Goal: Task Accomplishment & Management: Manage account settings

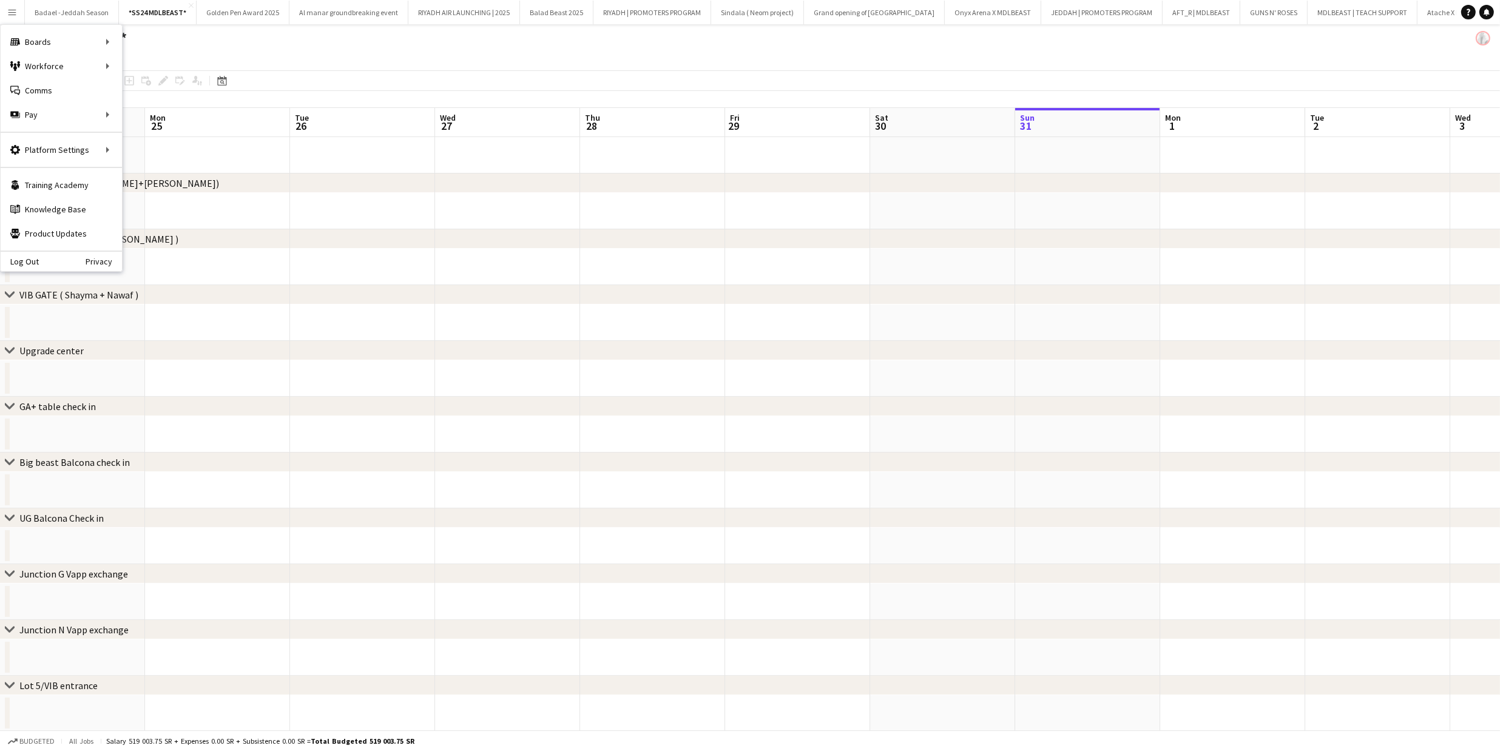
scroll to position [0, 289]
click at [153, 33] on link "Boards" at bounding box center [183, 42] width 121 height 24
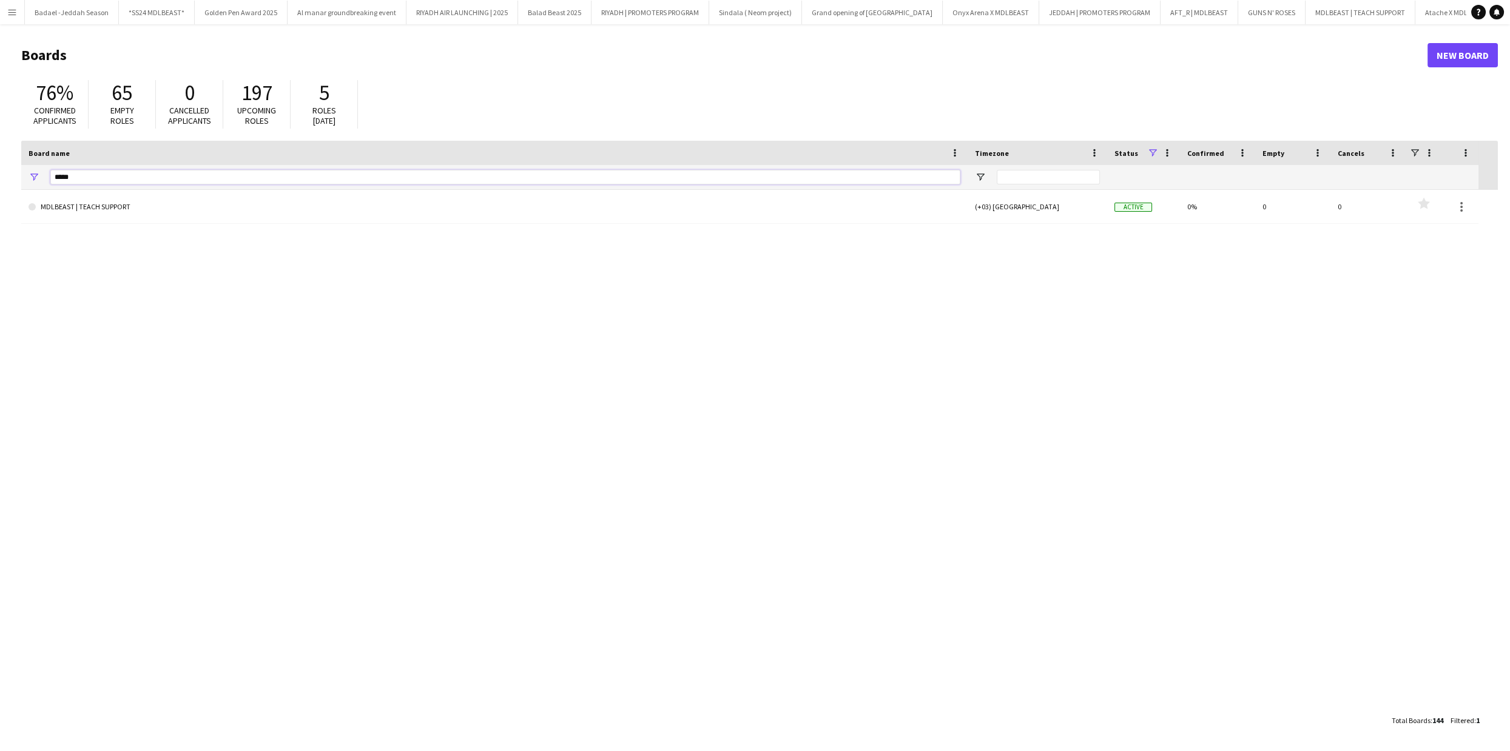
click at [388, 184] on input "*****" at bounding box center [505, 177] width 910 height 15
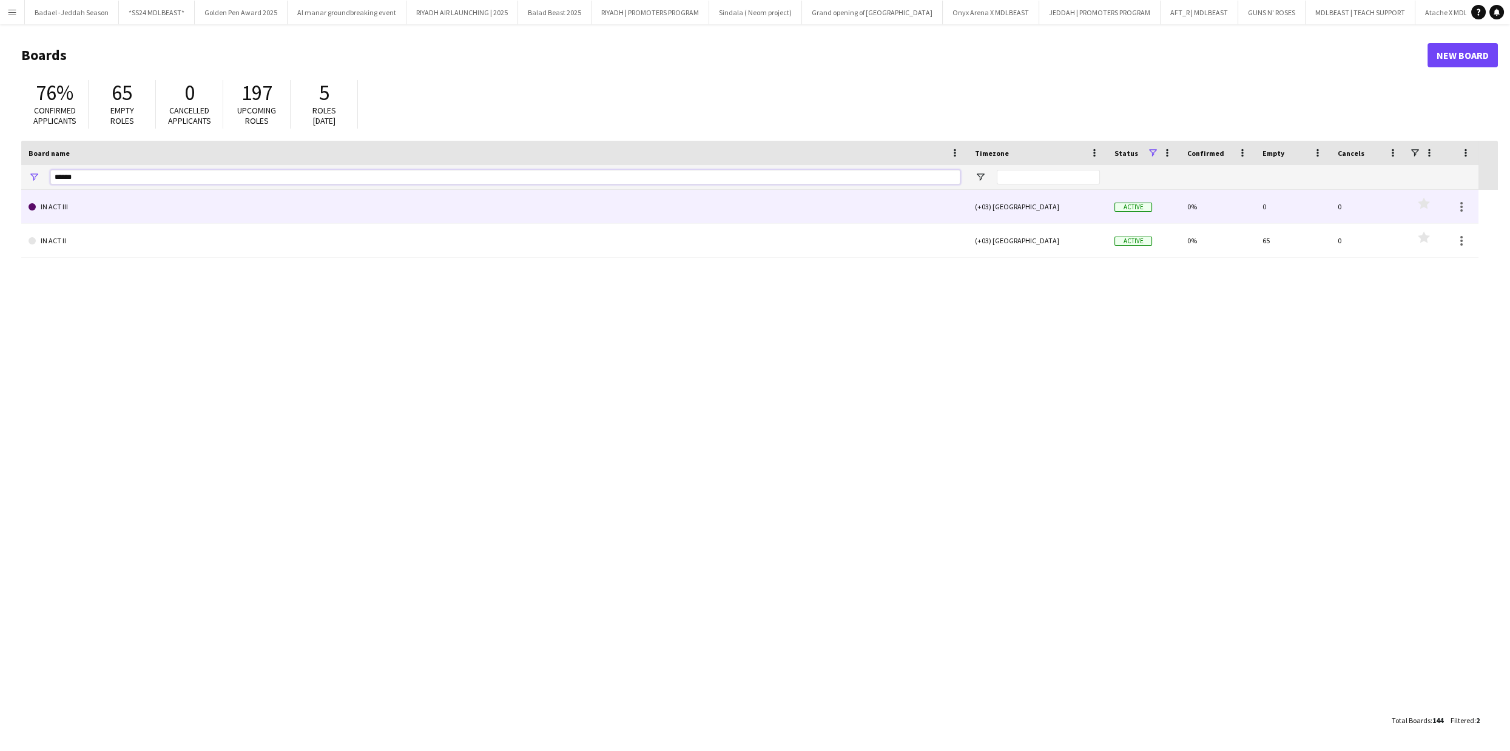
type input "******"
click at [255, 208] on link "IN ACT III" at bounding box center [495, 207] width 932 height 34
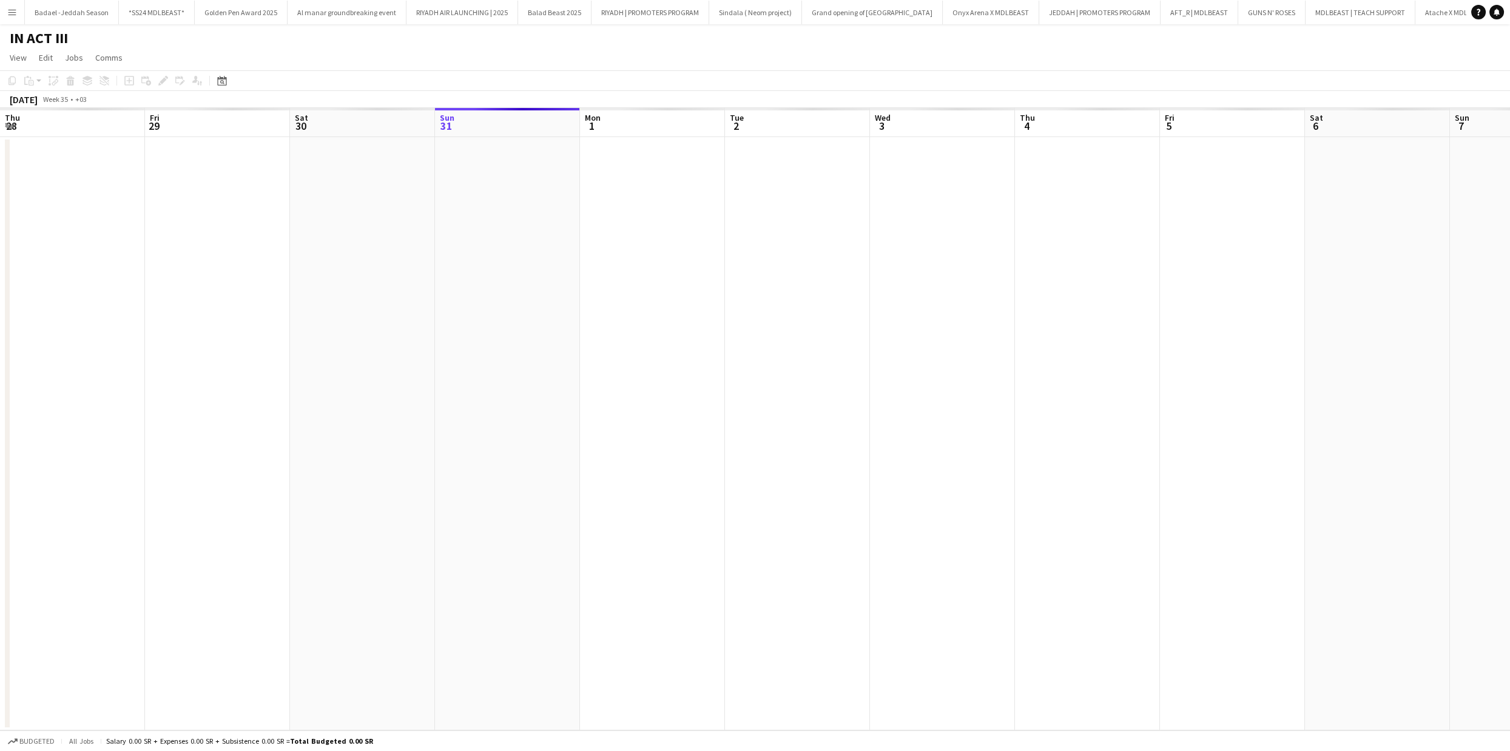
scroll to position [0, 408]
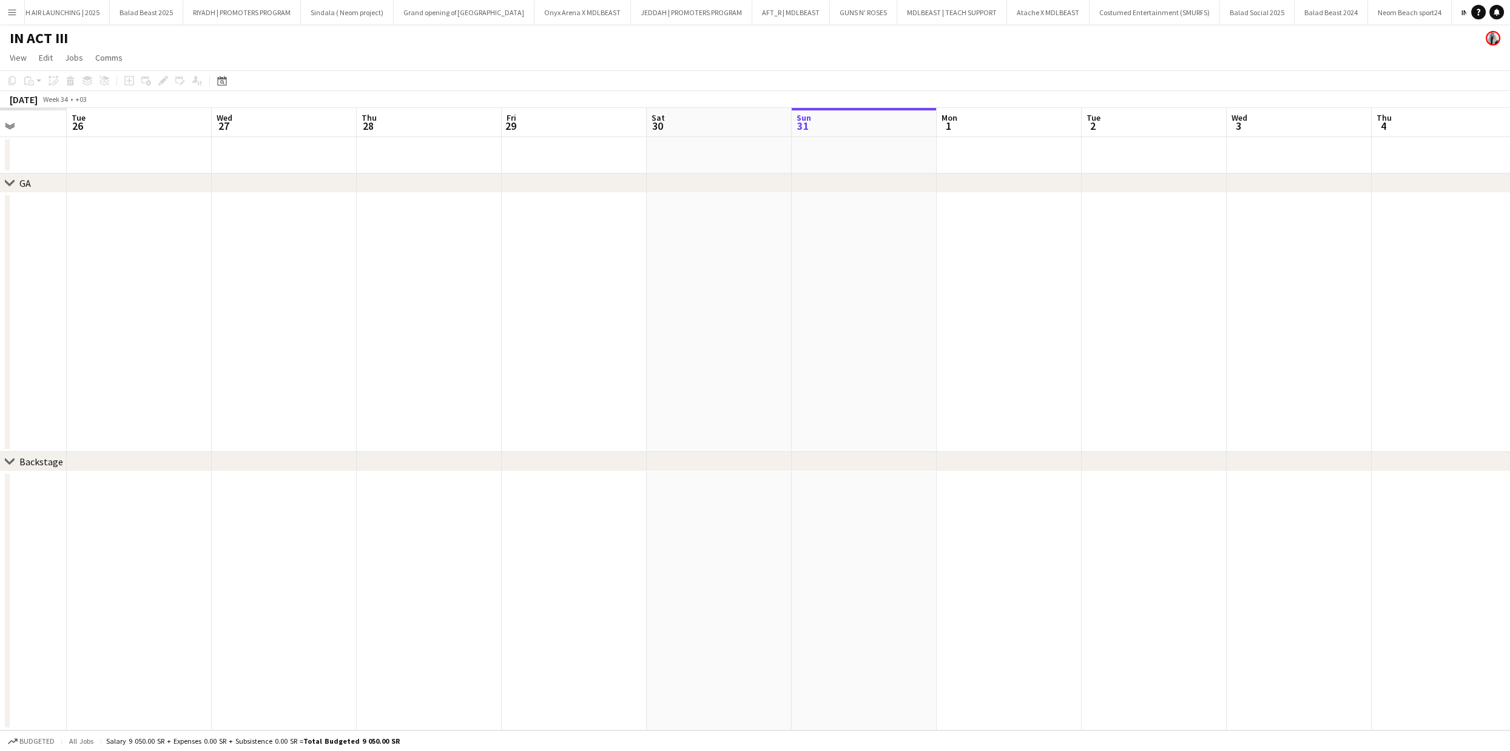
drag, startPoint x: 184, startPoint y: 226, endPoint x: 880, endPoint y: 236, distance: 696.1
click at [976, 231] on app-calendar-viewport "Sat 23 Sun 24 Mon 25 Tue 26 Wed 27 Thu 28 Fri 29 Sat 30 Sun 31 Mon 1 Tue 2 Wed …" at bounding box center [755, 419] width 1510 height 623
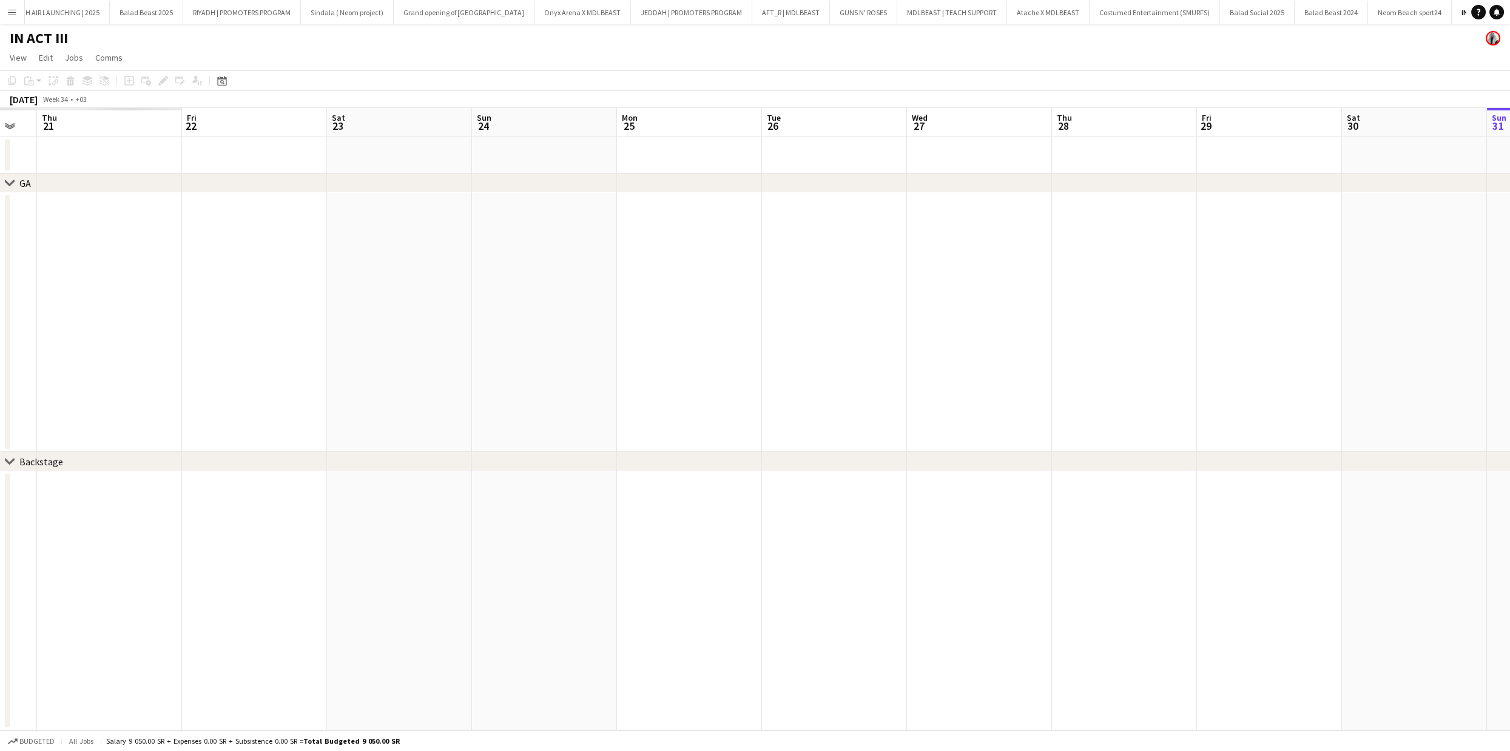
drag, startPoint x: 518, startPoint y: 201, endPoint x: 902, endPoint y: 218, distance: 384.5
click at [957, 206] on app-calendar-viewport "Tue 19 Wed 20 Thu 21 Fri 22 Sat 23 Sun 24 Mon 25 Tue 26 Wed 27 Thu 28 Fri 29 Sa…" at bounding box center [755, 419] width 1510 height 623
drag, startPoint x: 350, startPoint y: 206, endPoint x: 993, endPoint y: 209, distance: 643.2
click at [993, 209] on app-calendar-viewport "Thu 14 Fri 15 Sat 16 Sun 17 Mon 18 Tue 19 Wed 20 Thu 21 Fri 22 Sat 23 Sun 24 Mo…" at bounding box center [755, 419] width 1510 height 623
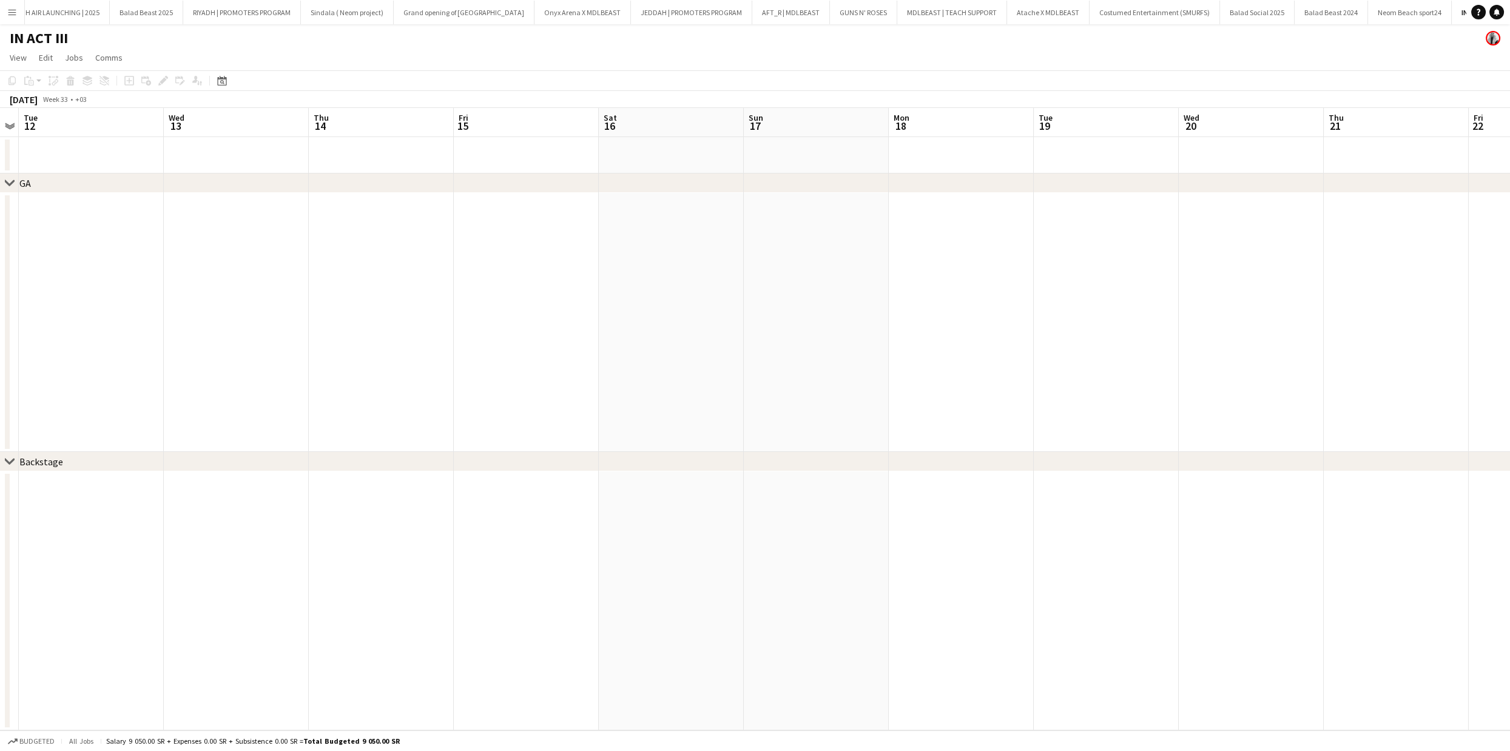
drag, startPoint x: 174, startPoint y: 228, endPoint x: 774, endPoint y: 206, distance: 600.5
click at [774, 206] on app-calendar-viewport "Sun 10 Mon 11 Tue 12 Wed 13 Thu 14 Fri 15 Sat 16 Sun 17 Mon 18 Tue 19 Wed 20 Th…" at bounding box center [755, 419] width 1510 height 623
drag, startPoint x: 180, startPoint y: 237, endPoint x: 828, endPoint y: 229, distance: 648.1
click at [828, 229] on app-calendar-viewport "Thu 7 Fri 8 Sat 9 Sun 10 Mon 11 Tue 12 Wed 13 Thu 14 Fri 15 Sat 16 Sun 17 Mon 1…" at bounding box center [755, 419] width 1510 height 623
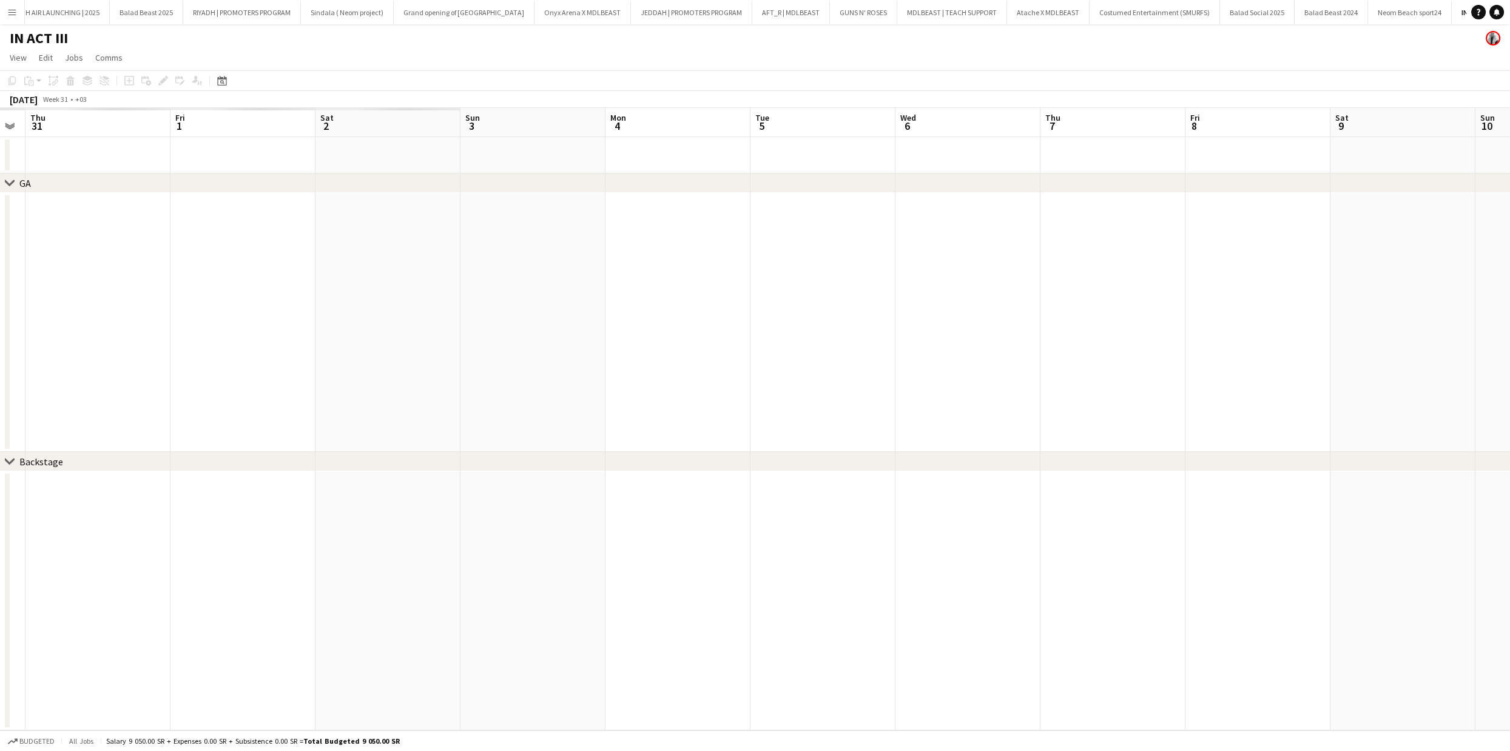
drag, startPoint x: 261, startPoint y: 339, endPoint x: 1308, endPoint y: 328, distance: 1047.4
click at [1374, 310] on app-calendar-viewport "Mon 28 Tue 29 Wed 30 Thu 31 Fri 1 Sat 2 Sun 3 Mon 4 Tue 5 Wed 6 Thu 7 Fri 8 Sat…" at bounding box center [755, 419] width 1510 height 623
drag, startPoint x: 658, startPoint y: 314, endPoint x: 1345, endPoint y: 302, distance: 686.4
click at [1290, 300] on app-calendar-viewport "Wed 23 Thu 24 Fri 25 Sat 26 Sun 27 Mon 28 Tue 29 Wed 30 Thu 31 Fri 1 Sat 2 Sun …" at bounding box center [755, 419] width 1510 height 623
drag, startPoint x: 720, startPoint y: 260, endPoint x: 1232, endPoint y: 260, distance: 512.1
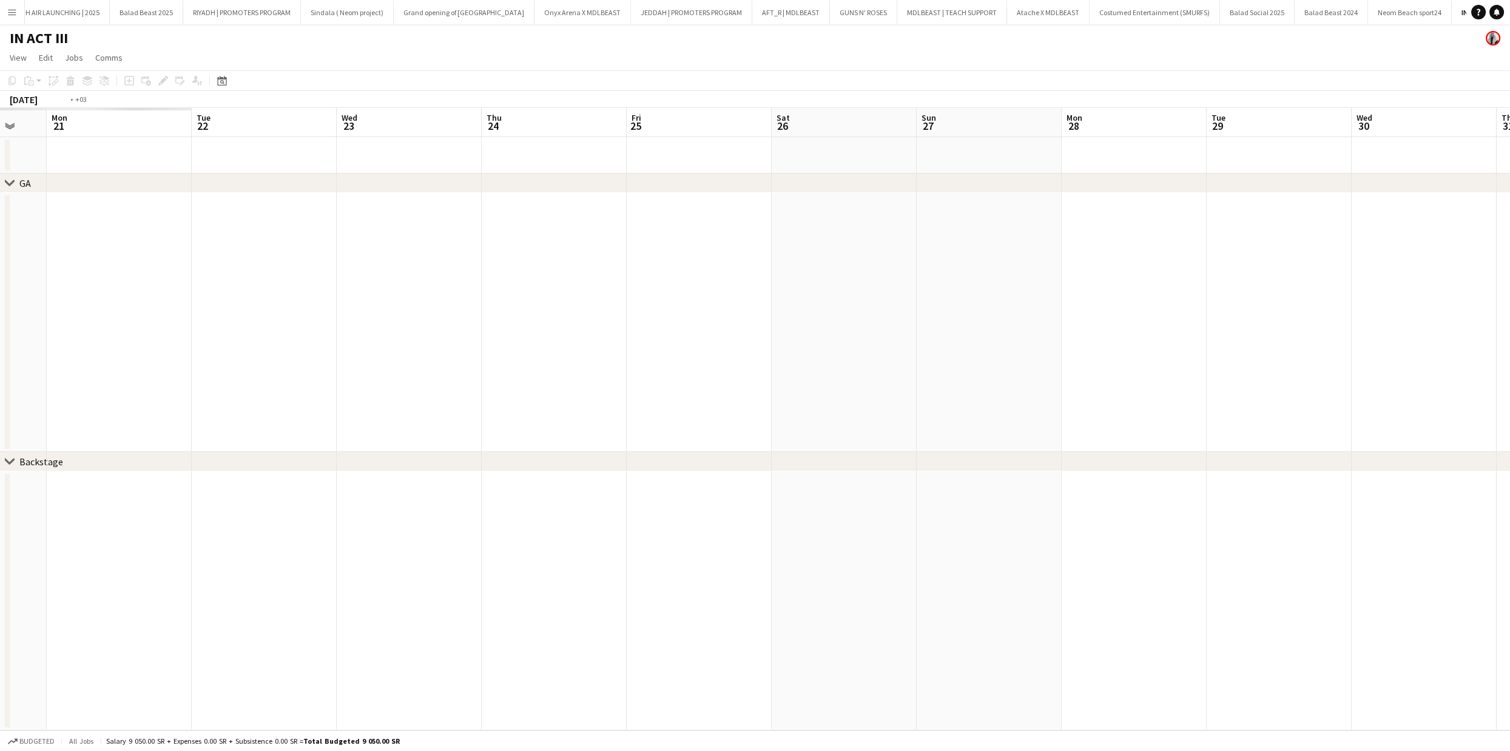
click at [1232, 260] on app-calendar-viewport "Sat 19 Sun 20 Mon 21 Tue 22 Wed 23 Thu 24 Fri 25 Sat 26 Sun 27 Mon 28 Tue 29 We…" at bounding box center [755, 419] width 1510 height 623
drag, startPoint x: 397, startPoint y: 243, endPoint x: 955, endPoint y: 251, distance: 558.3
click at [1021, 249] on app-calendar-viewport "Tue 15 Wed 16 Thu 17 Fri 18 Sat 19 Sun 20 Mon 21 Tue 22 Wed 23 Thu 24 Fri 25 Sa…" at bounding box center [755, 419] width 1510 height 623
drag, startPoint x: 833, startPoint y: 260, endPoint x: 890, endPoint y: 268, distance: 58.1
click at [1036, 260] on app-calendar-viewport "Wed 9 Thu 10 Fri 11 Sat 12 Sun 13 Mon 14 Tue 15 Wed 16 Thu 17 Fri 18 Sat 19 Sun…" at bounding box center [755, 419] width 1510 height 623
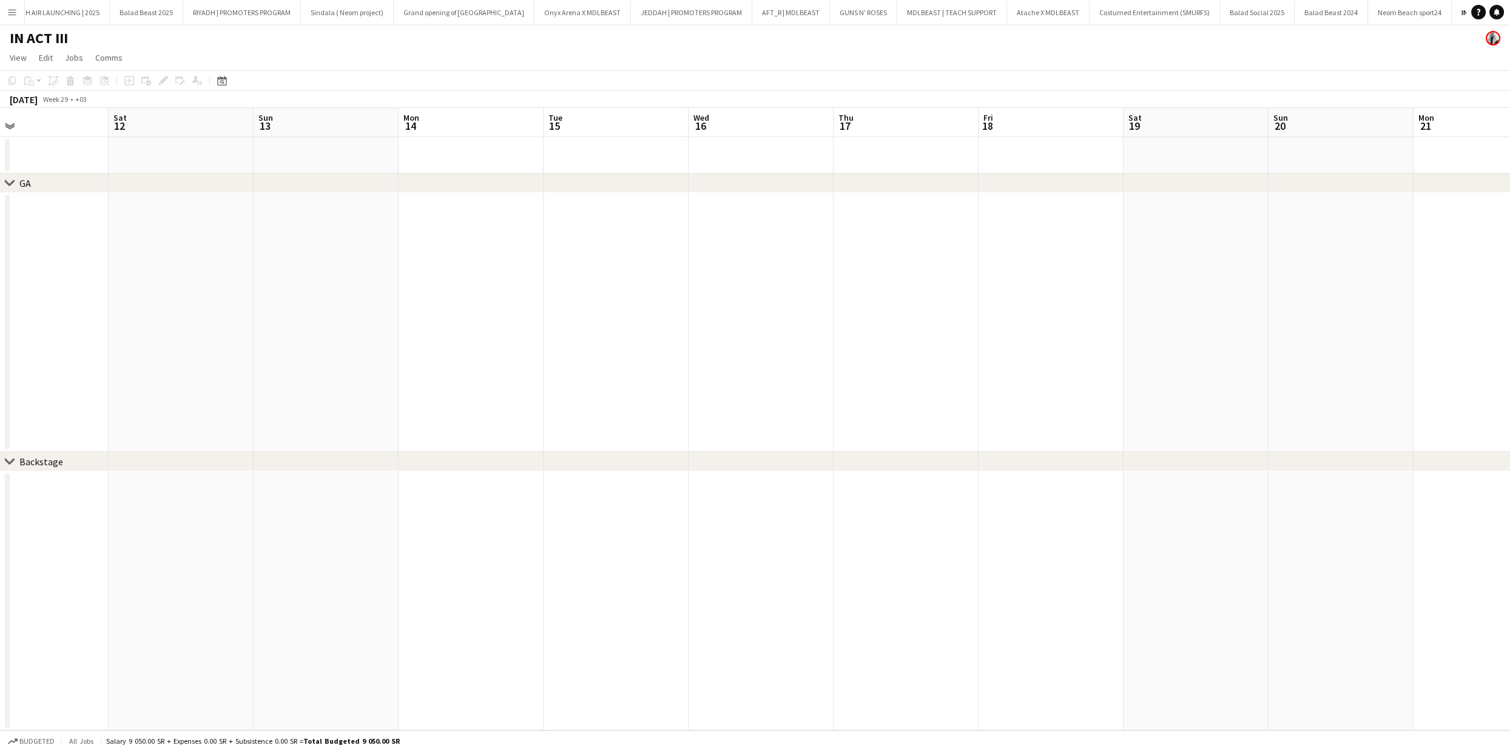
drag, startPoint x: 570, startPoint y: 288, endPoint x: 1155, endPoint y: 282, distance: 585.6
click at [1150, 282] on app-calendar-viewport "Wed 9 Thu 10 Fri 11 Sat 12 Sun 13 Mon 14 Tue 15 Wed 16 Thu 17 Fri 18 Sat 19 Sun…" at bounding box center [755, 419] width 1510 height 623
drag, startPoint x: 178, startPoint y: 263, endPoint x: 873, endPoint y: 255, distance: 694.8
click at [846, 256] on app-calendar-viewport "Sat 5 Sun 6 Mon 7 Tue 8 Wed 9 Thu 10 Fri 11 Sat 12 Sun 13 Mon 14 Tue 15 Wed 16 …" at bounding box center [755, 419] width 1510 height 623
drag, startPoint x: 284, startPoint y: 220, endPoint x: 615, endPoint y: 218, distance: 330.7
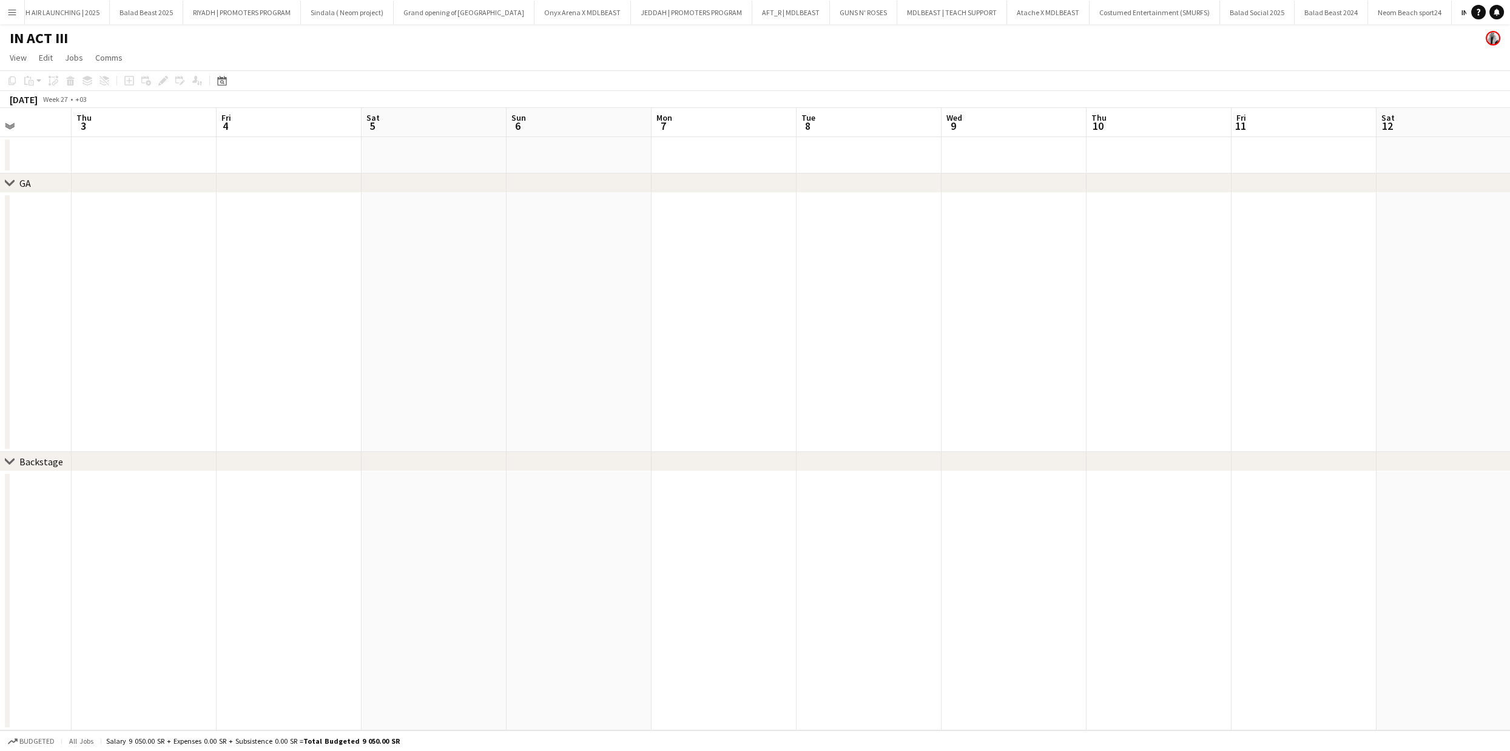
click at [940, 215] on html "Menu Boards Boards Boards All jobs Status Workforce Workforce My Workforce Recr…" at bounding box center [755, 375] width 1510 height 751
drag, startPoint x: 623, startPoint y: 243, endPoint x: 446, endPoint y: 242, distance: 176.6
click at [727, 245] on app-calendar-viewport "Mon 30 Tue 1 Wed 2 Thu 3 Fri 4 Sat 5 Sun 6 Mon 7 Tue 8 Wed 9 Thu 10 Fri 11 Sat …" at bounding box center [755, 419] width 1510 height 623
drag, startPoint x: 1052, startPoint y: 246, endPoint x: 1239, endPoint y: 245, distance: 187.5
click at [1245, 245] on app-calendar-viewport "Fri 27 Sat 28 Sun 29 Mon 30 Tue 1 Wed 2 Thu 3 Fri 4 Sat 5 Sun 6 Mon 7 Tue 8 Wed…" at bounding box center [755, 419] width 1510 height 623
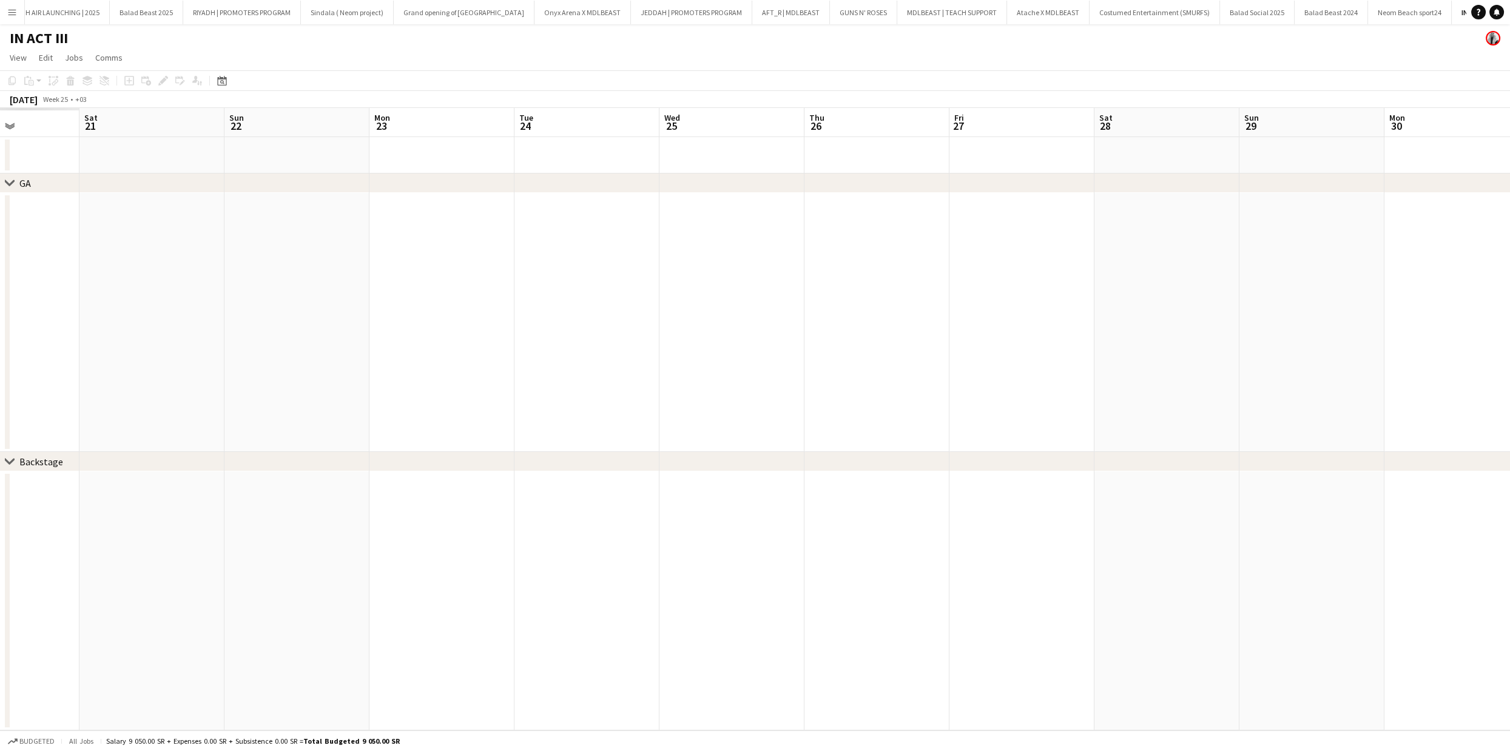
drag, startPoint x: 1025, startPoint y: 277, endPoint x: 1265, endPoint y: 294, distance: 240.3
click at [1346, 286] on app-calendar-viewport "Wed 18 Thu 19 Fri 20 Sat 21 Sun 22 Mon 23 Tue 24 Wed 25 Thu 26 Fri 27 Sat 28 Su…" at bounding box center [755, 419] width 1510 height 623
drag, startPoint x: 346, startPoint y: 297, endPoint x: 1176, endPoint y: 304, distance: 830.1
click at [1181, 304] on app-calendar-viewport "Tue 17 Wed 18 Thu 19 Fri 20 Sat 21 Sun 22 Mon 23 Tue 24 Wed 25 Thu 26 Fri 27 Sa…" at bounding box center [755, 419] width 1510 height 623
drag, startPoint x: 538, startPoint y: 275, endPoint x: 1186, endPoint y: 286, distance: 648.7
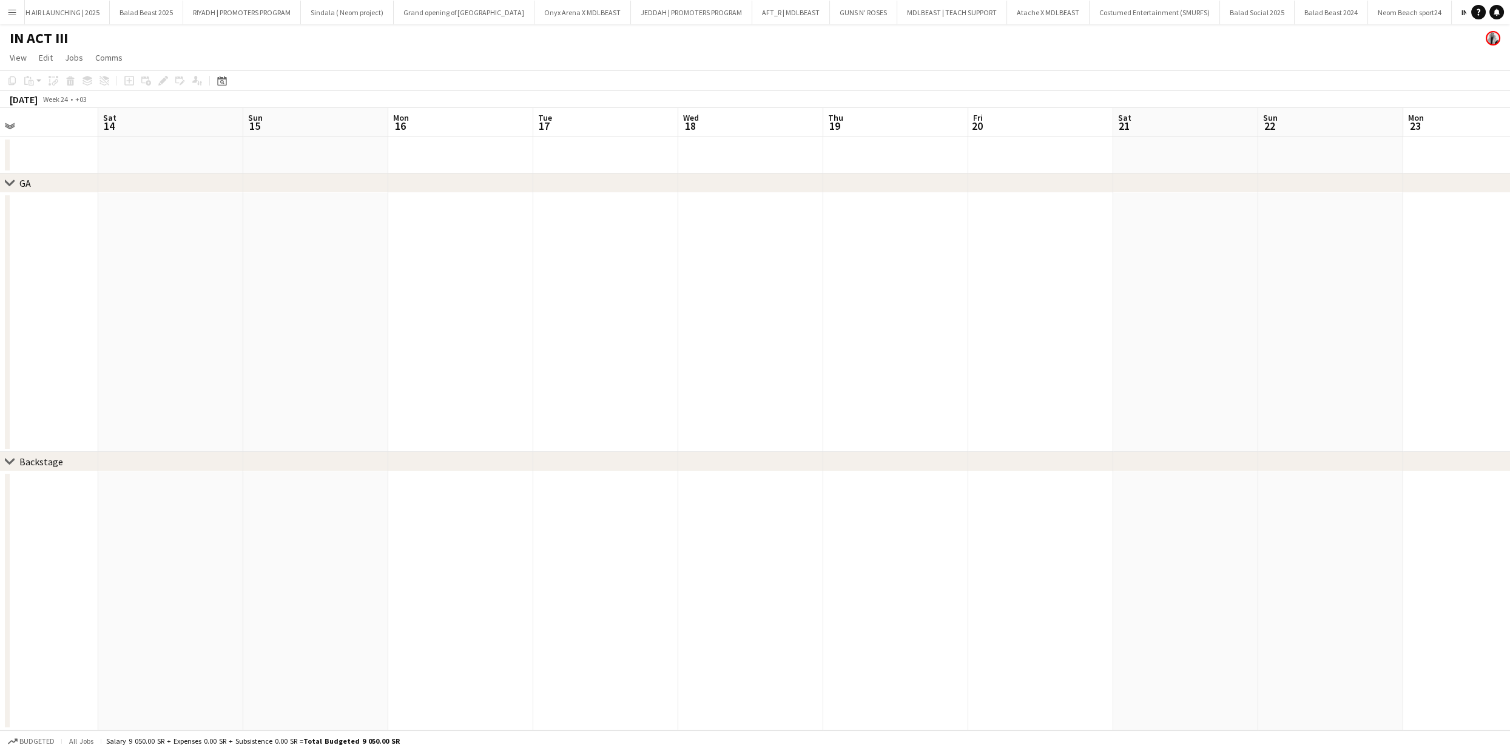
click at [1220, 285] on app-calendar-viewport "Wed 11 Thu 12 Fri 13 Sat 14 Sun 15 Mon 16 Tue 17 Wed 18 Thu 19 Fri 20 Sat 21 Su…" at bounding box center [755, 419] width 1510 height 623
drag, startPoint x: 521, startPoint y: 269, endPoint x: 732, endPoint y: 323, distance: 218.0
click at [1289, 295] on app-calendar-viewport "Mon 2 Tue 3 Wed 4 Thu 5 Fri 6 Sat 7 Sun 8 Mon 9 Tue 10 Wed 11 Thu 12 Fri 13 Sat…" at bounding box center [755, 419] width 1510 height 623
drag, startPoint x: 763, startPoint y: 330, endPoint x: 545, endPoint y: 288, distance: 222.4
click at [1356, 332] on app-calendar-viewport "Sun 1 Mon 2 Tue 3 Wed 4 Thu 5 Fri 6 Sat 7 Sun 8 Mon 9 Tue 10 Wed 11 Thu 12 Fri …" at bounding box center [755, 419] width 1510 height 623
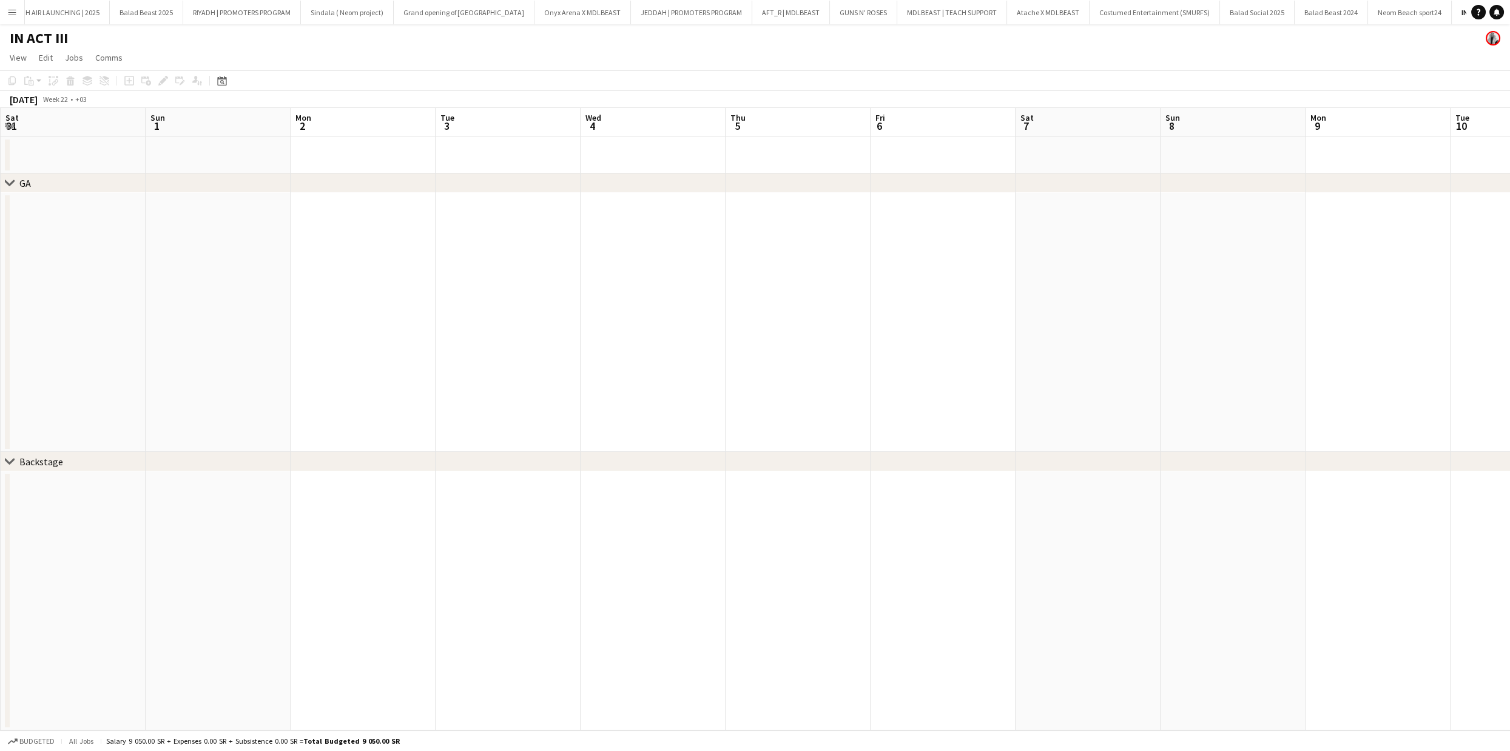
drag, startPoint x: 794, startPoint y: 331, endPoint x: 961, endPoint y: 331, distance: 166.3
click at [961, 331] on app-calendar-viewport "Wed 28 Thu 29 Fri 30 Sat 31 Sun 1 Mon 2 Tue 3 Wed 4 Thu 5 Fri 6 Sat 7 Sun 8 Mon…" at bounding box center [755, 419] width 1510 height 623
drag, startPoint x: 427, startPoint y: 295, endPoint x: 494, endPoint y: 287, distance: 67.8
click at [827, 283] on app-calendar-viewport "Fri 16 Sat 17 Sun 18 Mon 19 Tue 20 Wed 21 Thu 22 Fri 23 Sat 24 Sun 25 Mon 26 Tu…" at bounding box center [755, 419] width 1510 height 623
drag, startPoint x: 629, startPoint y: 331, endPoint x: 814, endPoint y: 326, distance: 185.1
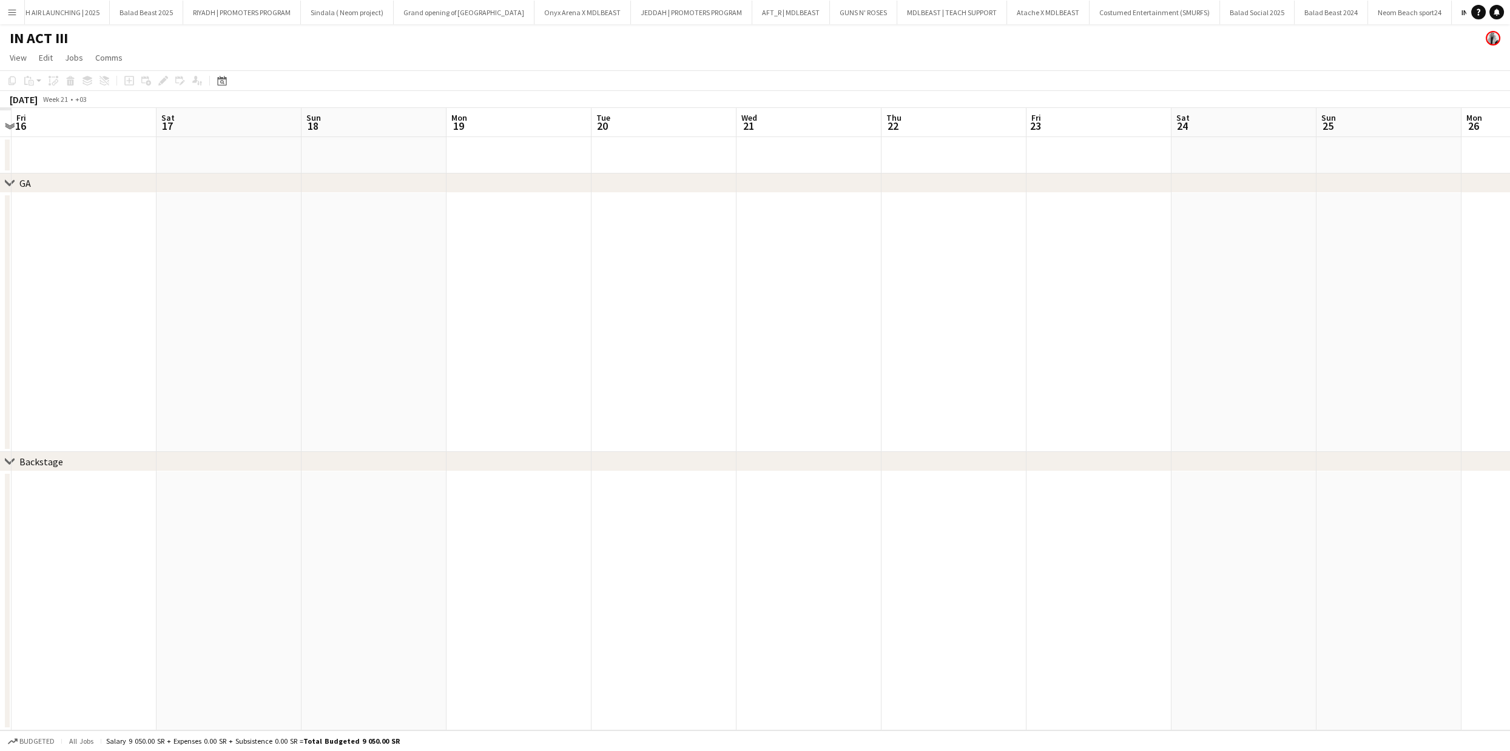
click at [1062, 357] on app-calendar-viewport "Wed 14 Thu 15 Fri 16 Sat 17 Sun 18 Mon 19 Tue 20 Wed 21 Thu 22 Fri 23 Sat 24 Su…" at bounding box center [755, 419] width 1510 height 623
drag, startPoint x: 316, startPoint y: 275, endPoint x: 674, endPoint y: 257, distance: 358.5
click at [1025, 277] on app-calendar-viewport "Sat 10 Sun 11 Mon 12 Tue 13 Wed 14 Thu 15 Fri 16 Sat 17 Sun 18 Mon 19 Tue 20 We…" at bounding box center [755, 419] width 1510 height 623
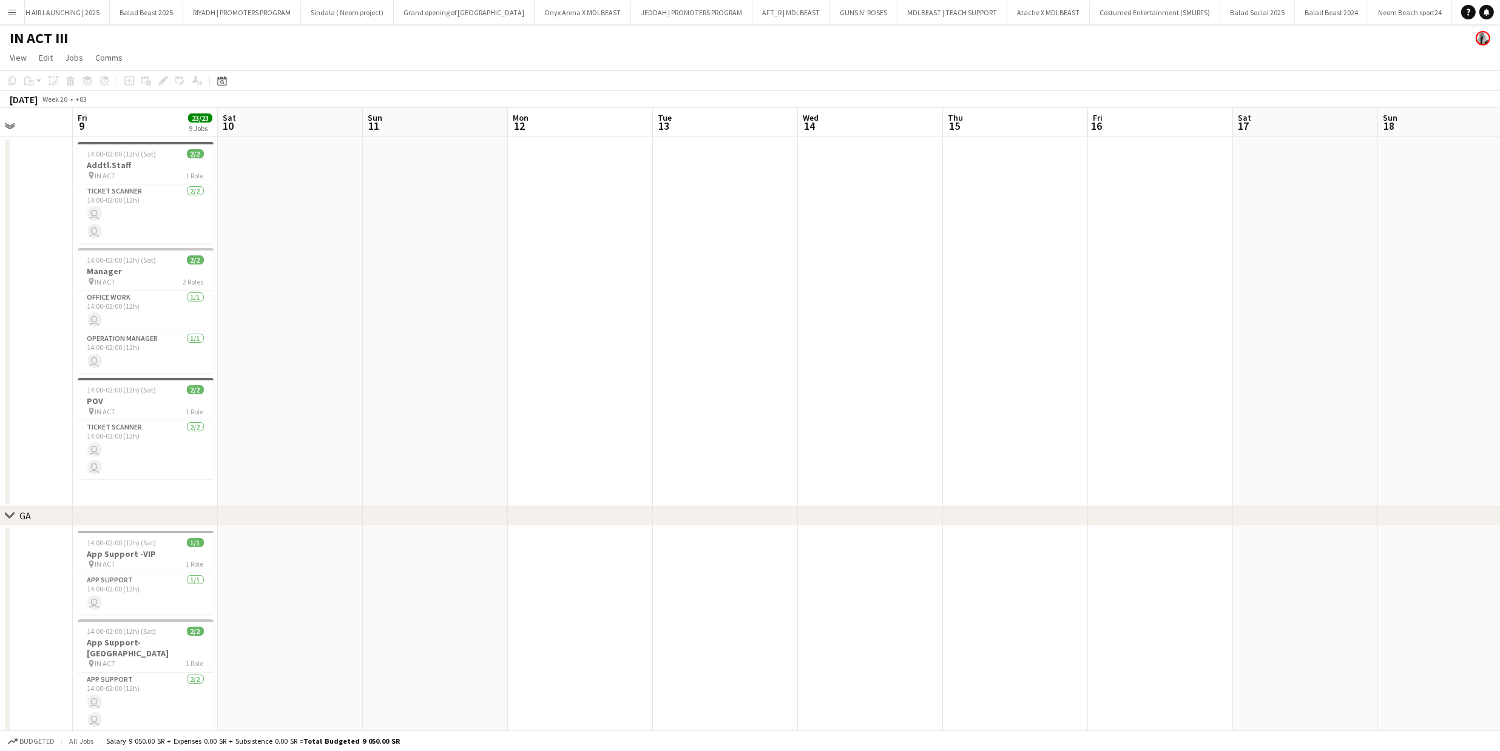
drag, startPoint x: 718, startPoint y: 248, endPoint x: 835, endPoint y: 269, distance: 118.9
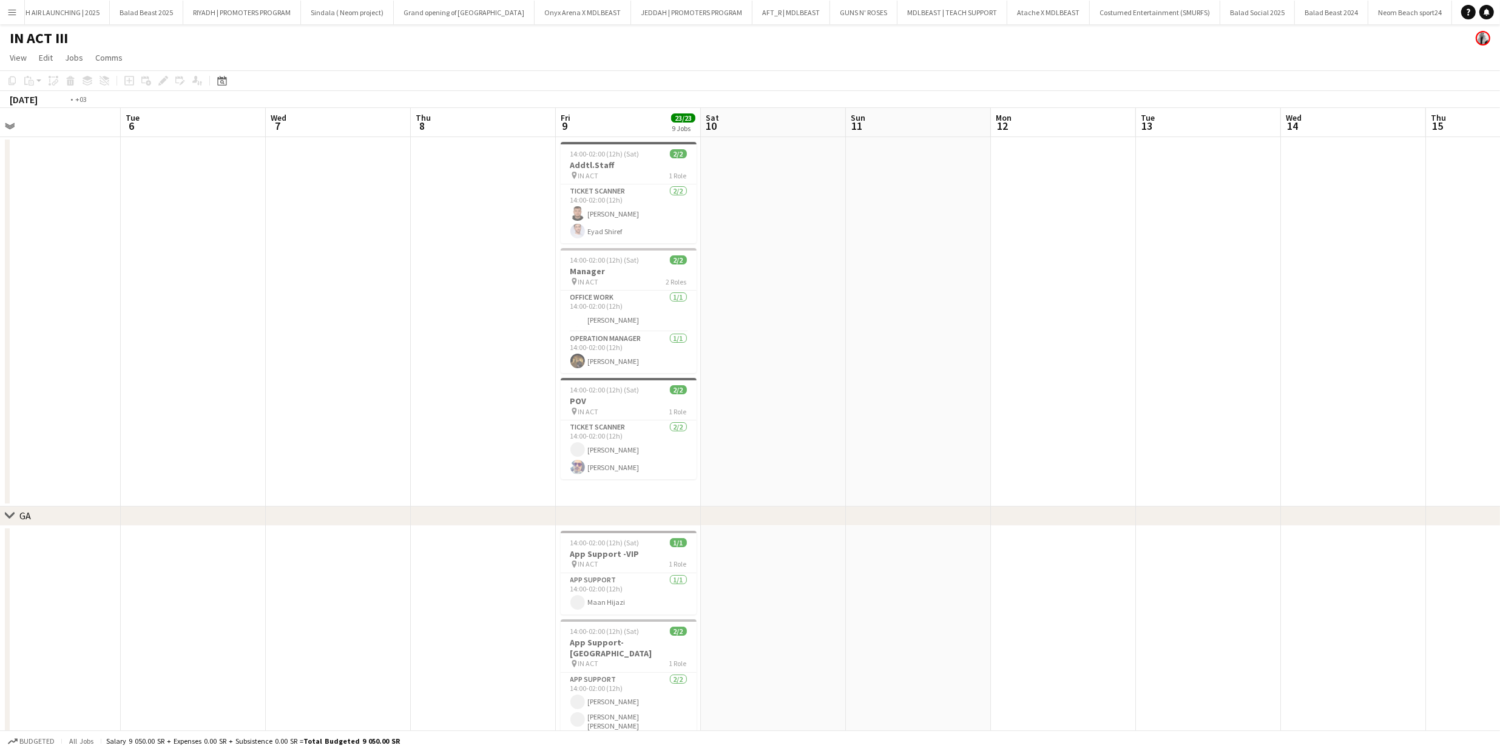
scroll to position [0, 318]
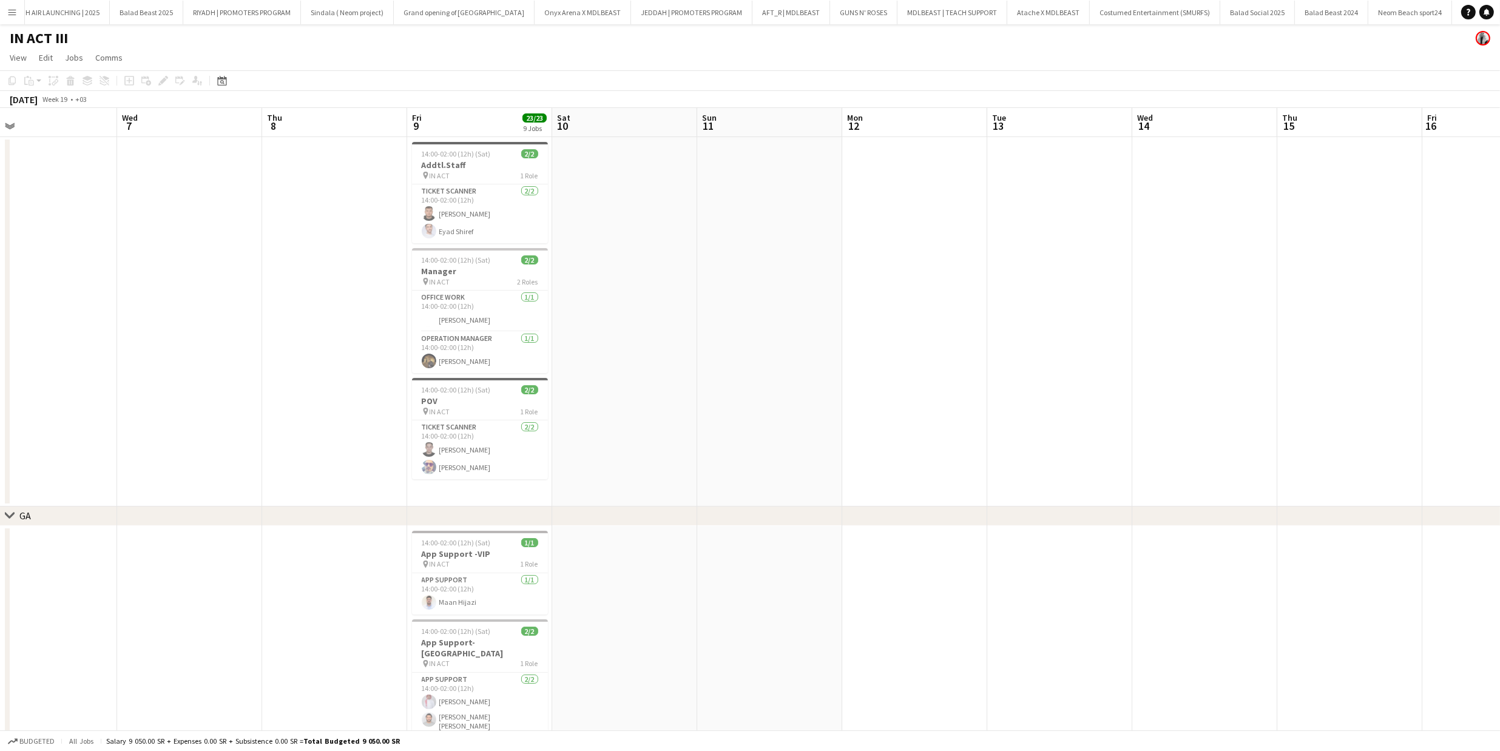
drag, startPoint x: 693, startPoint y: 280, endPoint x: 152, endPoint y: 299, distance: 541.6
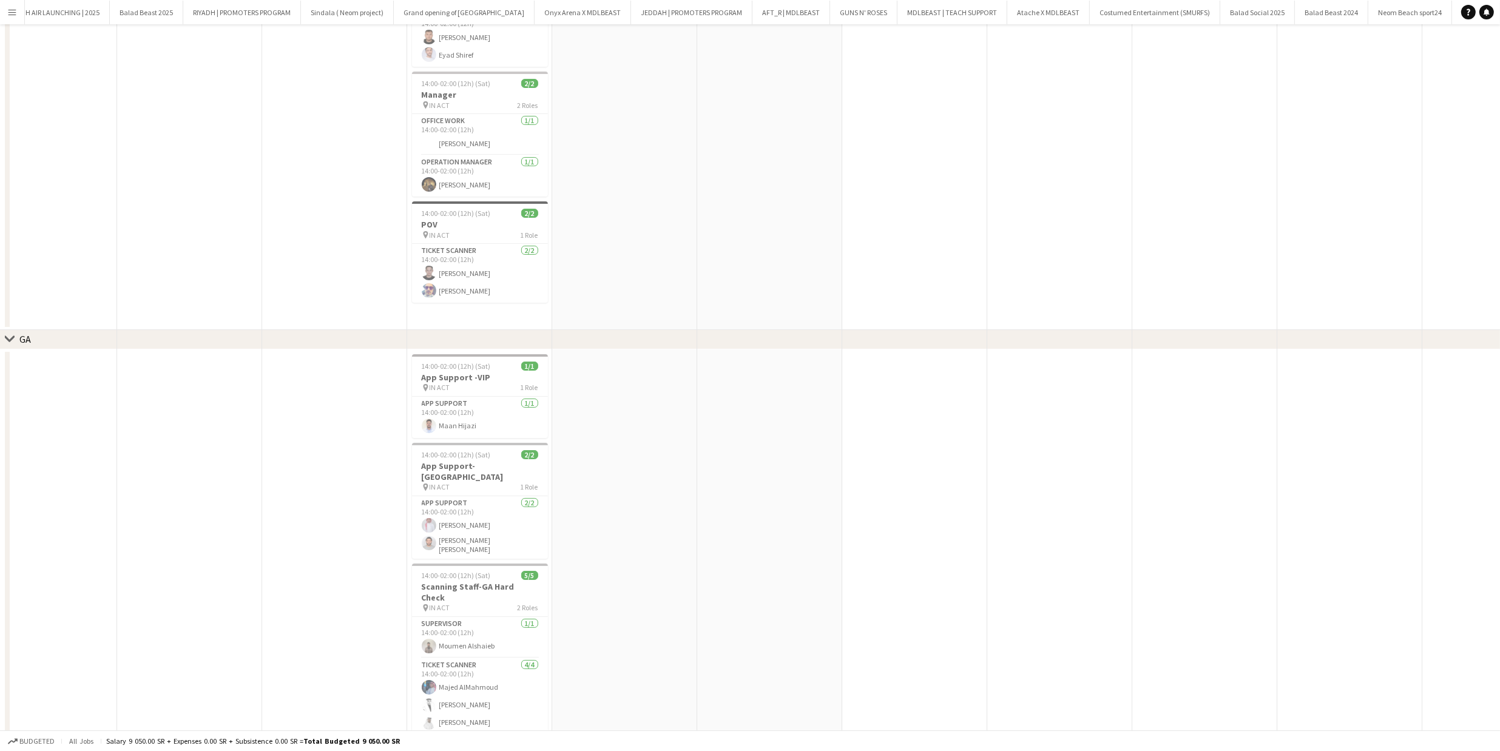
scroll to position [0, 0]
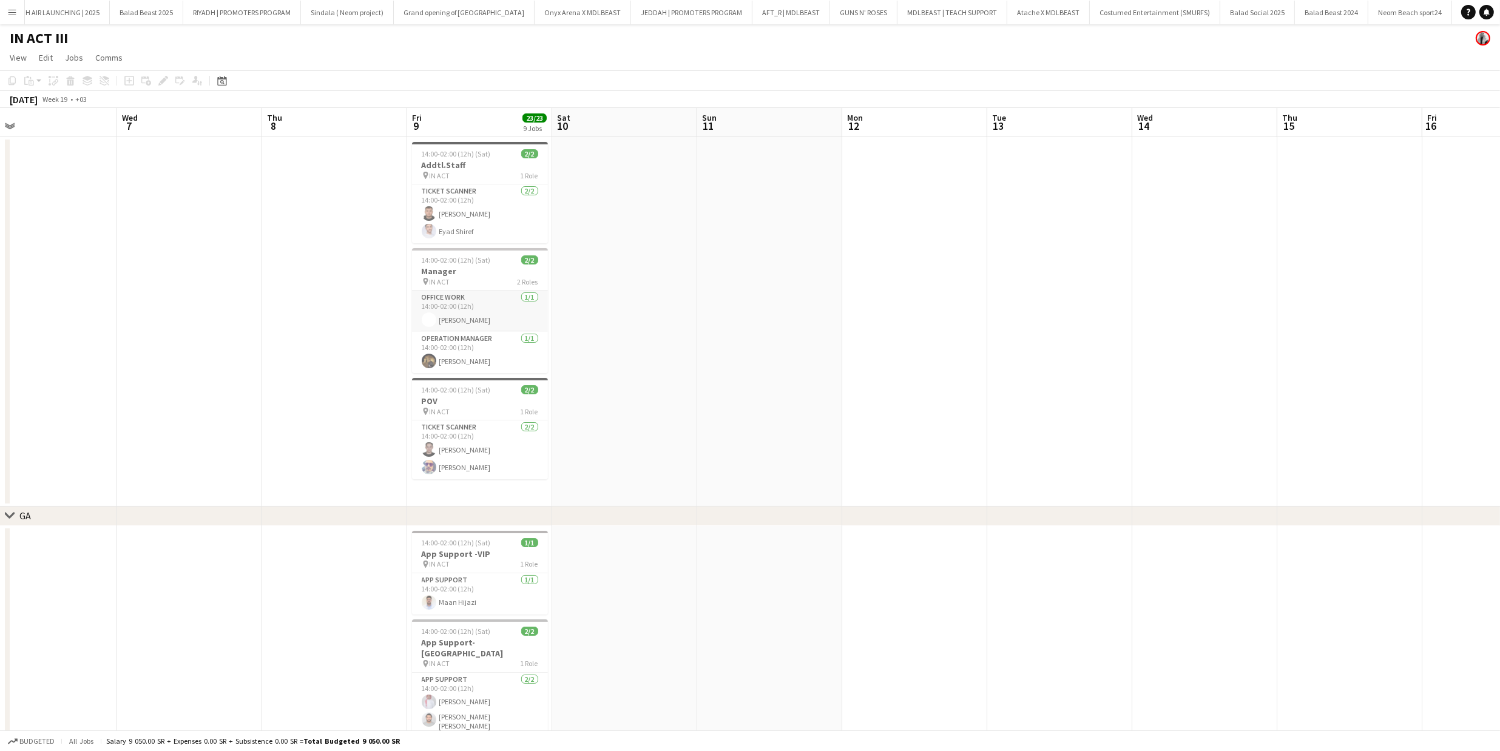
click at [494, 303] on app-card-role "Office work [DATE] 14:00-02:00 (12h) [PERSON_NAME]" at bounding box center [480, 311] width 136 height 41
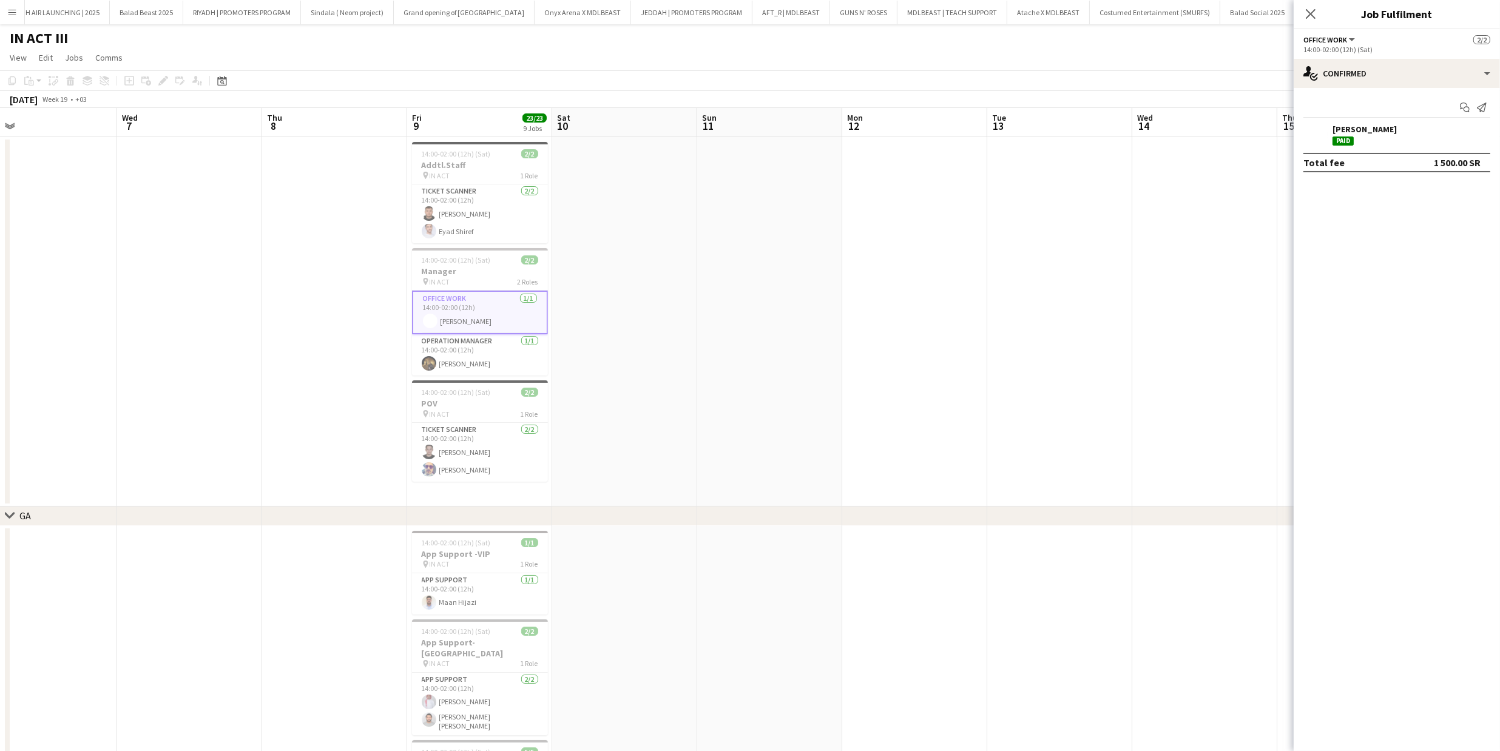
click at [494, 303] on app-card-role "Office work [DATE] 14:00-02:00 (12h) [PERSON_NAME]" at bounding box center [480, 313] width 136 height 44
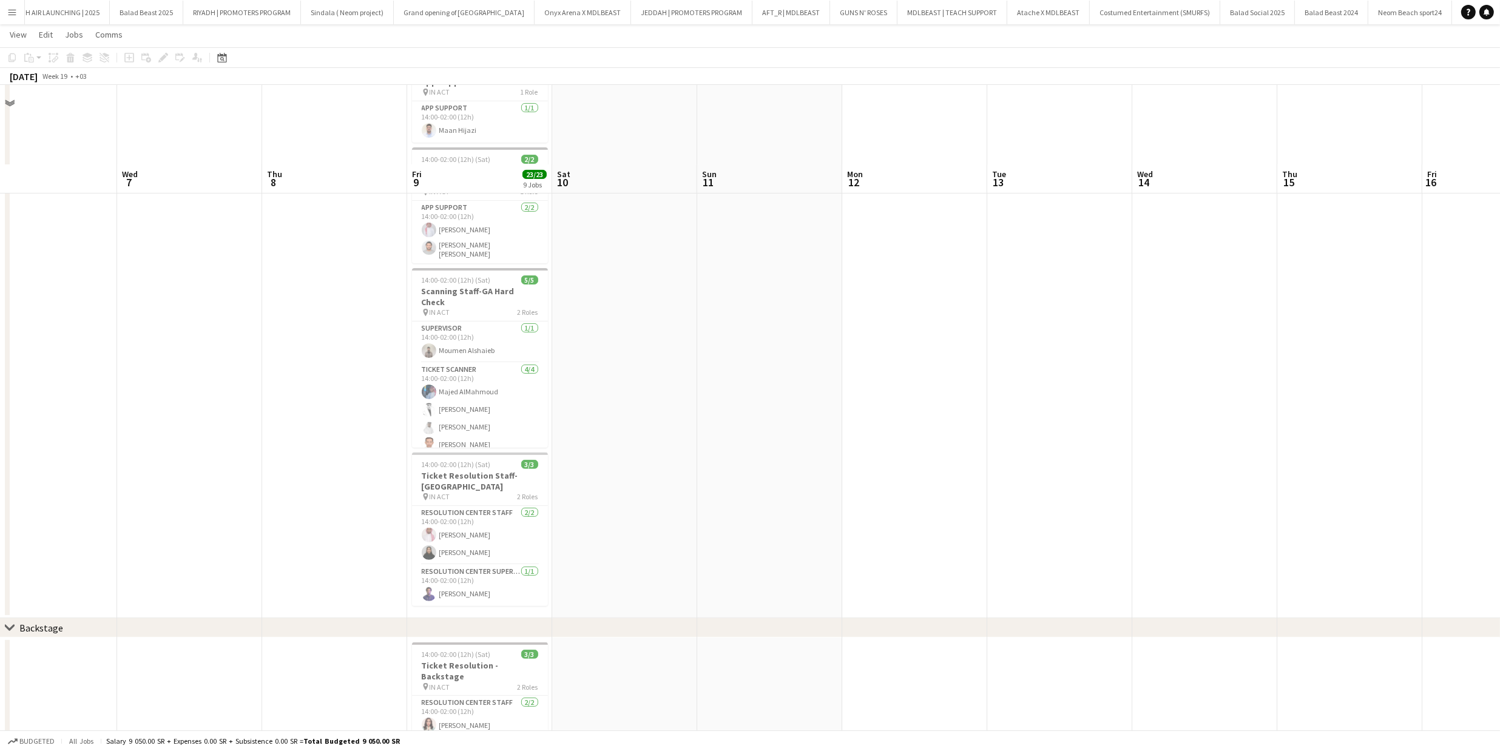
scroll to position [721, 0]
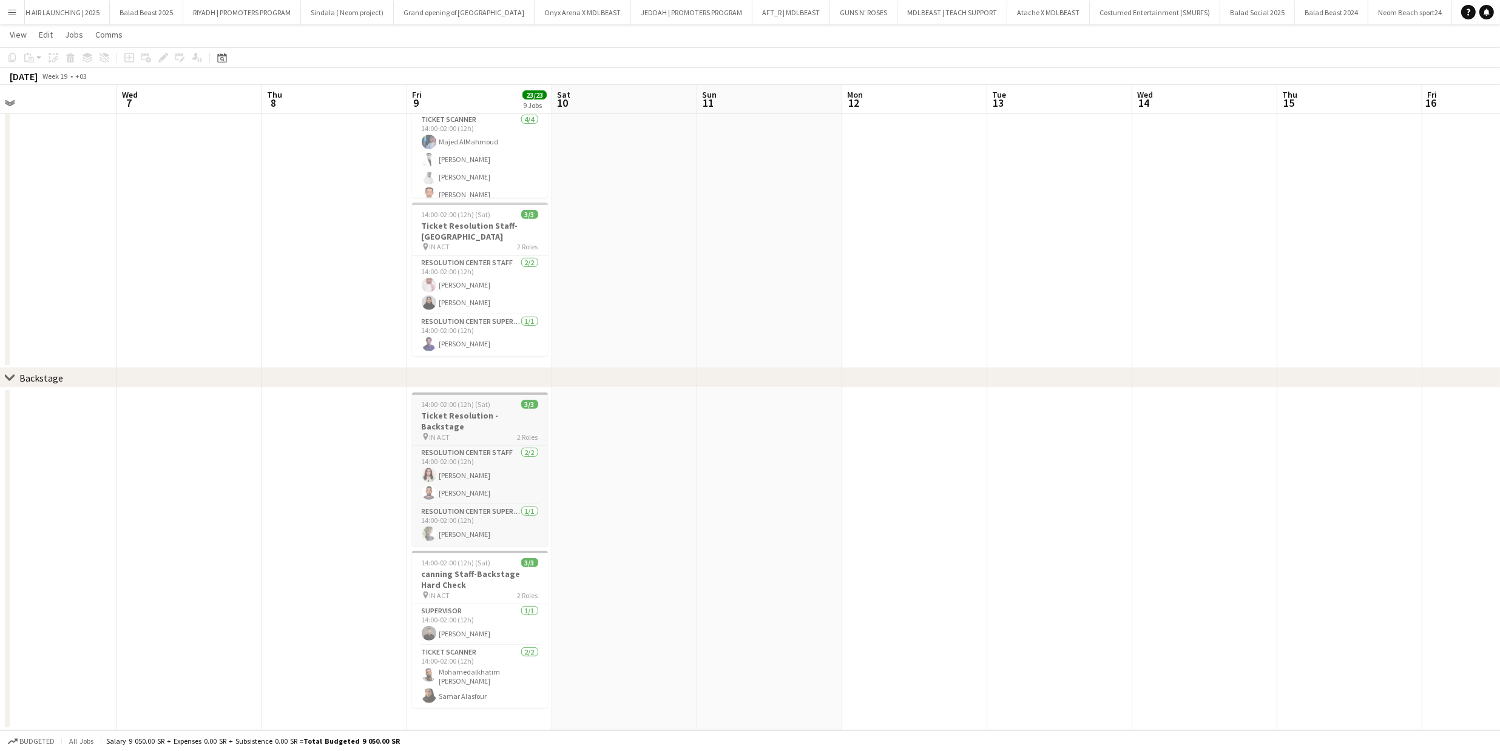
click at [501, 432] on div "pin IN ACT 2 Roles" at bounding box center [480, 437] width 136 height 10
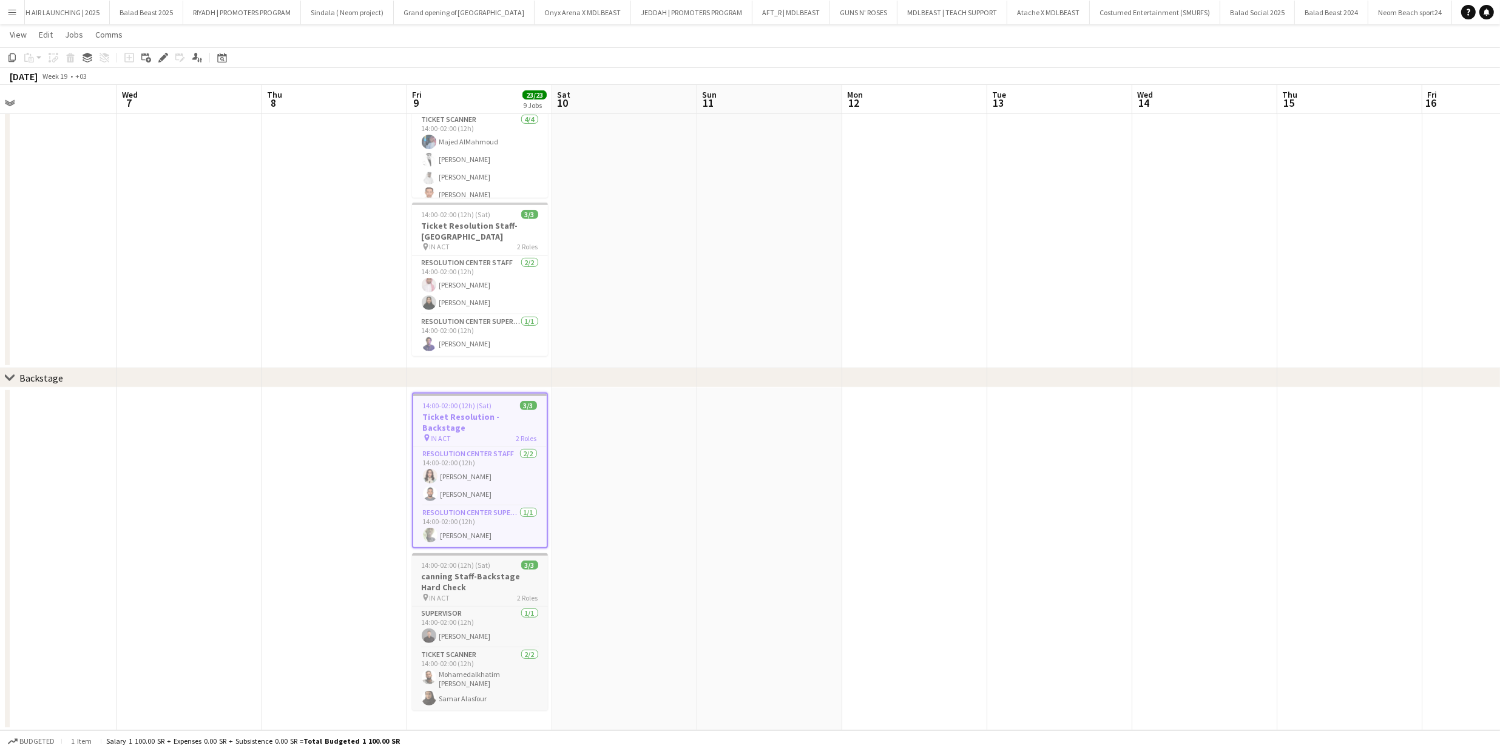
click at [502, 571] on h3 "canning Staff-Backstage Hard Check" at bounding box center [480, 582] width 136 height 22
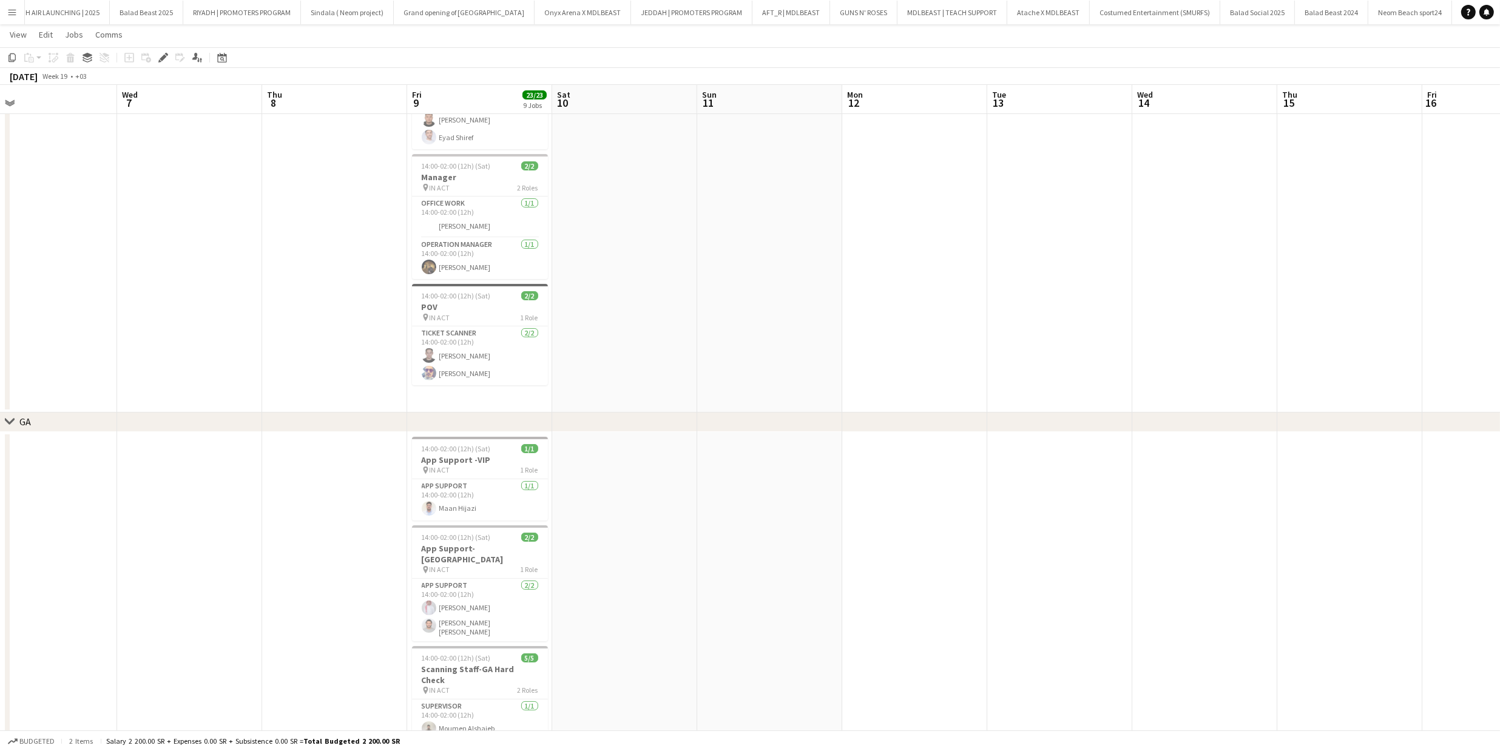
scroll to position [0, 0]
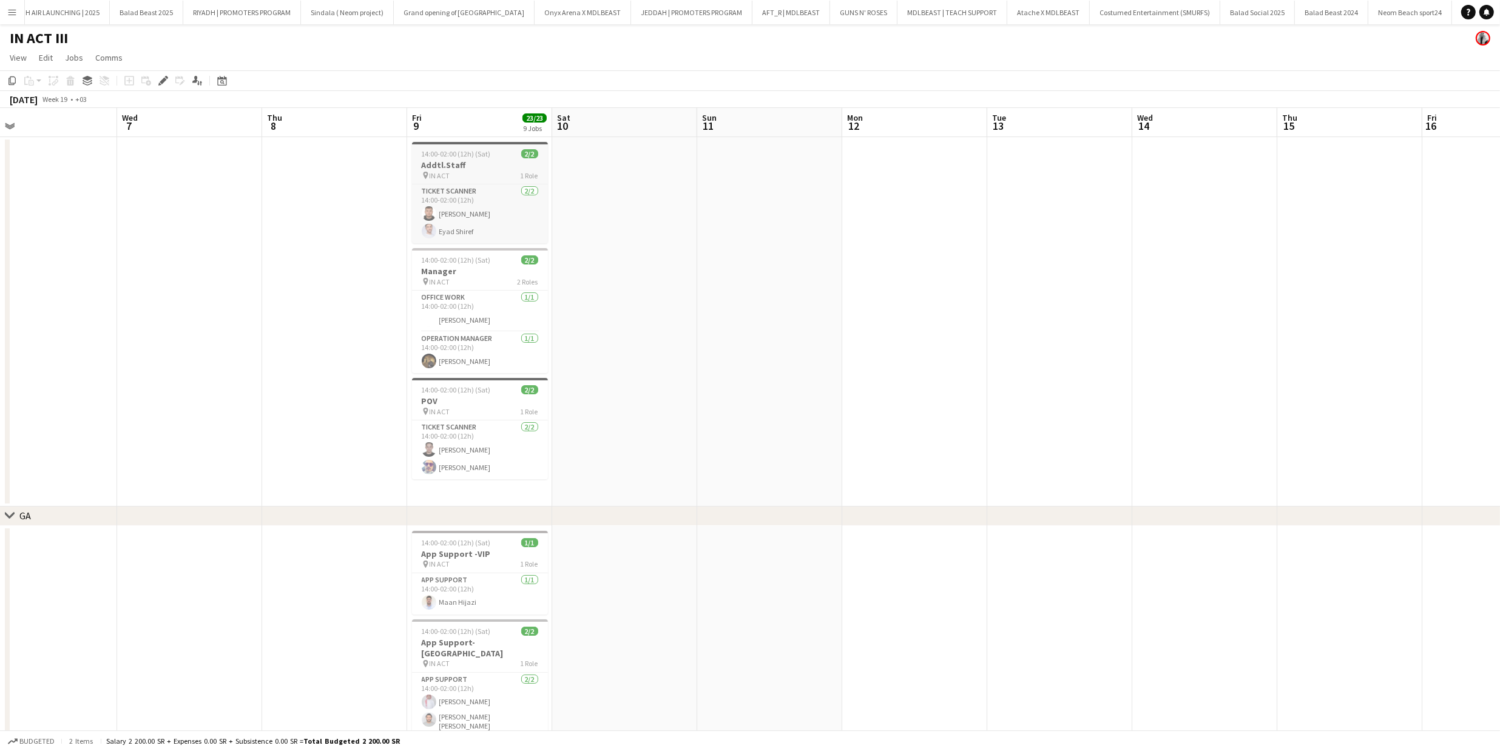
click at [489, 169] on h3 "Addtl.Staff" at bounding box center [480, 165] width 136 height 11
click at [476, 260] on span "14:00-02:00 (12h) (Sat)" at bounding box center [456, 262] width 69 height 9
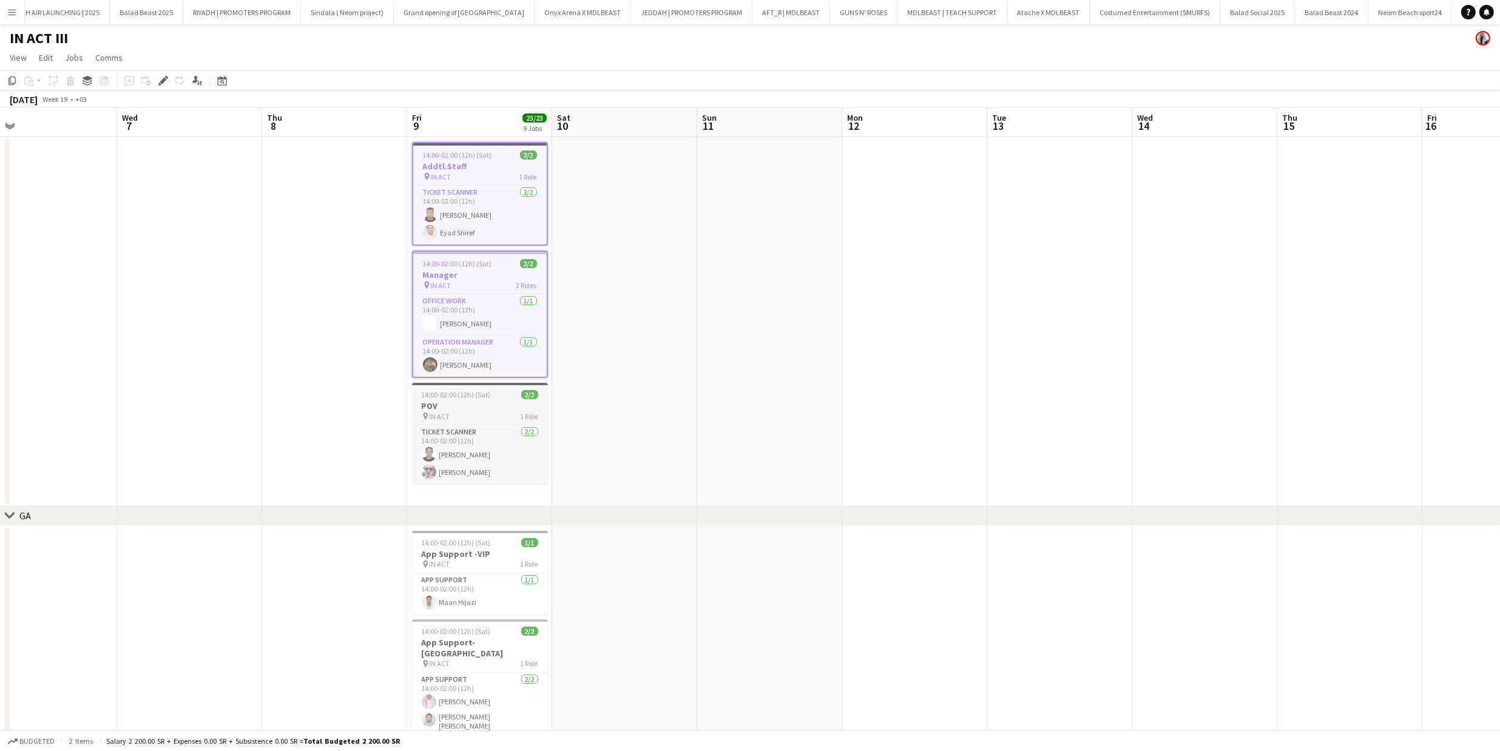
click at [482, 393] on span "14:00-02:00 (12h) (Sat)" at bounding box center [456, 394] width 69 height 9
click at [487, 546] on span "14:00-02:00 (12h) (Sat)" at bounding box center [456, 542] width 69 height 9
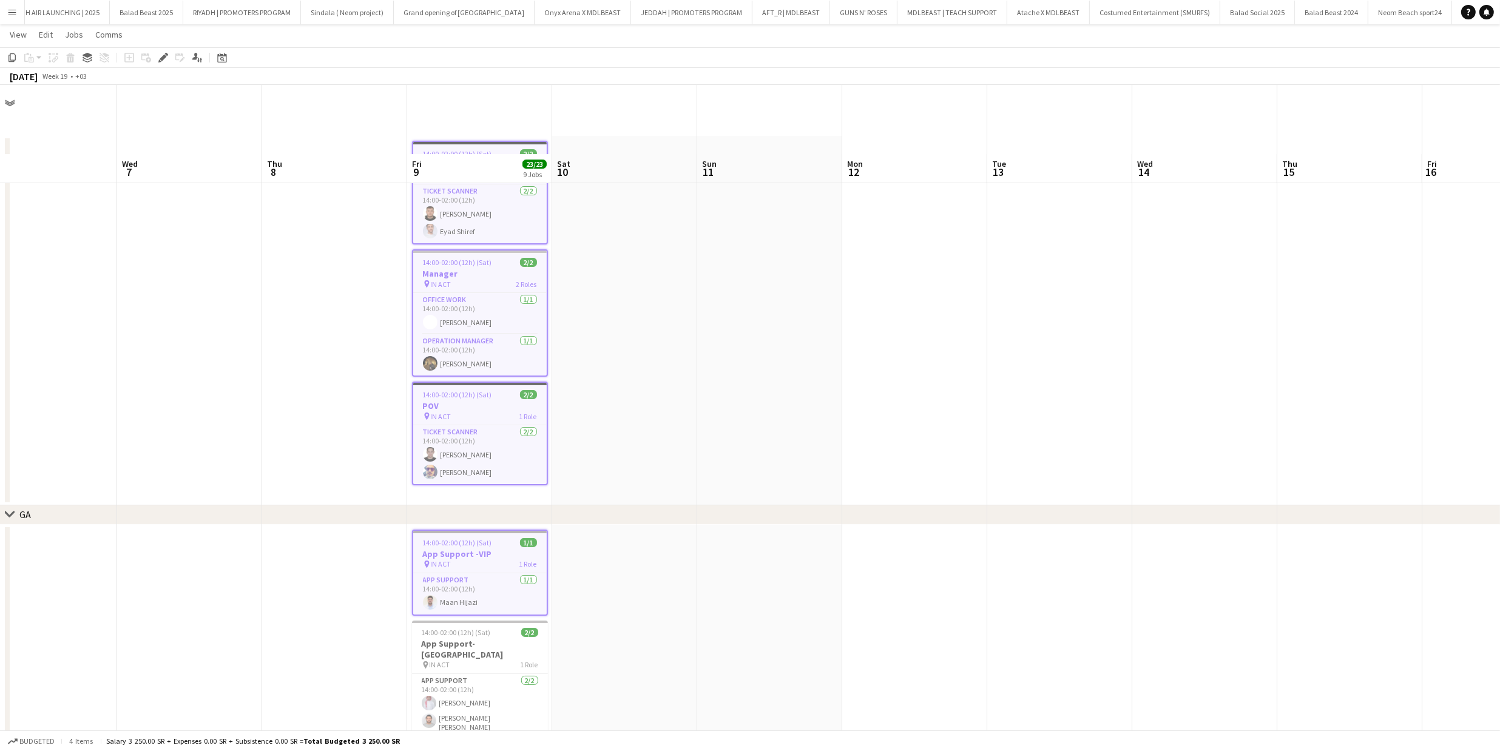
scroll to position [348, 0]
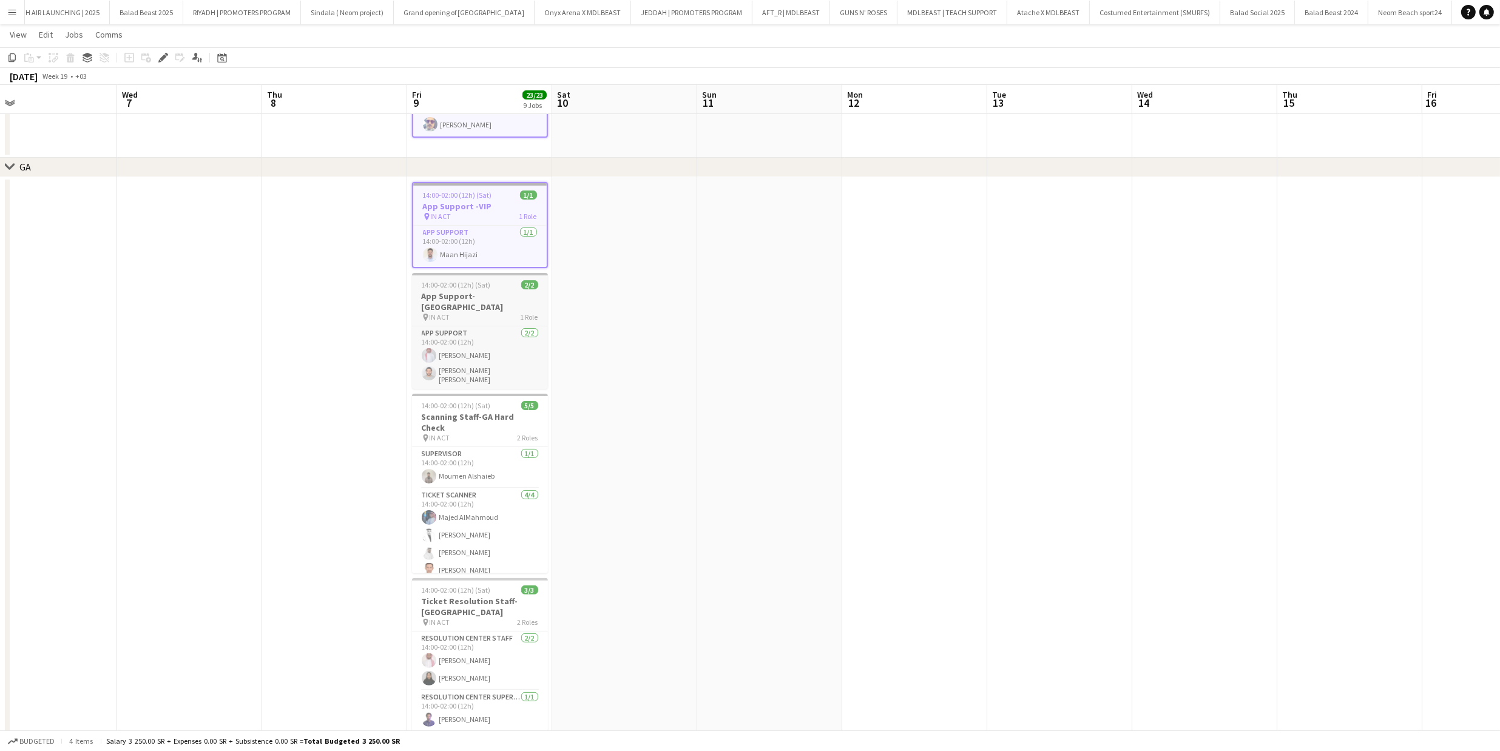
click at [480, 292] on h3 "App Support-[GEOGRAPHIC_DATA]" at bounding box center [480, 302] width 136 height 22
click at [473, 450] on app-card-role "Supervisor [DATE] 14:00-02:00 (12h) [PERSON_NAME]" at bounding box center [480, 470] width 136 height 41
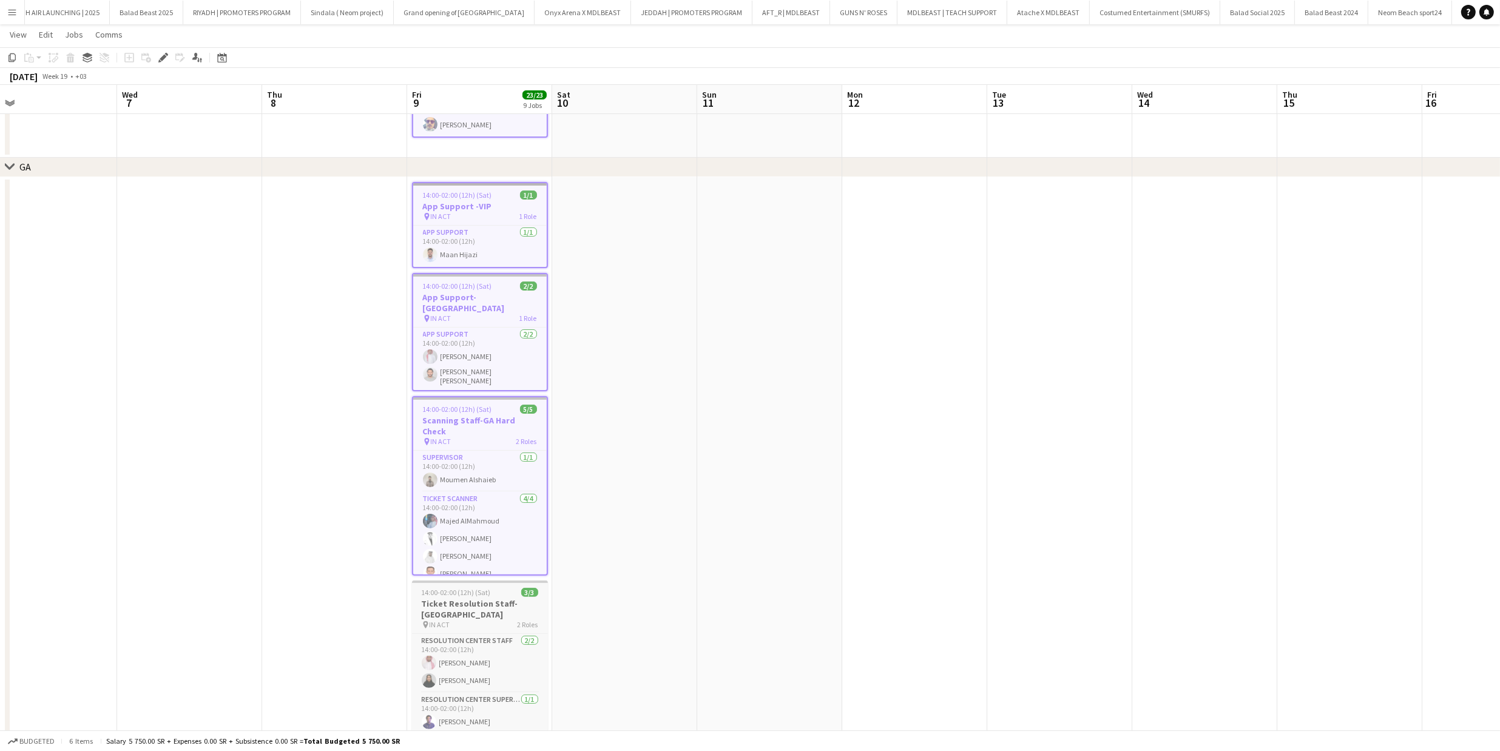
click at [455, 620] on div "pin IN ACT 2 Roles" at bounding box center [480, 625] width 136 height 10
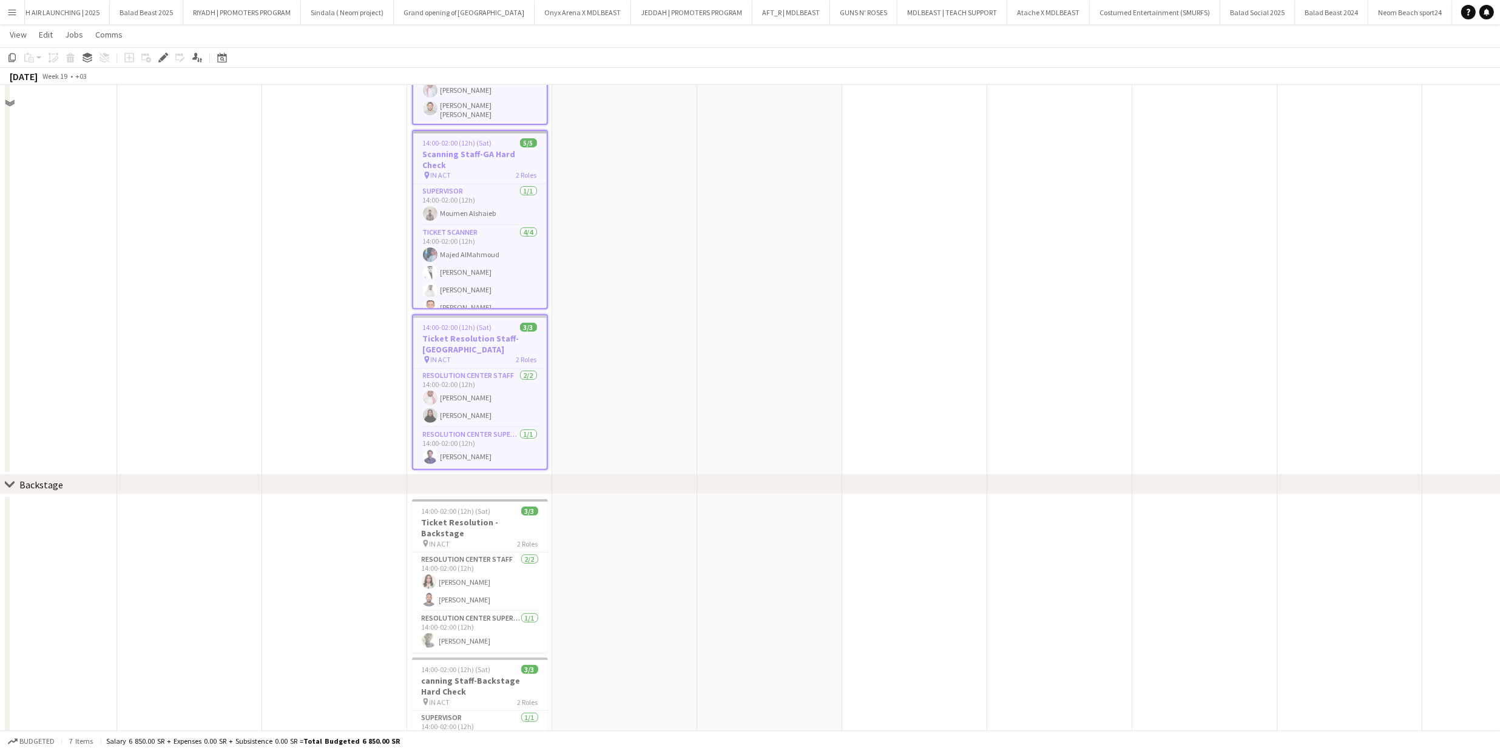
scroll to position [721, 0]
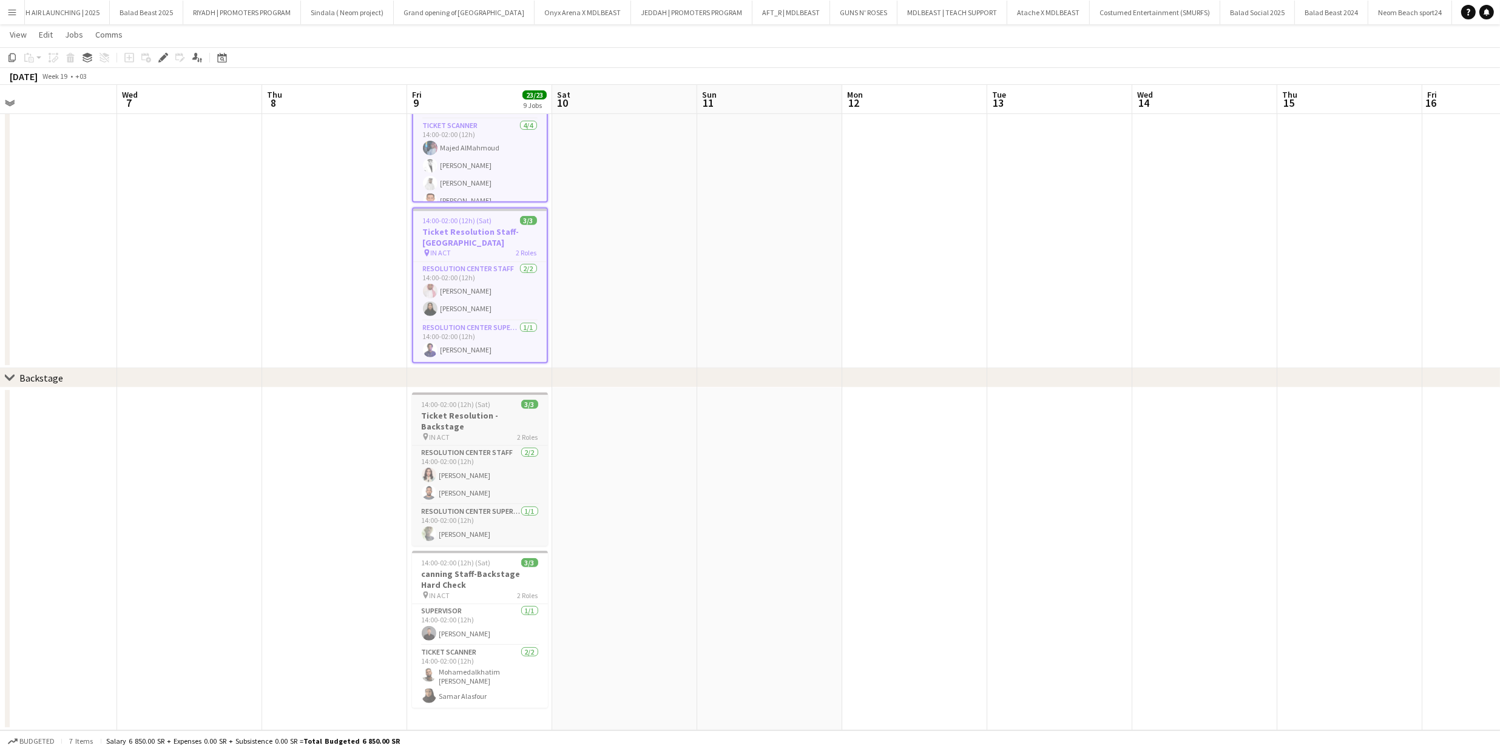
click at [493, 432] on div "pin IN ACT 2 Roles" at bounding box center [480, 437] width 136 height 10
click at [491, 571] on h3 "canning Staff-Backstage Hard Check" at bounding box center [480, 582] width 136 height 22
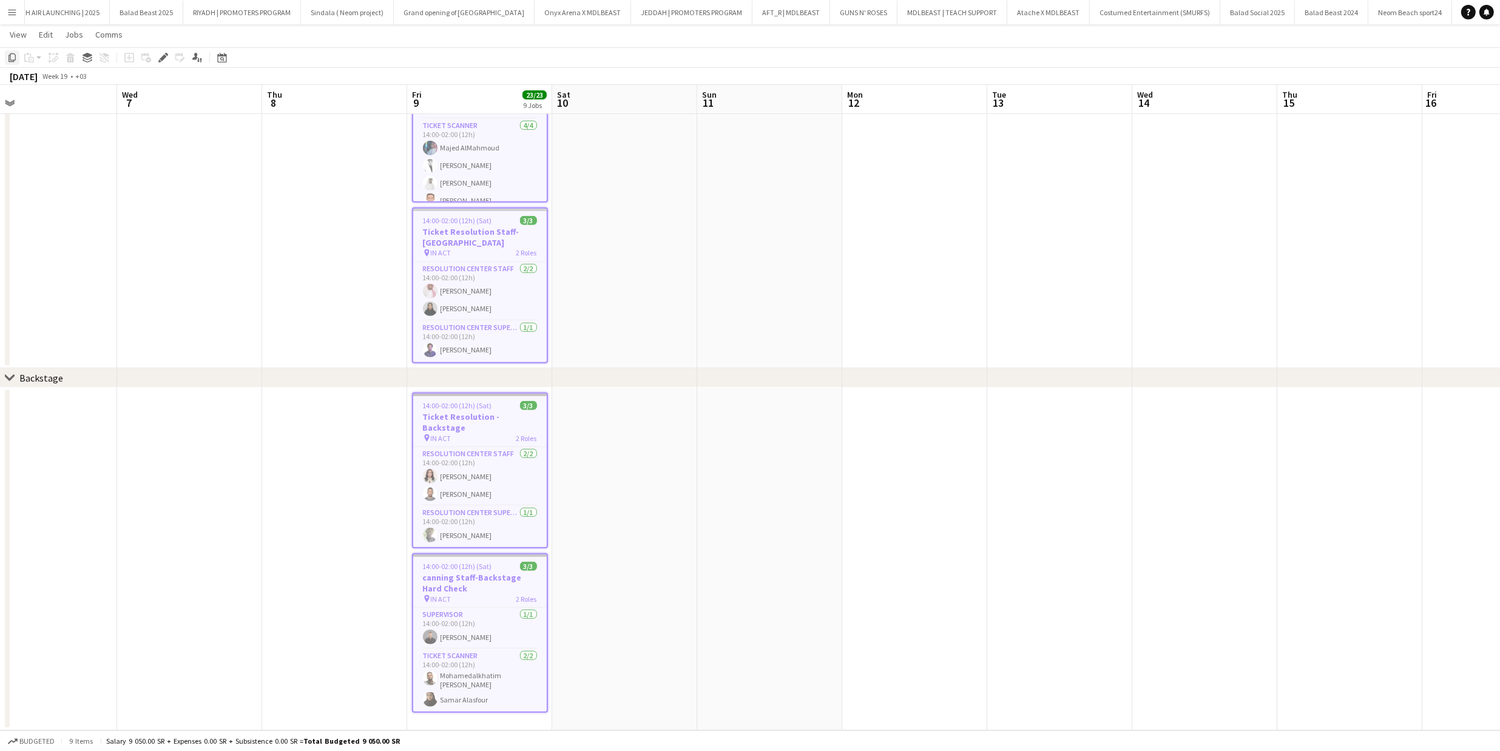
click at [10, 58] on icon "Copy" at bounding box center [12, 58] width 10 height 10
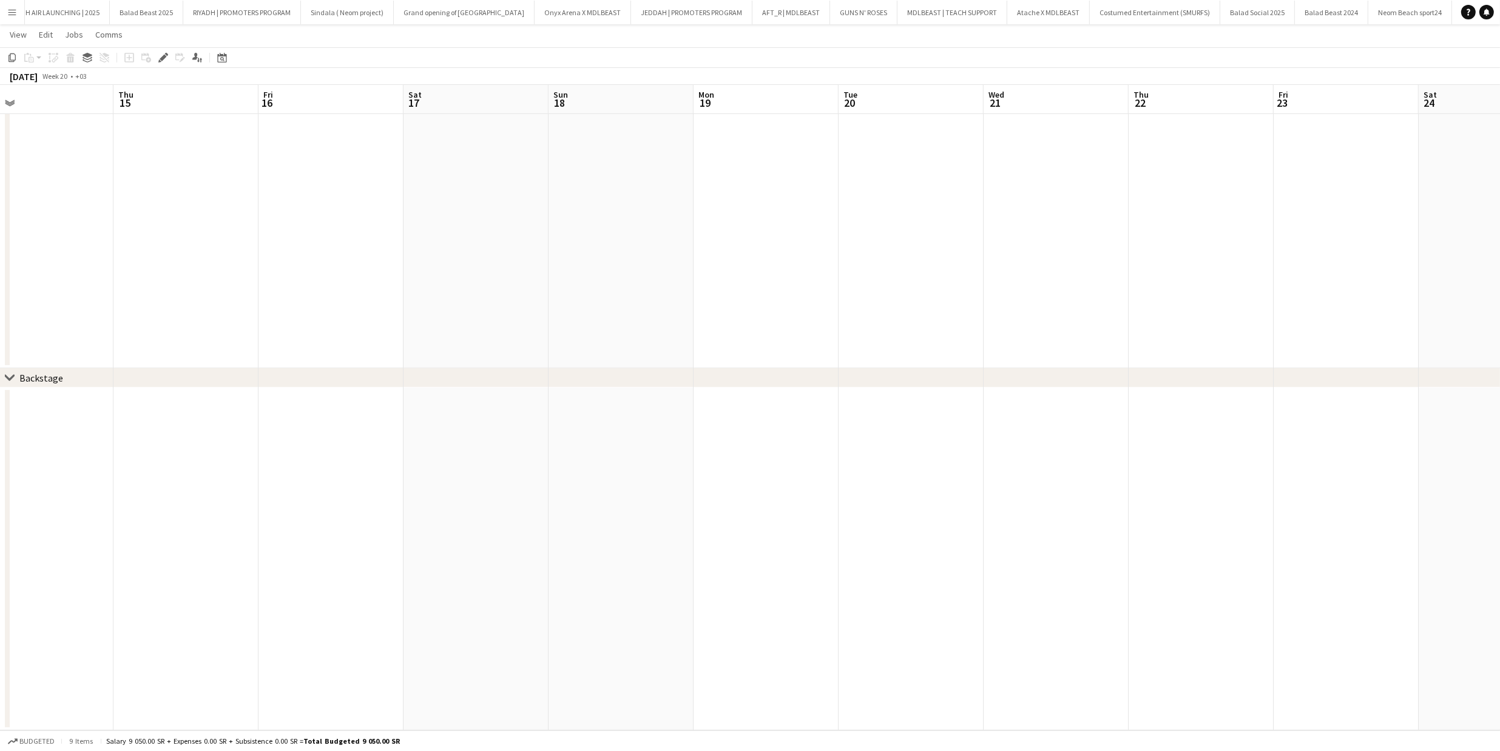
drag, startPoint x: 1317, startPoint y: 254, endPoint x: 154, endPoint y: 292, distance: 1163.8
click at [153, 292] on app-calendar-viewport "Sun 11 Mon 12 Tue 13 Wed 14 Thu 15 Fri 16 Sat 17 Sun 18 Mon 19 Tue 20 Wed 21 Th…" at bounding box center [750, 28] width 1500 height 1404
click at [221, 58] on icon "Date picker" at bounding box center [222, 58] width 10 height 10
click at [316, 101] on span "Next month" at bounding box center [320, 99] width 24 height 24
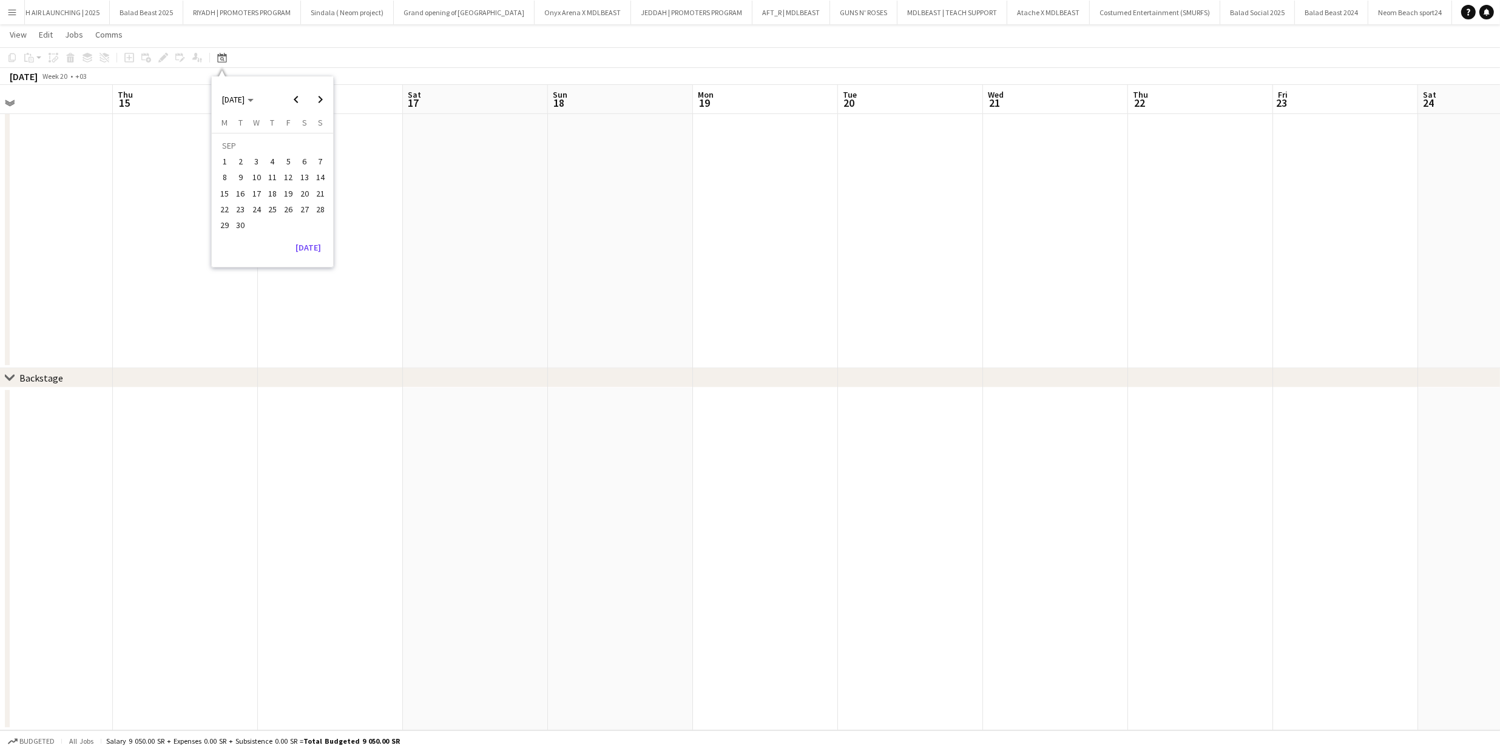
click at [288, 158] on span "5" at bounding box center [288, 161] width 15 height 15
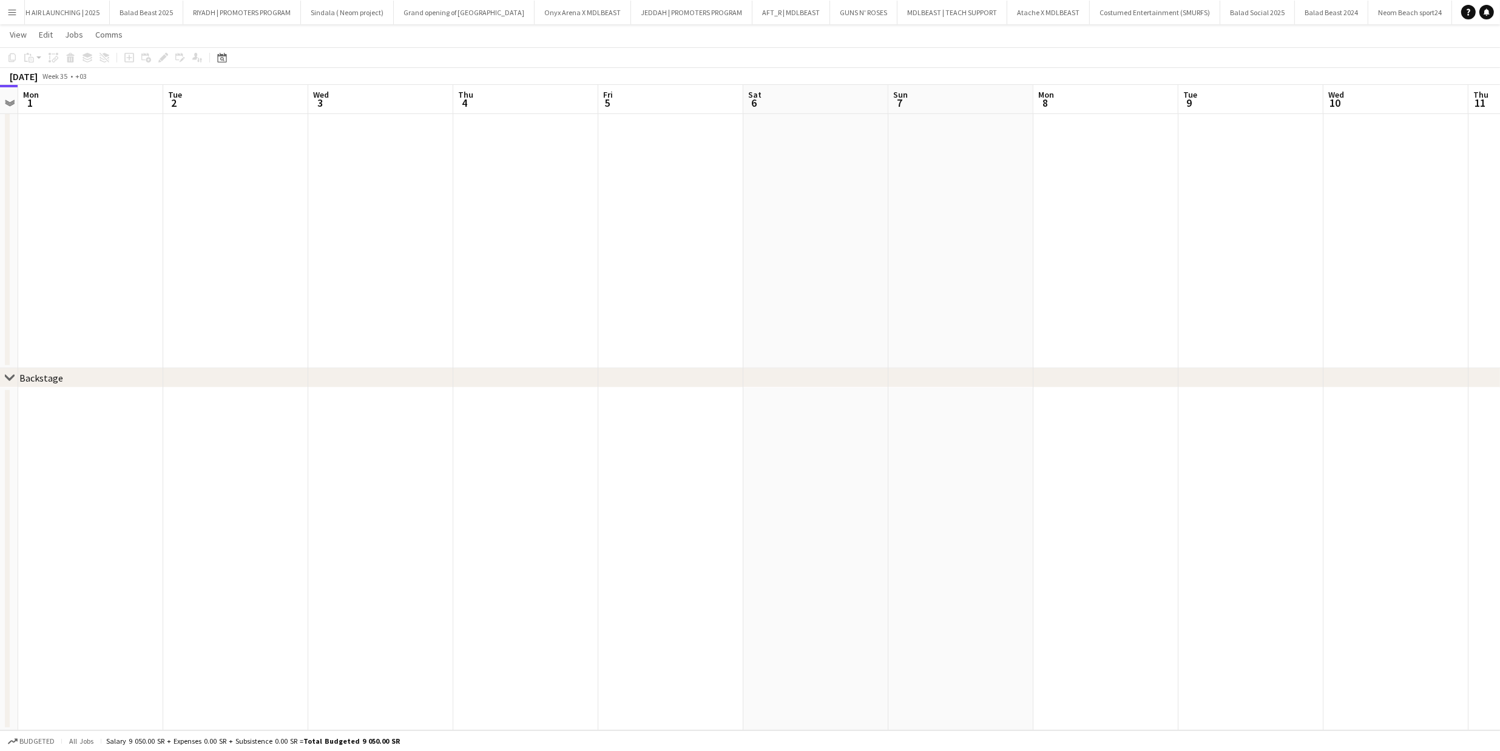
click at [658, 185] on app-date-cell at bounding box center [670, 86] width 145 height 565
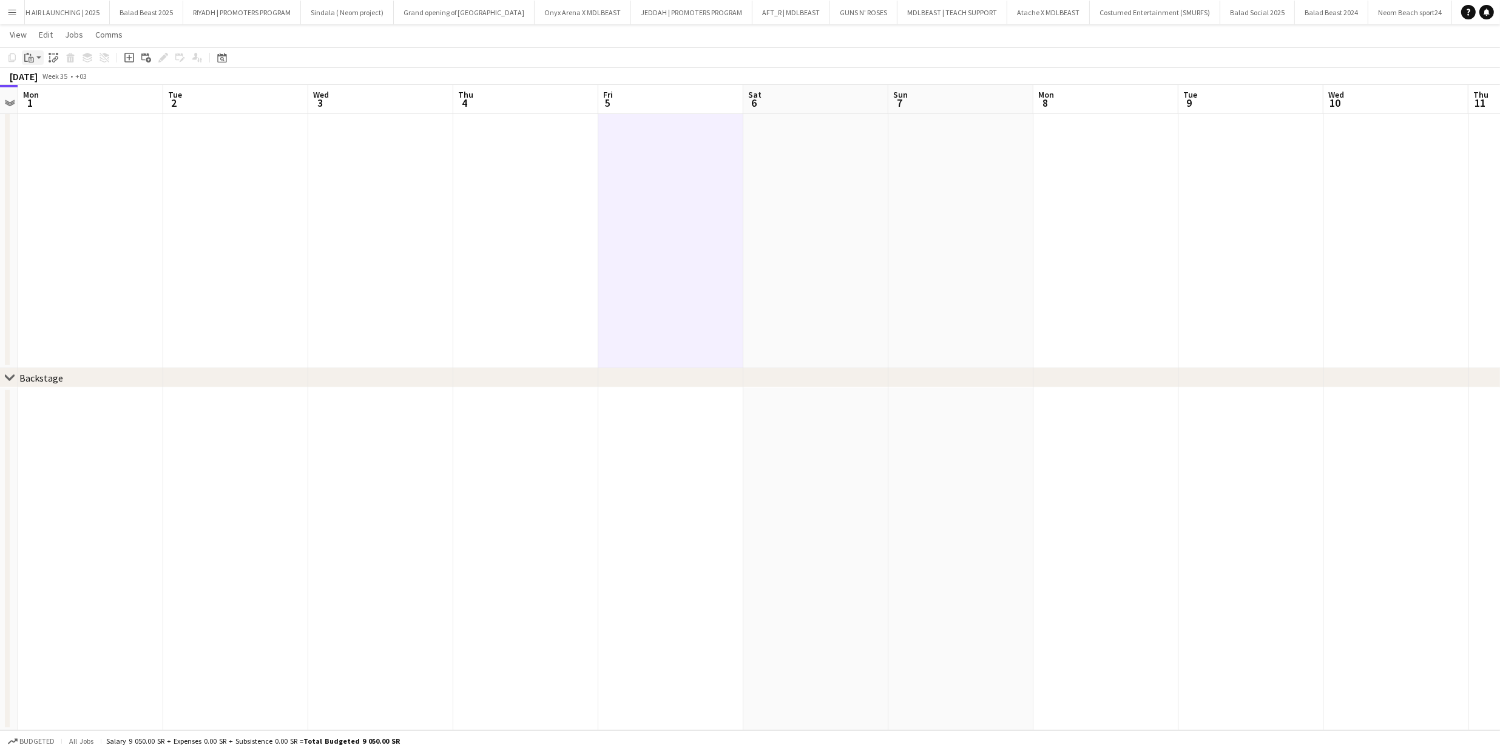
click at [28, 55] on icon "Paste" at bounding box center [29, 58] width 10 height 10
click at [58, 79] on link "Paste Command V" at bounding box center [80, 80] width 96 height 11
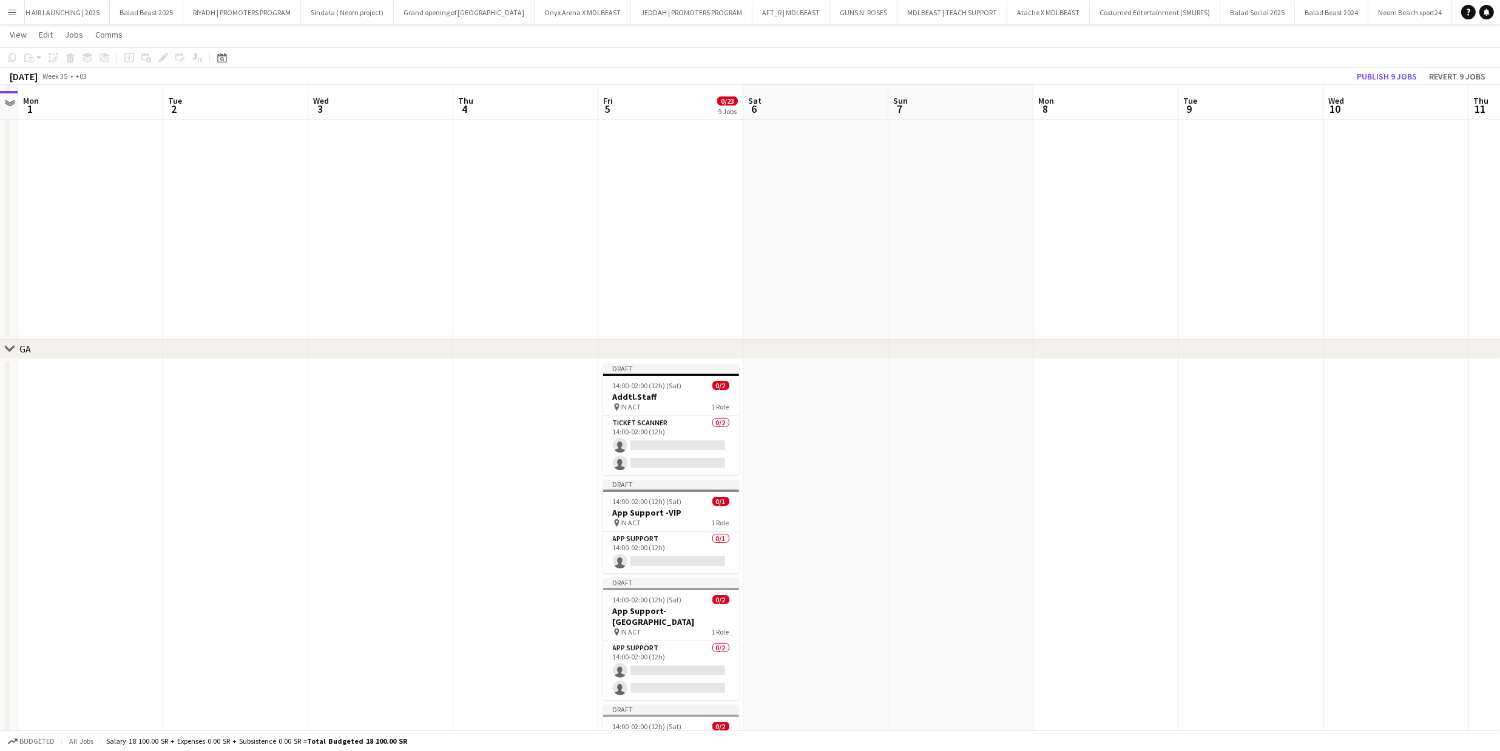
scroll to position [304, 0]
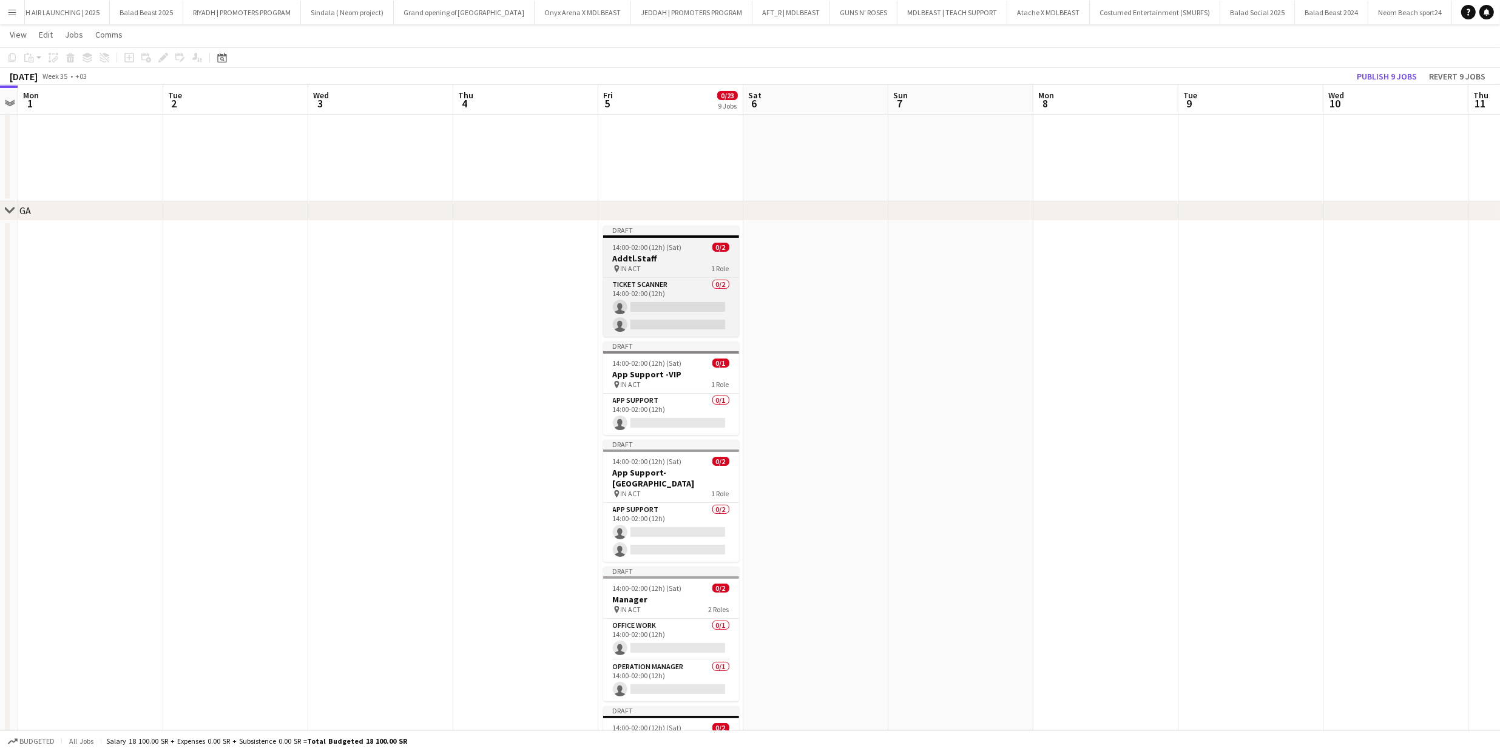
click at [684, 274] on app-job-card "Draft 14:00-02:00 (12h) (Sat) 0/2 Addtl.Staff pin IN ACT 1 Role Ticket Scanner …" at bounding box center [671, 281] width 136 height 111
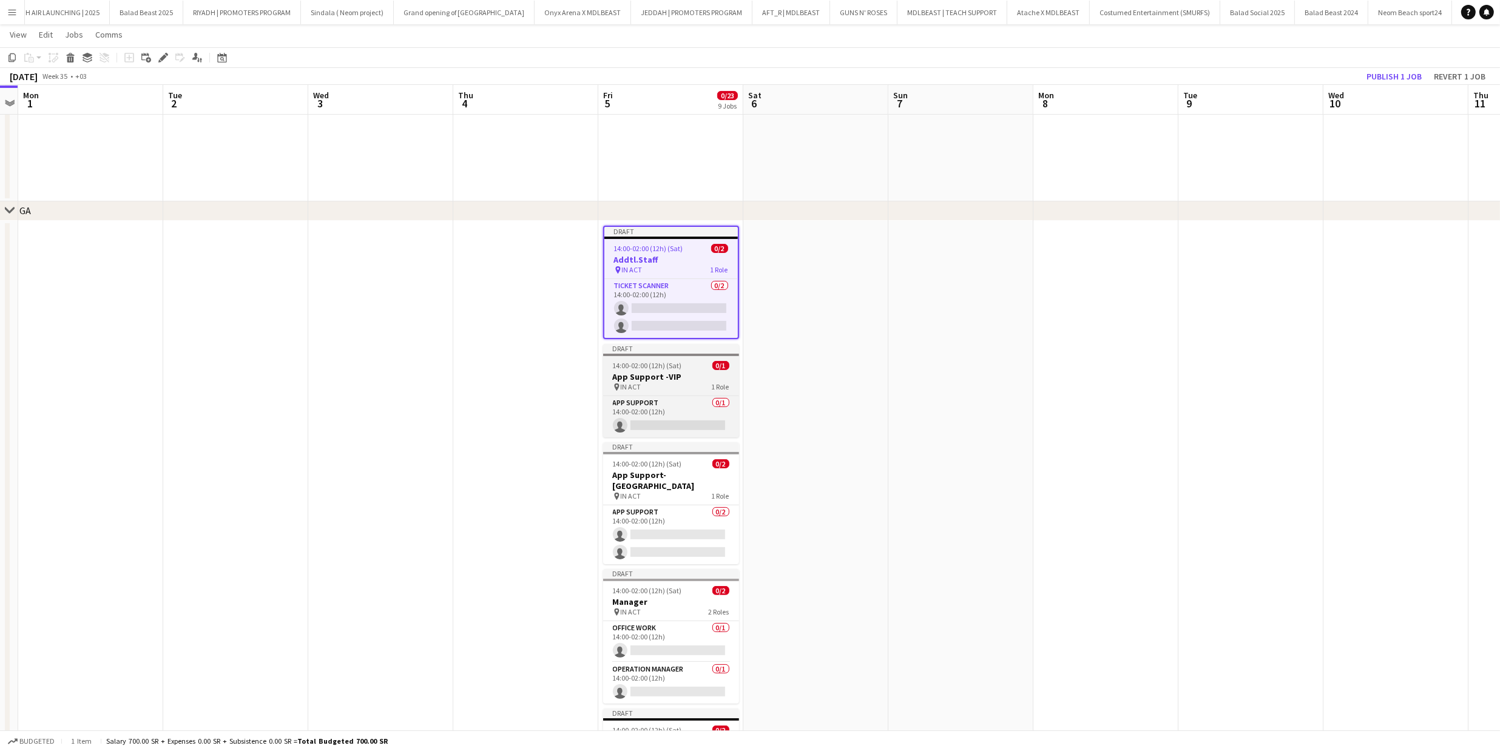
click at [658, 377] on h3 "App Support -VIP" at bounding box center [671, 376] width 136 height 11
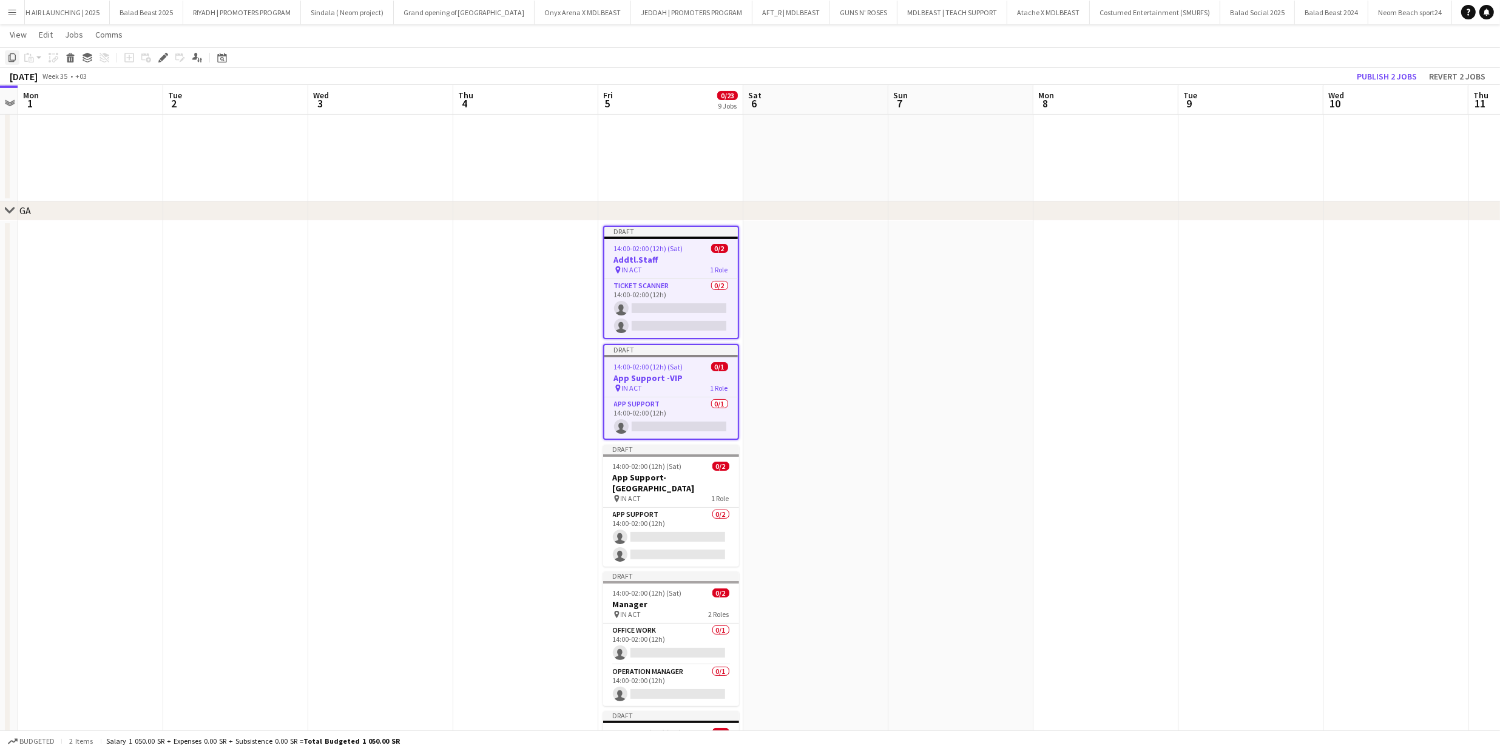
click at [13, 59] on icon "Copy" at bounding box center [12, 58] width 10 height 10
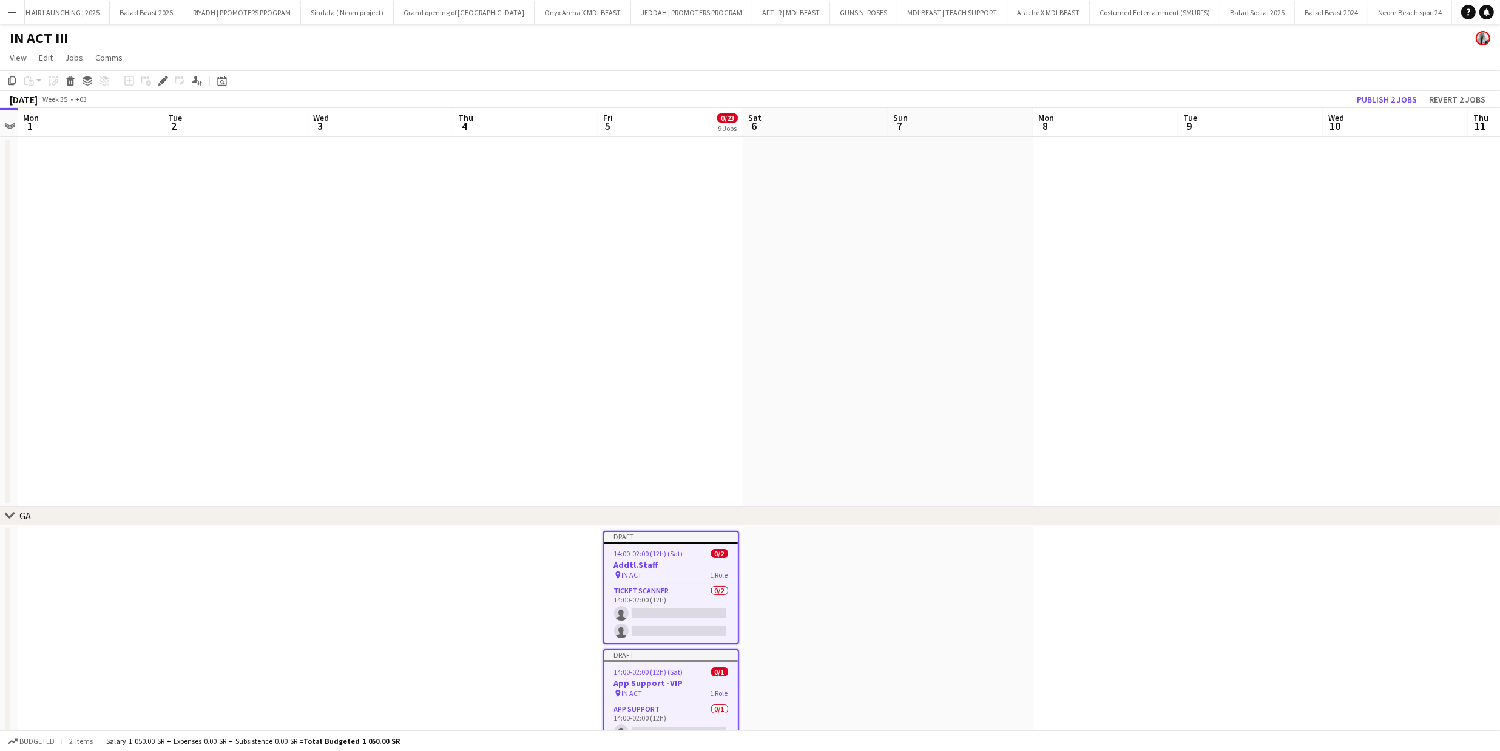
click at [676, 213] on app-date-cell at bounding box center [670, 322] width 145 height 370
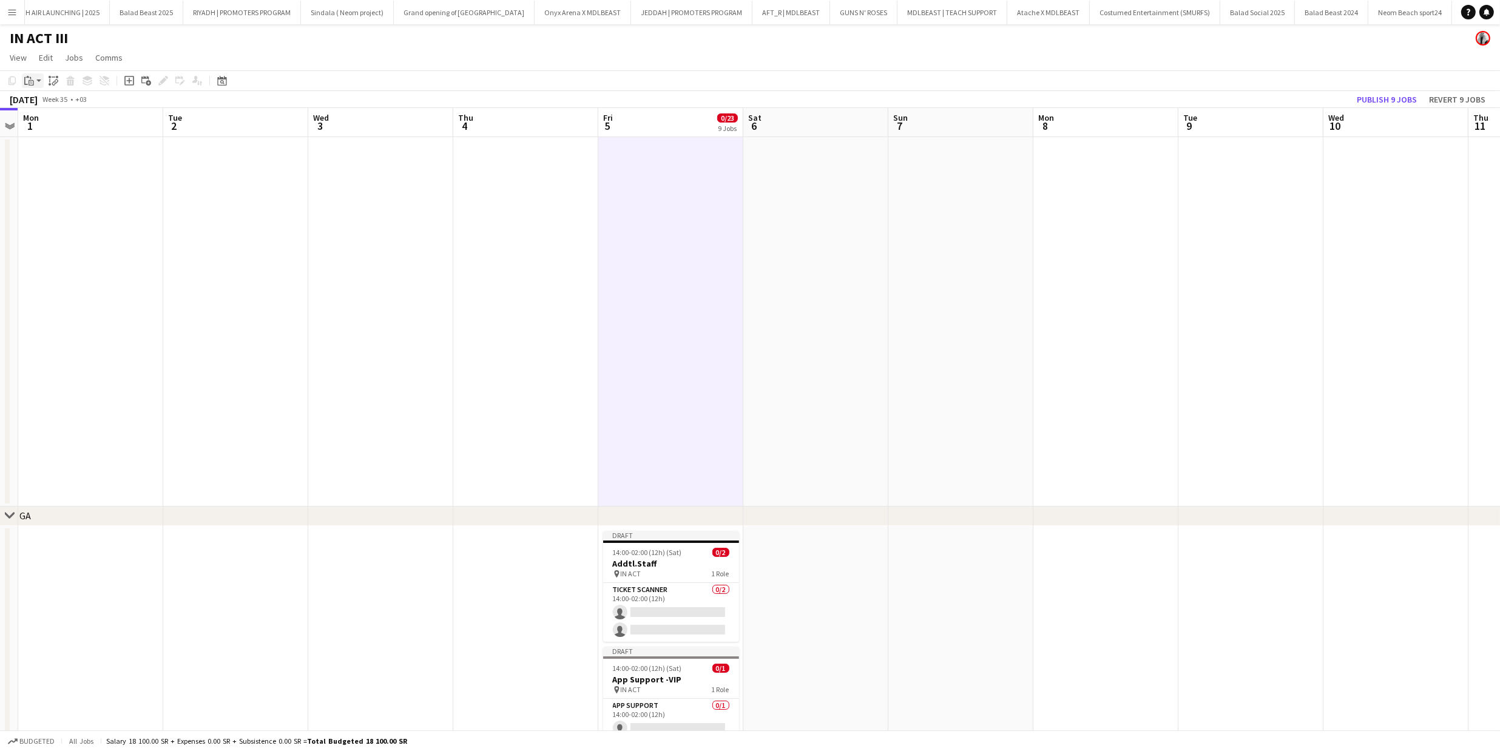
click at [29, 82] on icon at bounding box center [31, 82] width 5 height 5
click at [62, 103] on link "Paste Command V" at bounding box center [80, 103] width 96 height 11
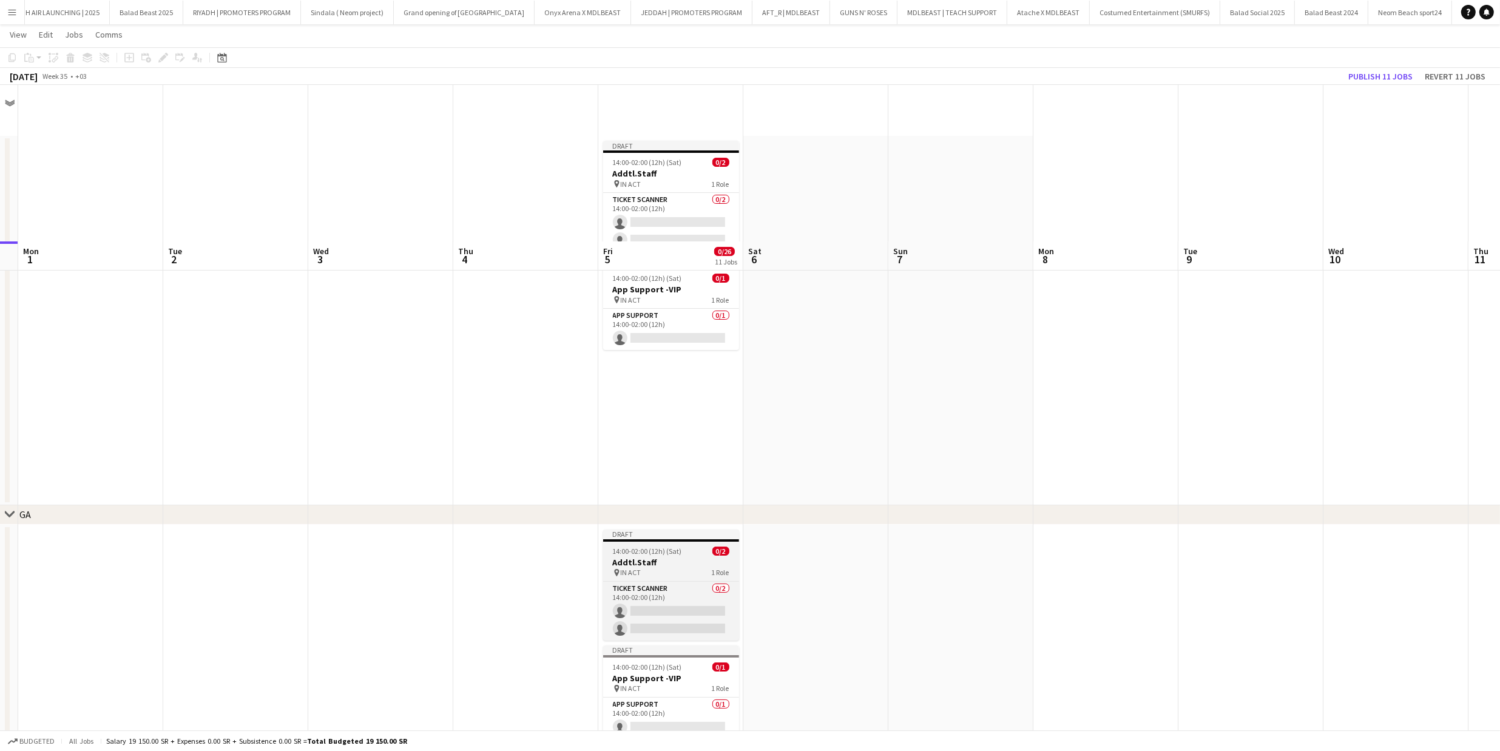
scroll to position [162, 0]
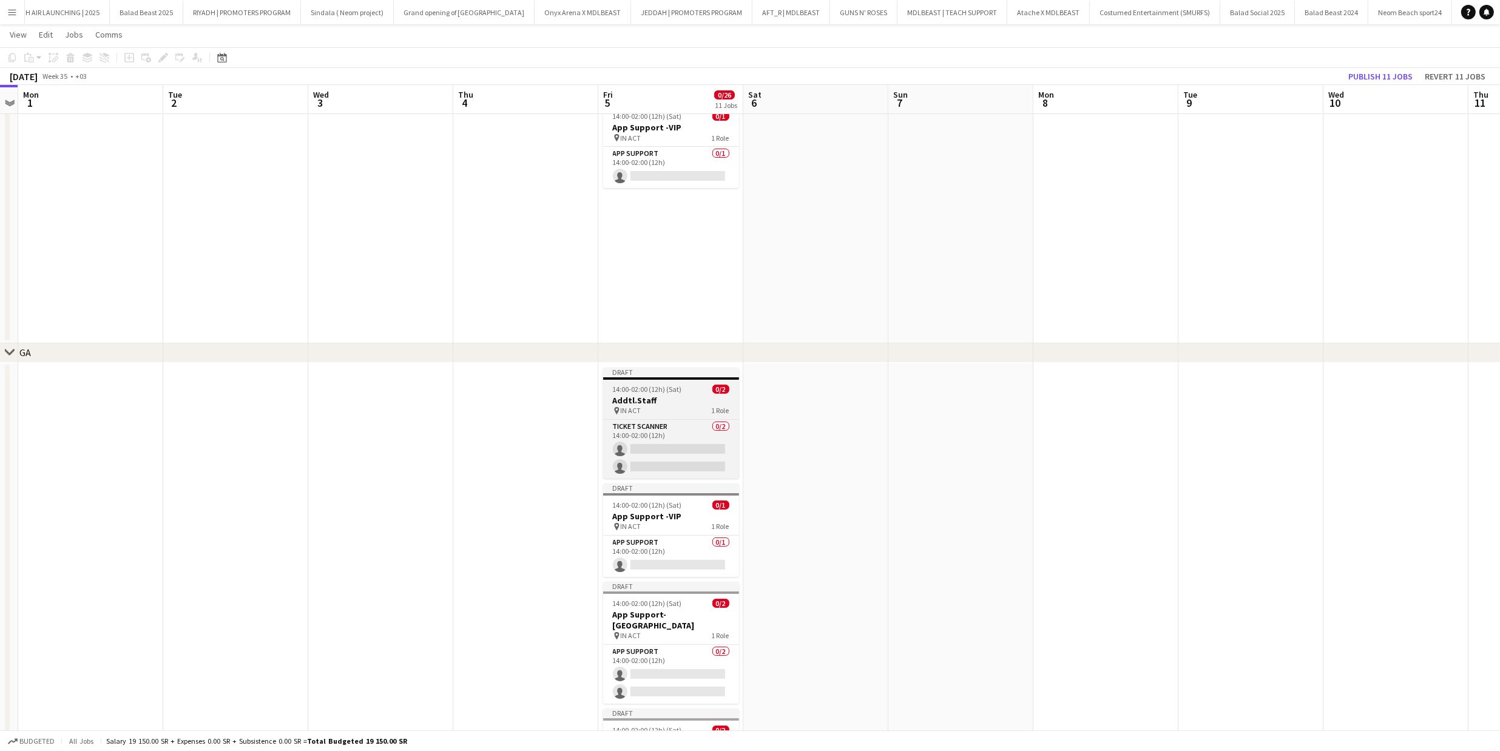
click at [682, 404] on h3 "Addtl.Staff" at bounding box center [671, 400] width 136 height 11
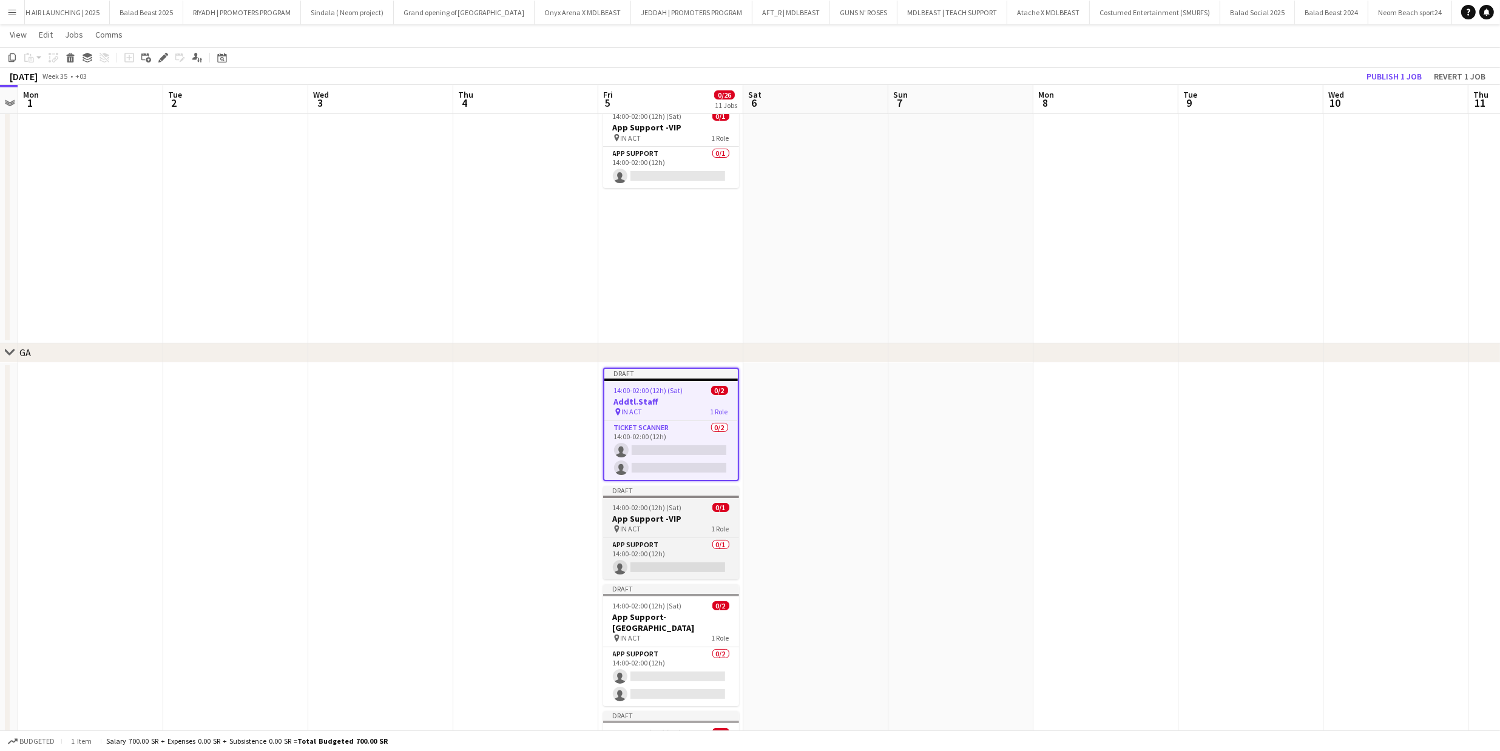
click at [681, 525] on div "pin IN ACT 1 Role" at bounding box center [671, 529] width 136 height 10
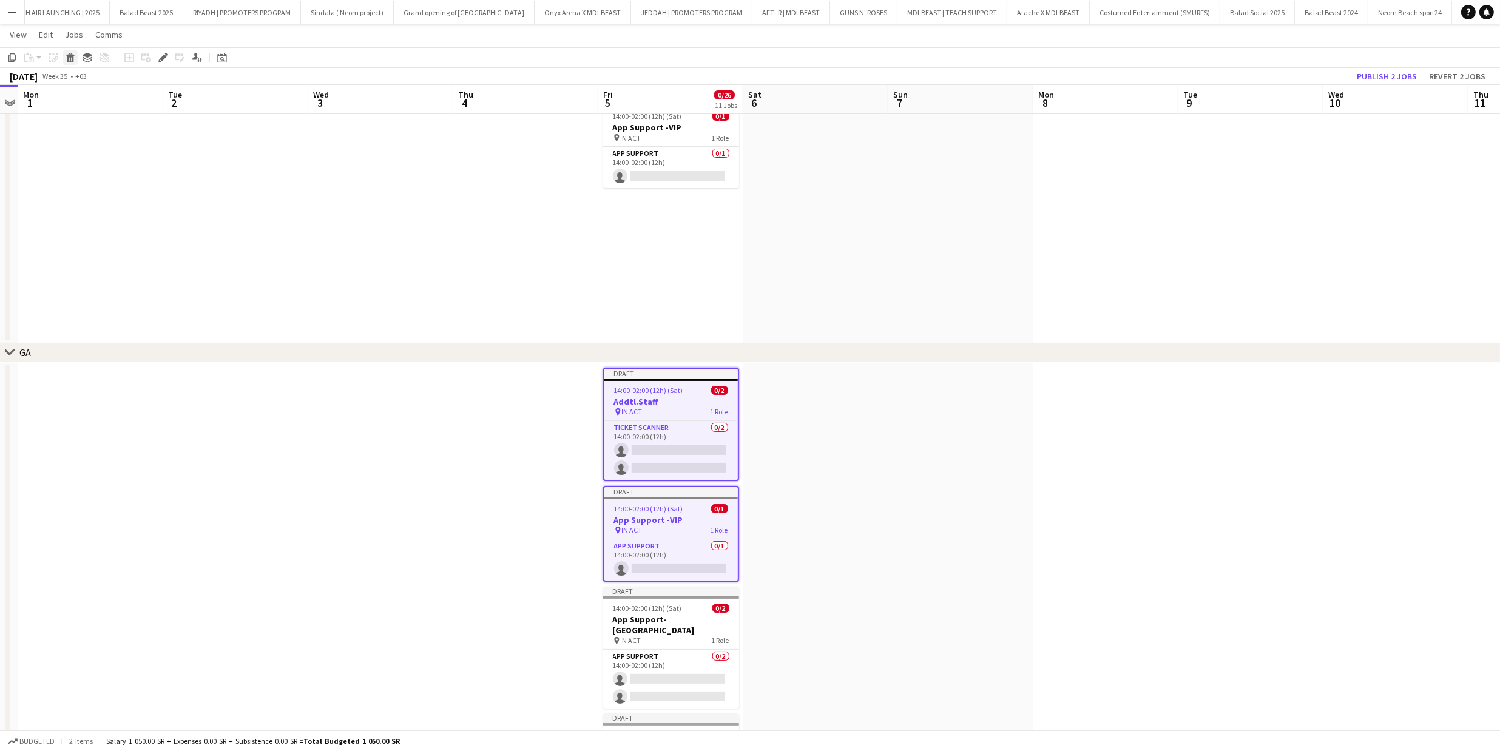
click at [66, 56] on icon "Delete" at bounding box center [71, 58] width 10 height 10
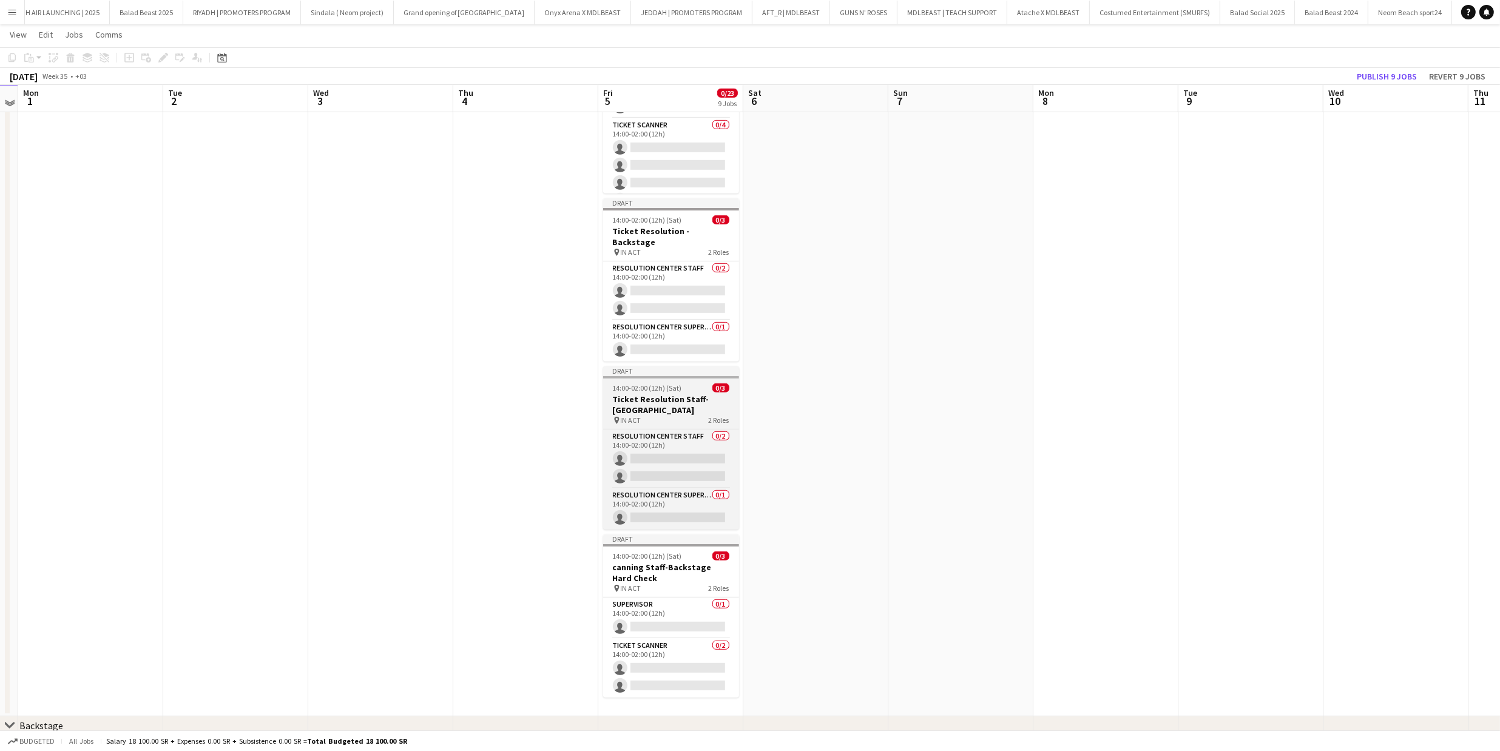
scroll to position [893, 0]
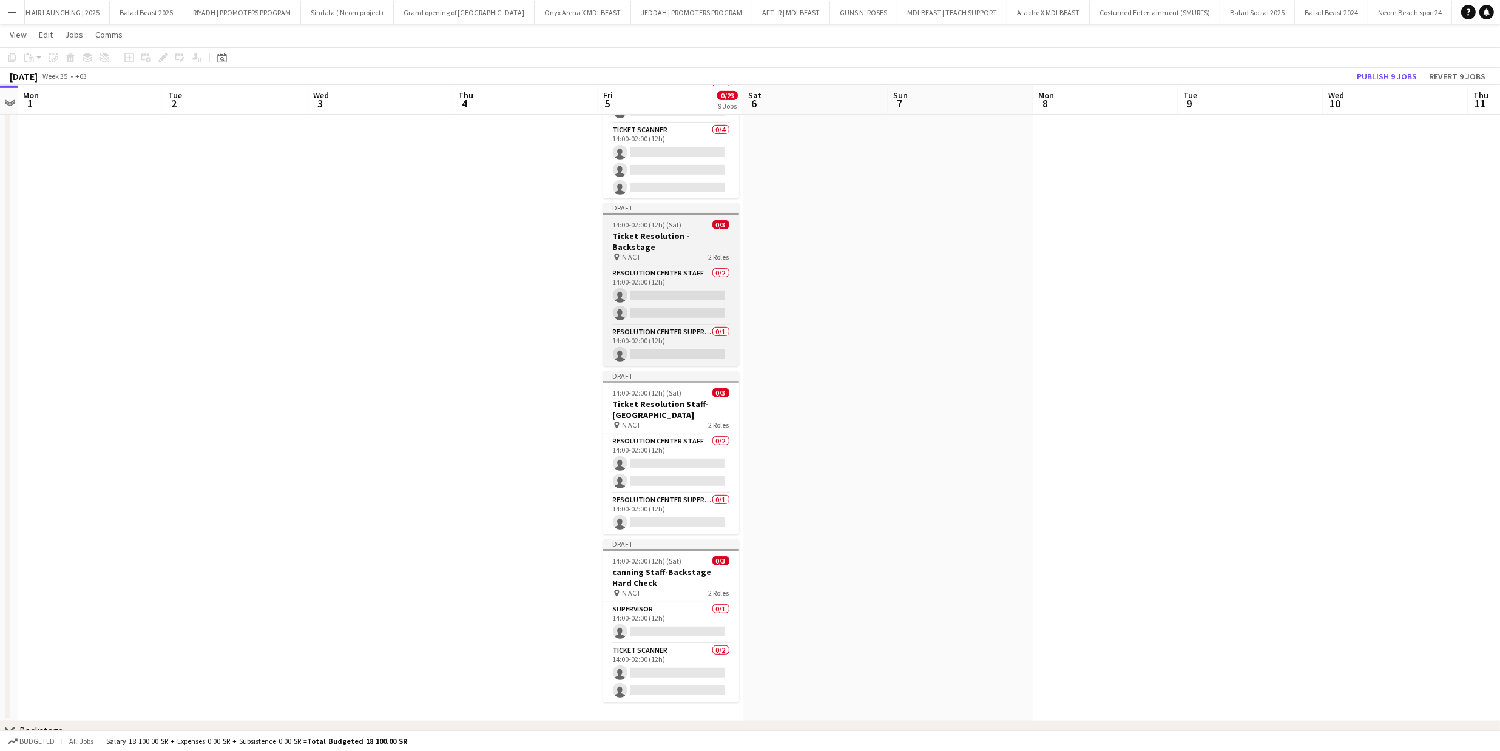
click at [684, 252] on div "pin IN ACT 2 Roles" at bounding box center [671, 257] width 136 height 10
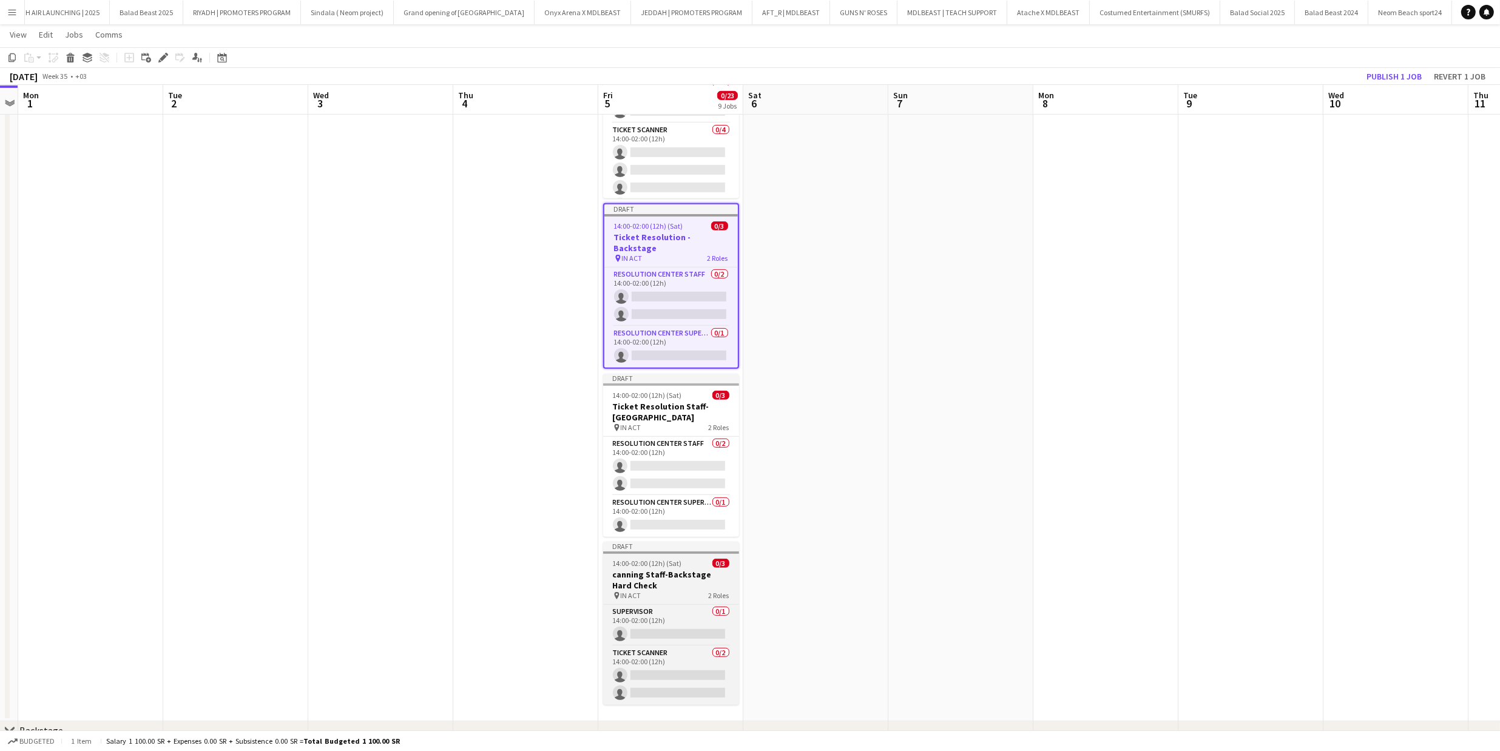
click at [653, 569] on h3 "canning Staff-Backstage Hard Check" at bounding box center [671, 580] width 136 height 22
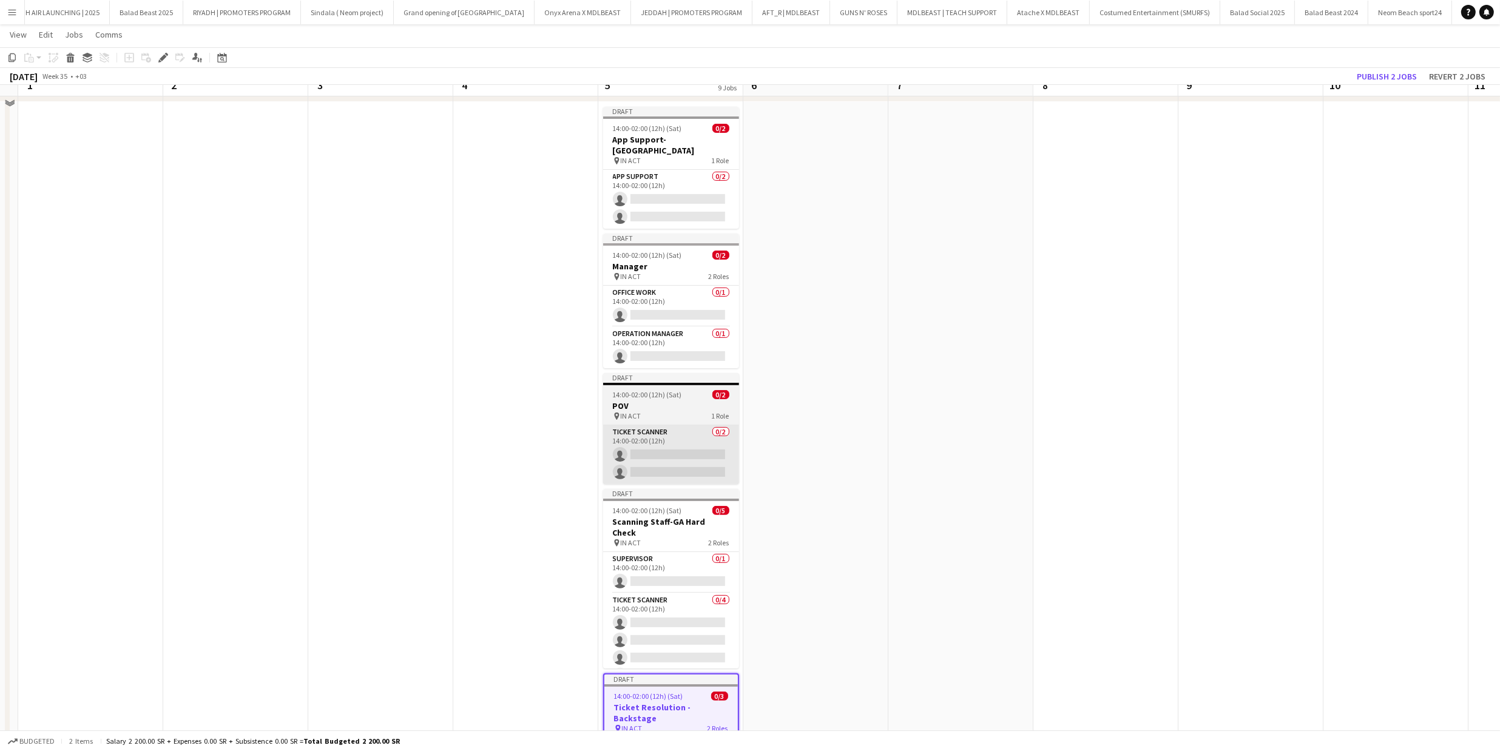
scroll to position [326, 0]
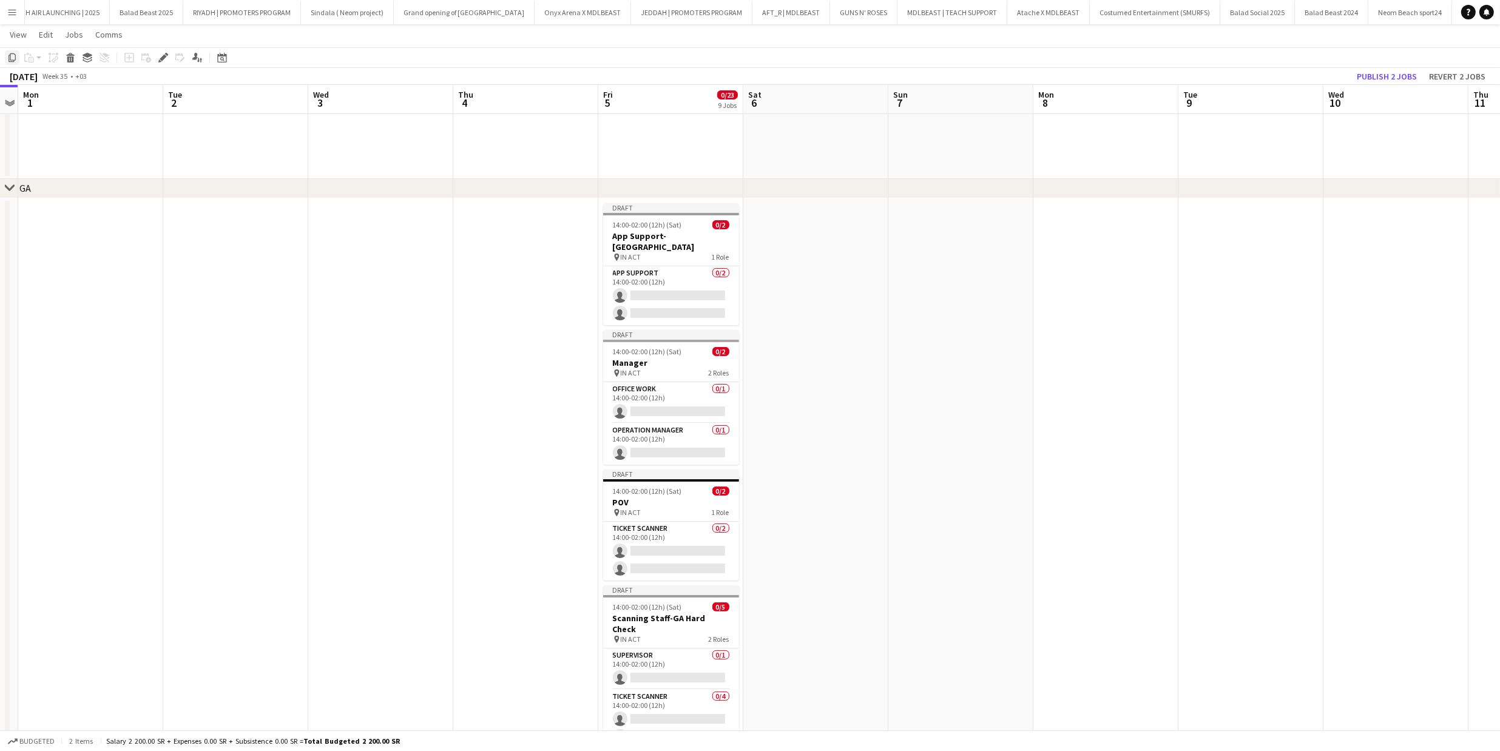
click at [13, 59] on icon at bounding box center [11, 57] width 7 height 8
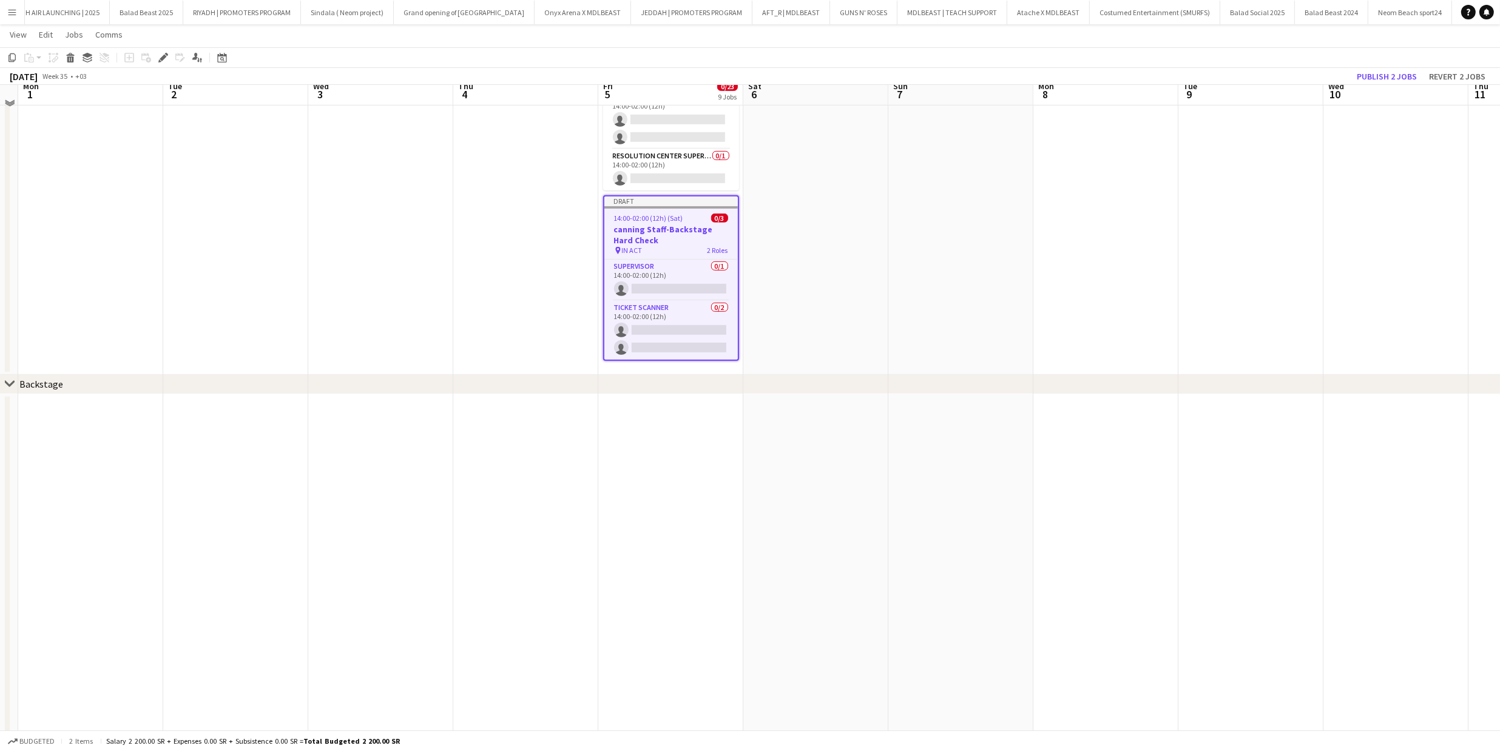
scroll to position [1246, 0]
click at [701, 429] on app-date-cell at bounding box center [670, 559] width 145 height 343
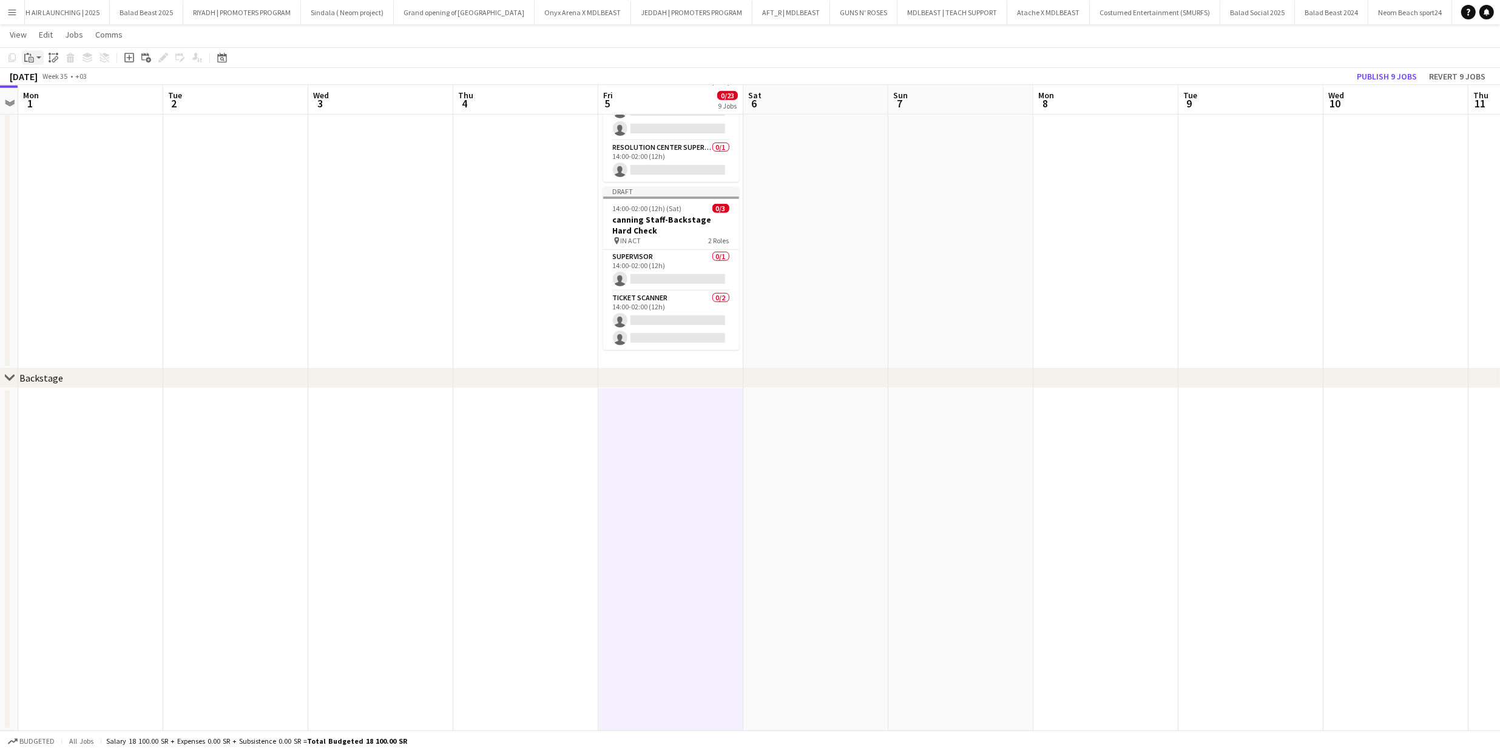
click at [32, 53] on icon "Paste" at bounding box center [29, 58] width 10 height 10
click at [54, 76] on link "Paste Command V" at bounding box center [80, 80] width 96 height 11
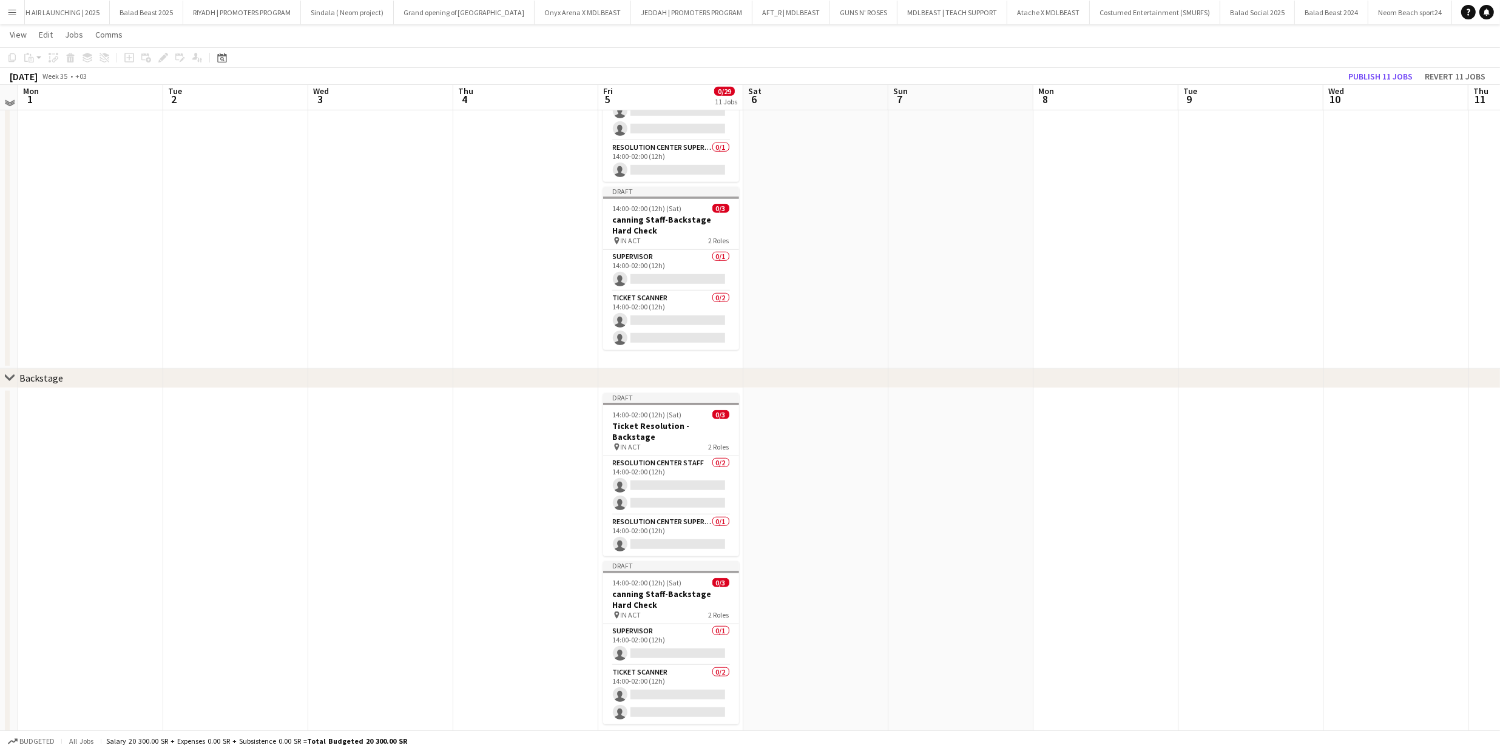
scroll to position [1099, 0]
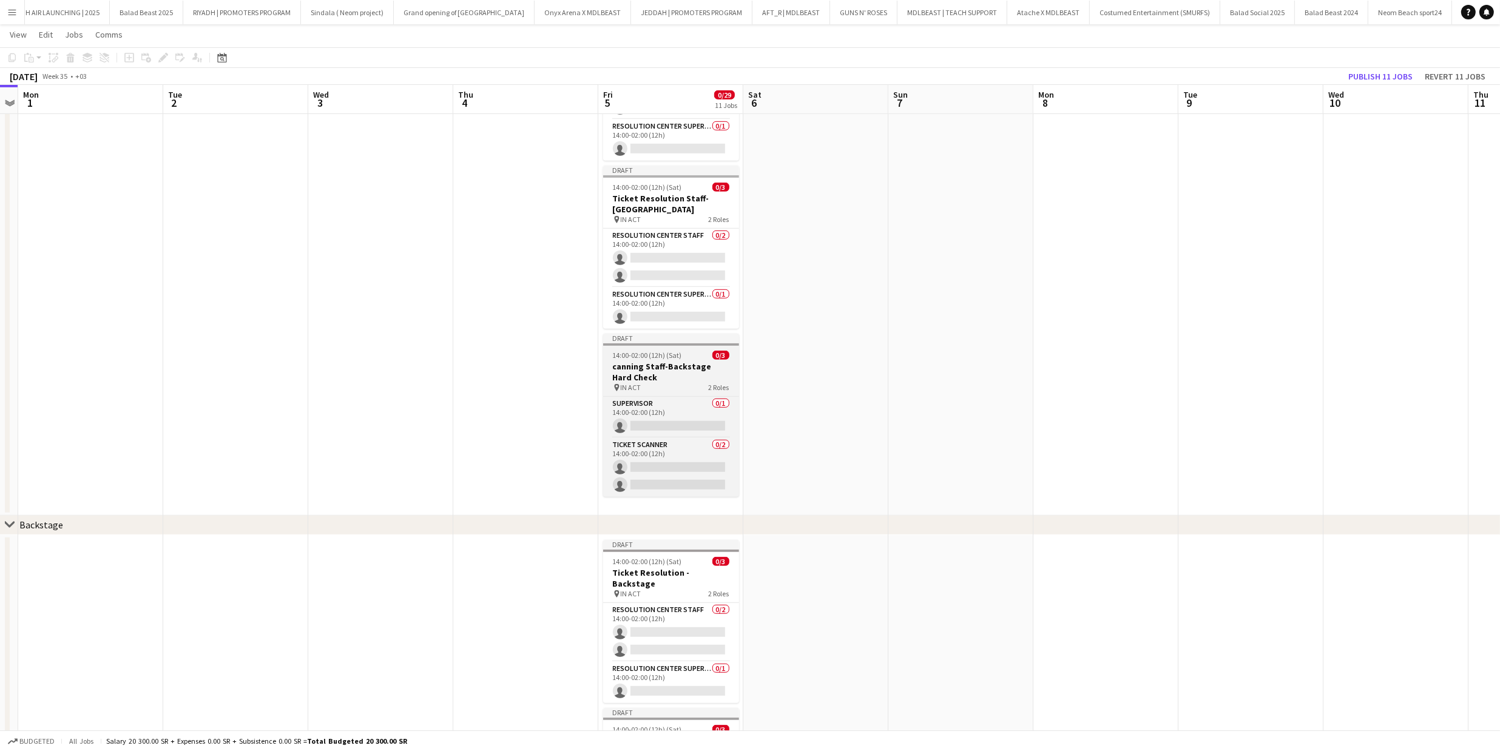
click at [660, 361] on h3 "canning Staff-Backstage Hard Check" at bounding box center [671, 372] width 136 height 22
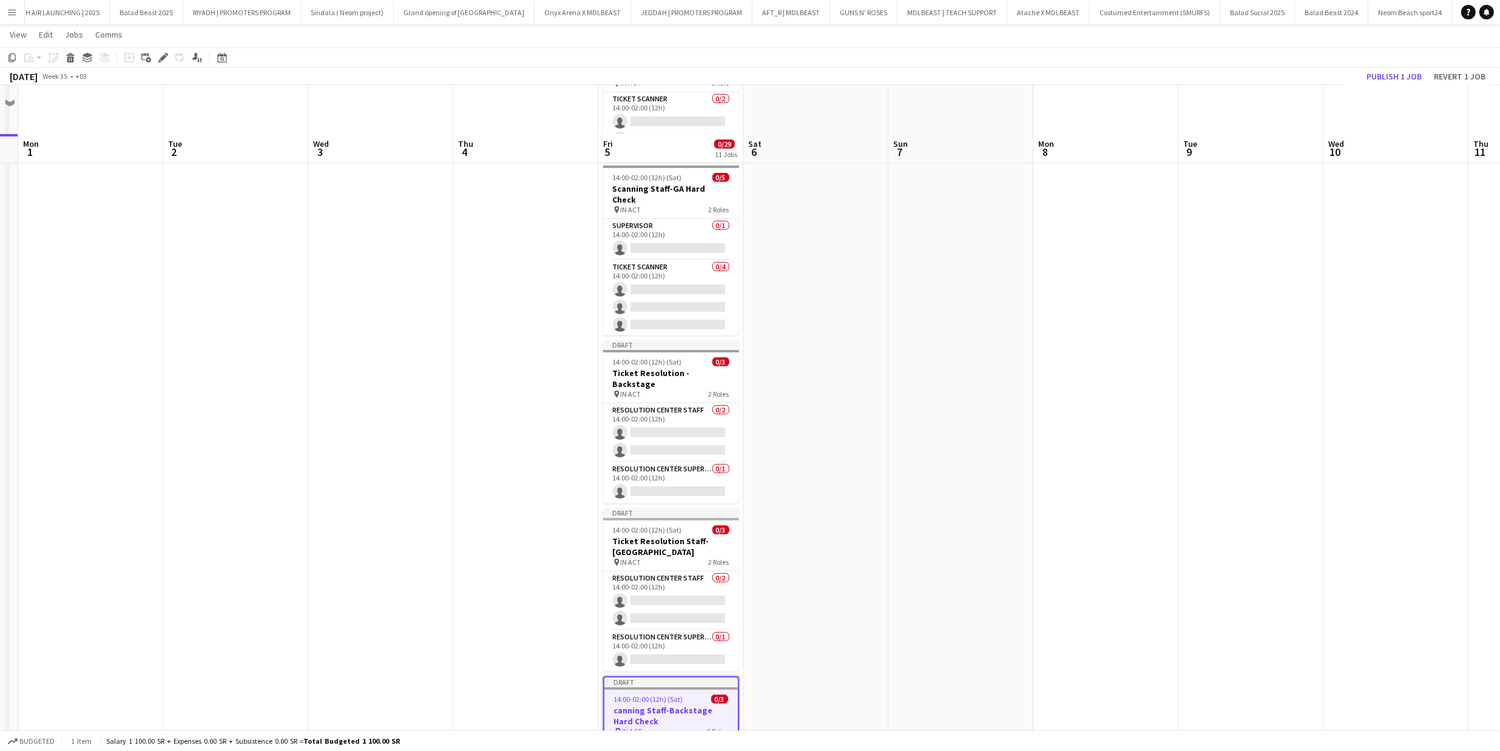
scroll to position [731, 0]
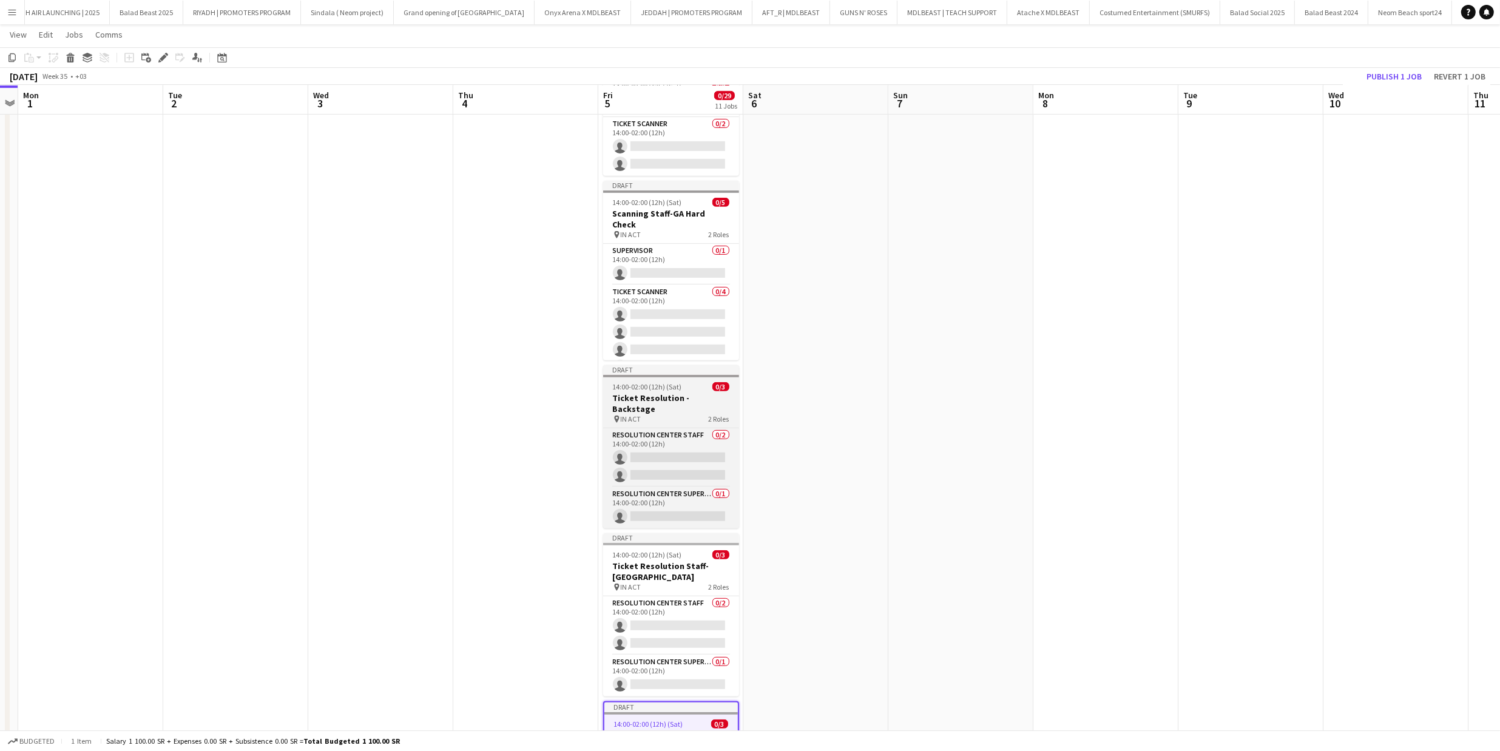
click at [680, 382] on div "14:00-02:00 (12h) (Sat) 0/3" at bounding box center [671, 386] width 136 height 9
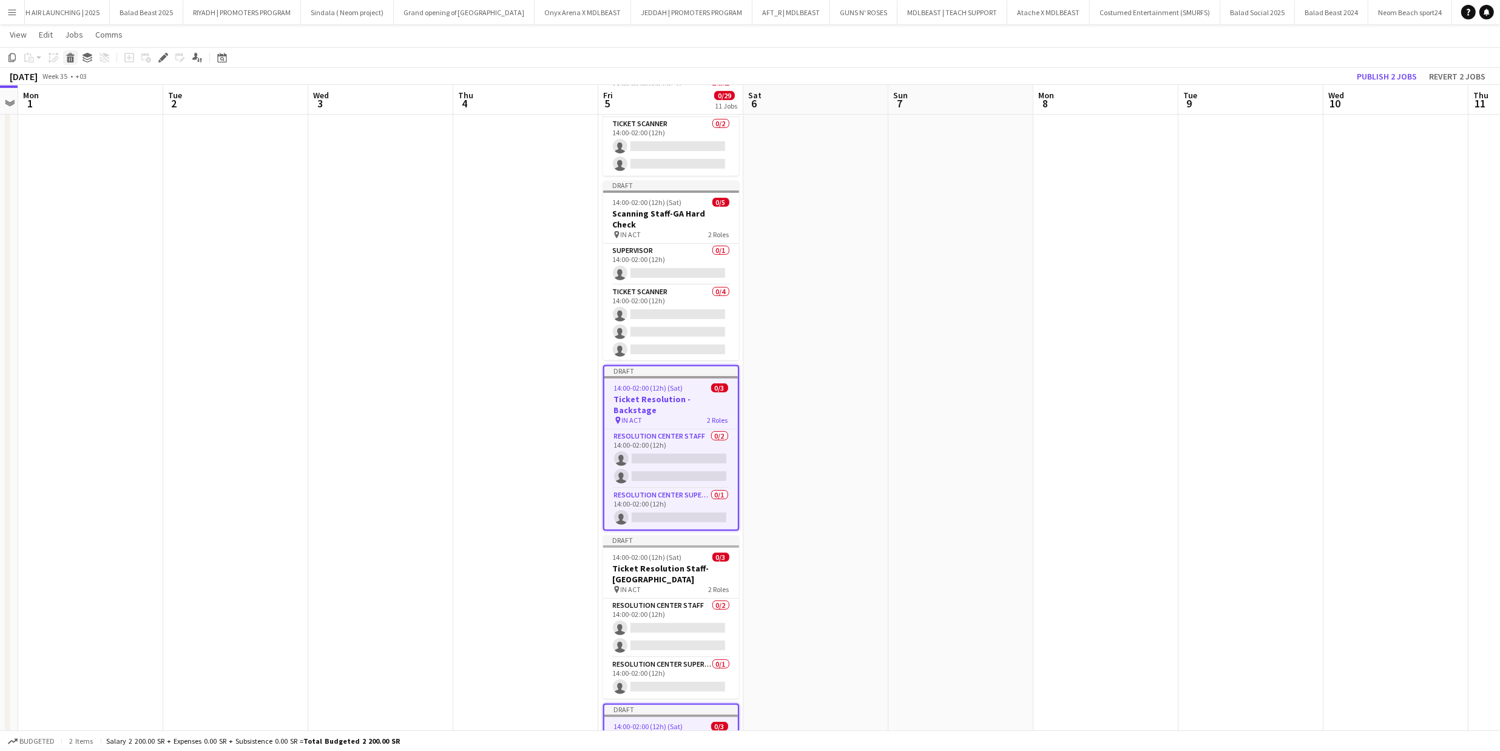
click at [74, 58] on icon "Delete" at bounding box center [71, 58] width 10 height 10
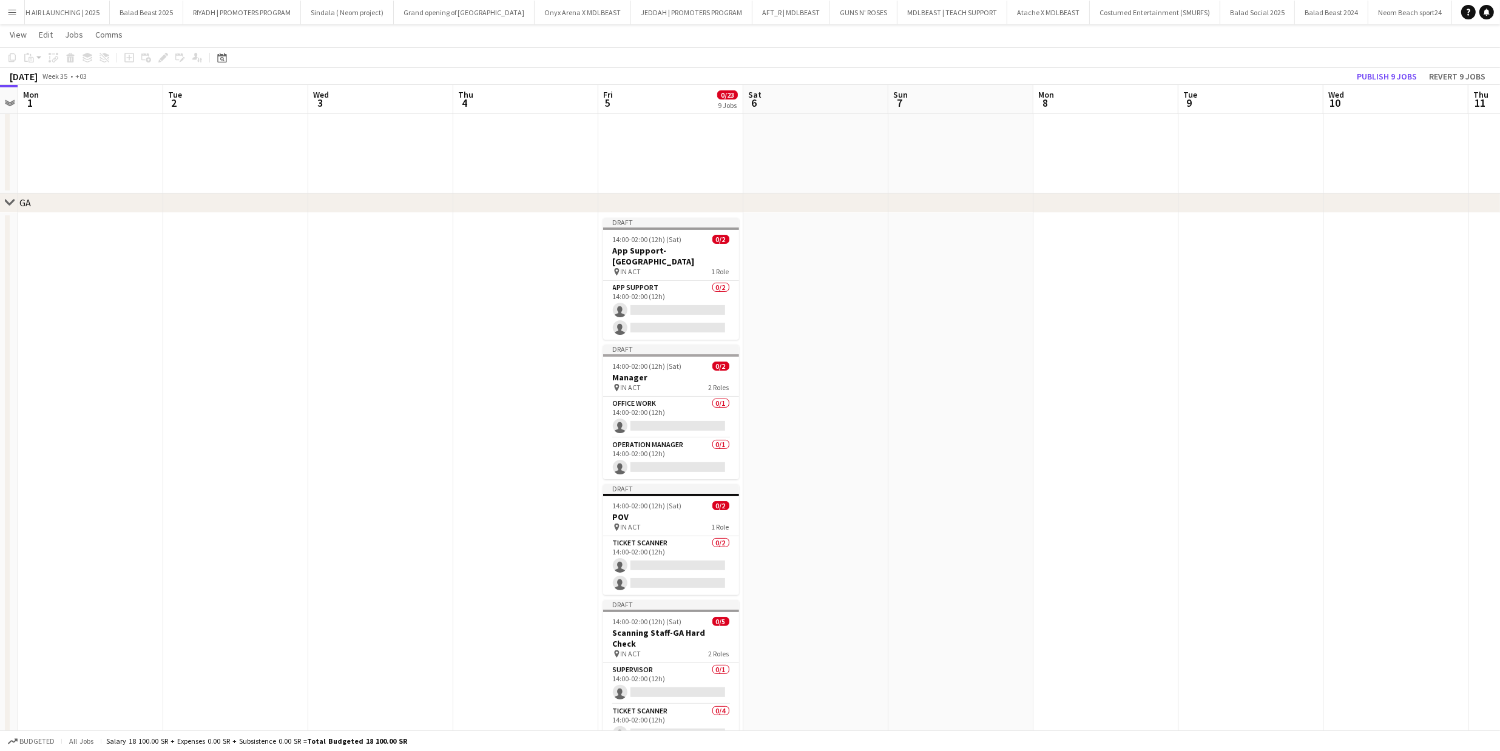
scroll to position [0, 0]
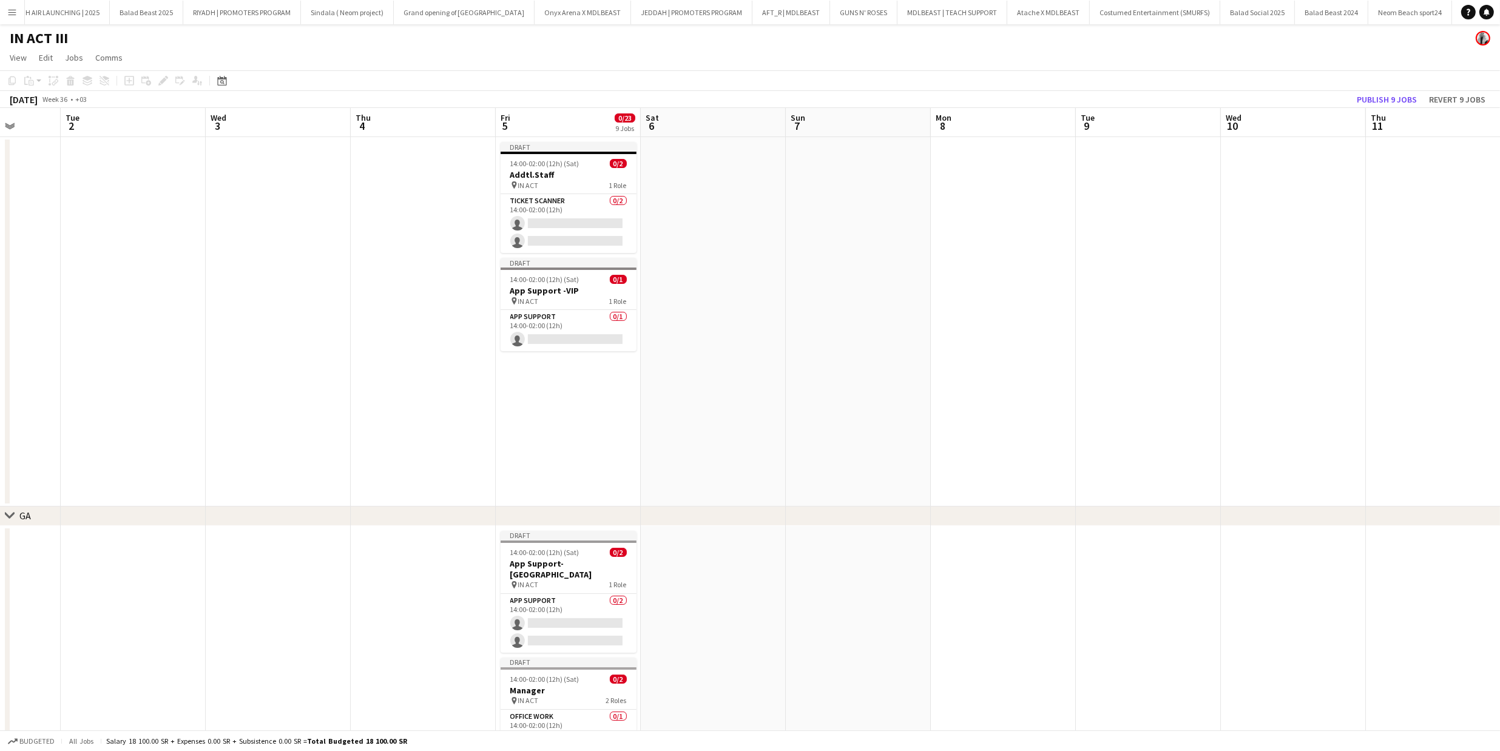
drag, startPoint x: 1326, startPoint y: 202, endPoint x: 992, endPoint y: 129, distance: 341.6
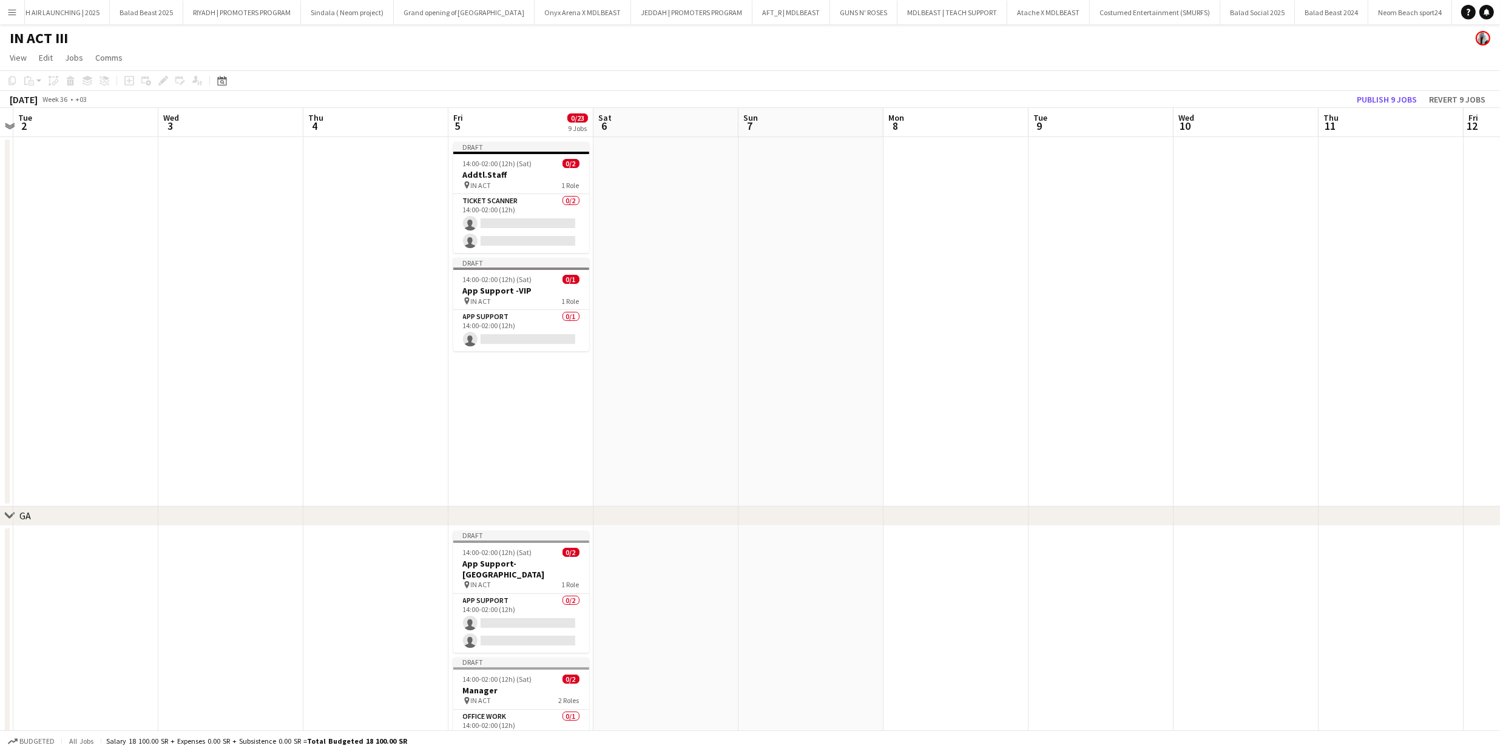
drag, startPoint x: 425, startPoint y: 242, endPoint x: 681, endPoint y: 242, distance: 256.1
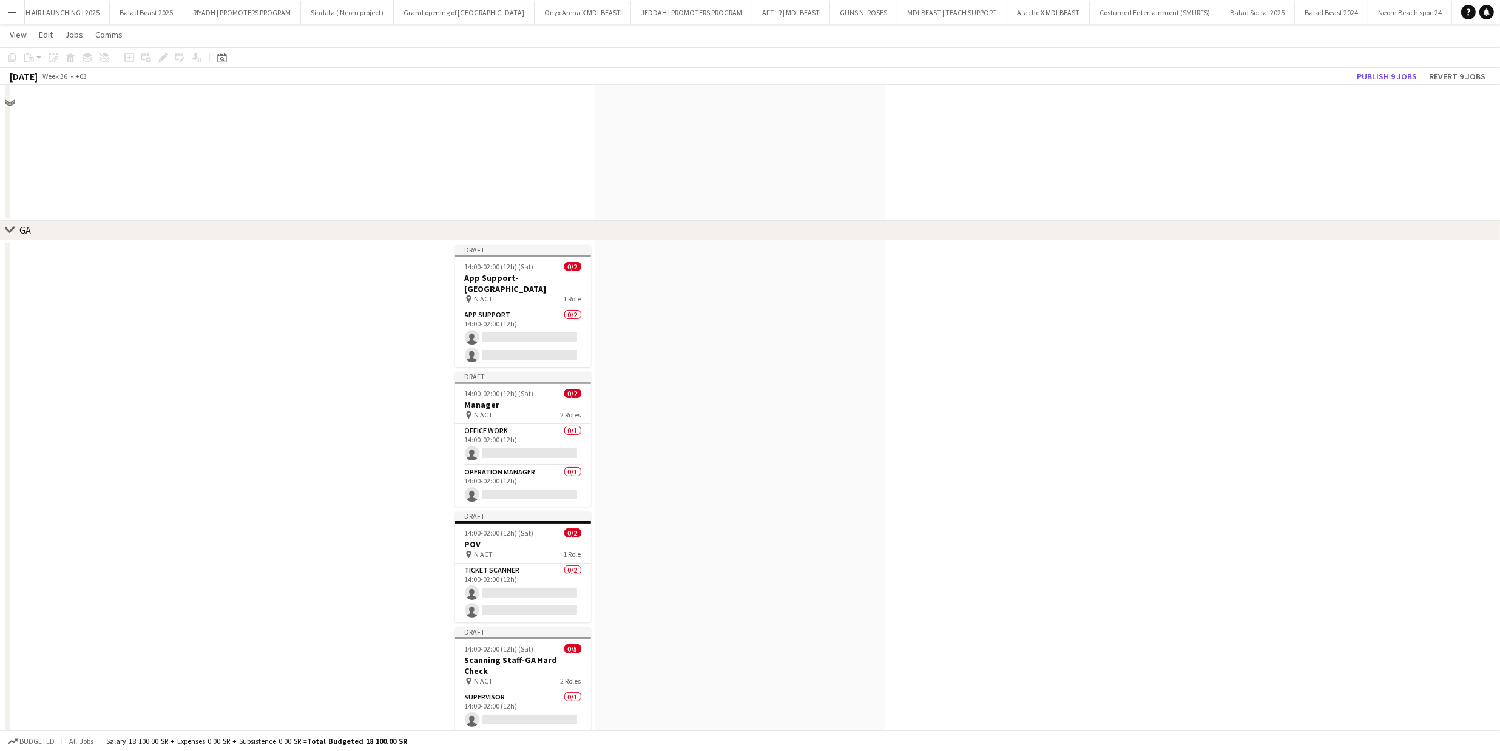
scroll to position [0, 0]
